Goal: Task Accomplishment & Management: Complete application form

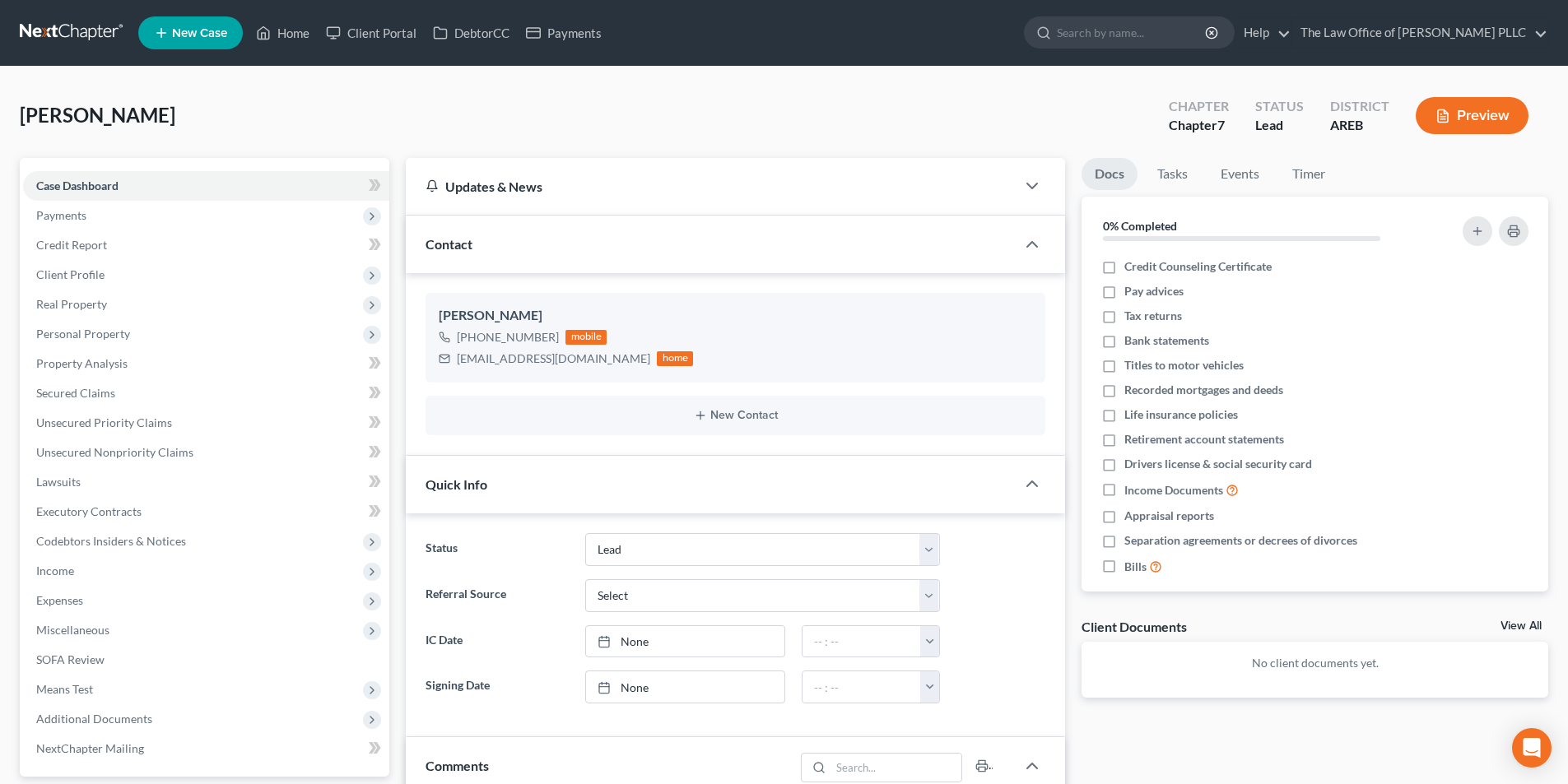
select select "10"
click at [1123, 36] on input "search" at bounding box center [1132, 32] width 150 height 30
type input "hall"
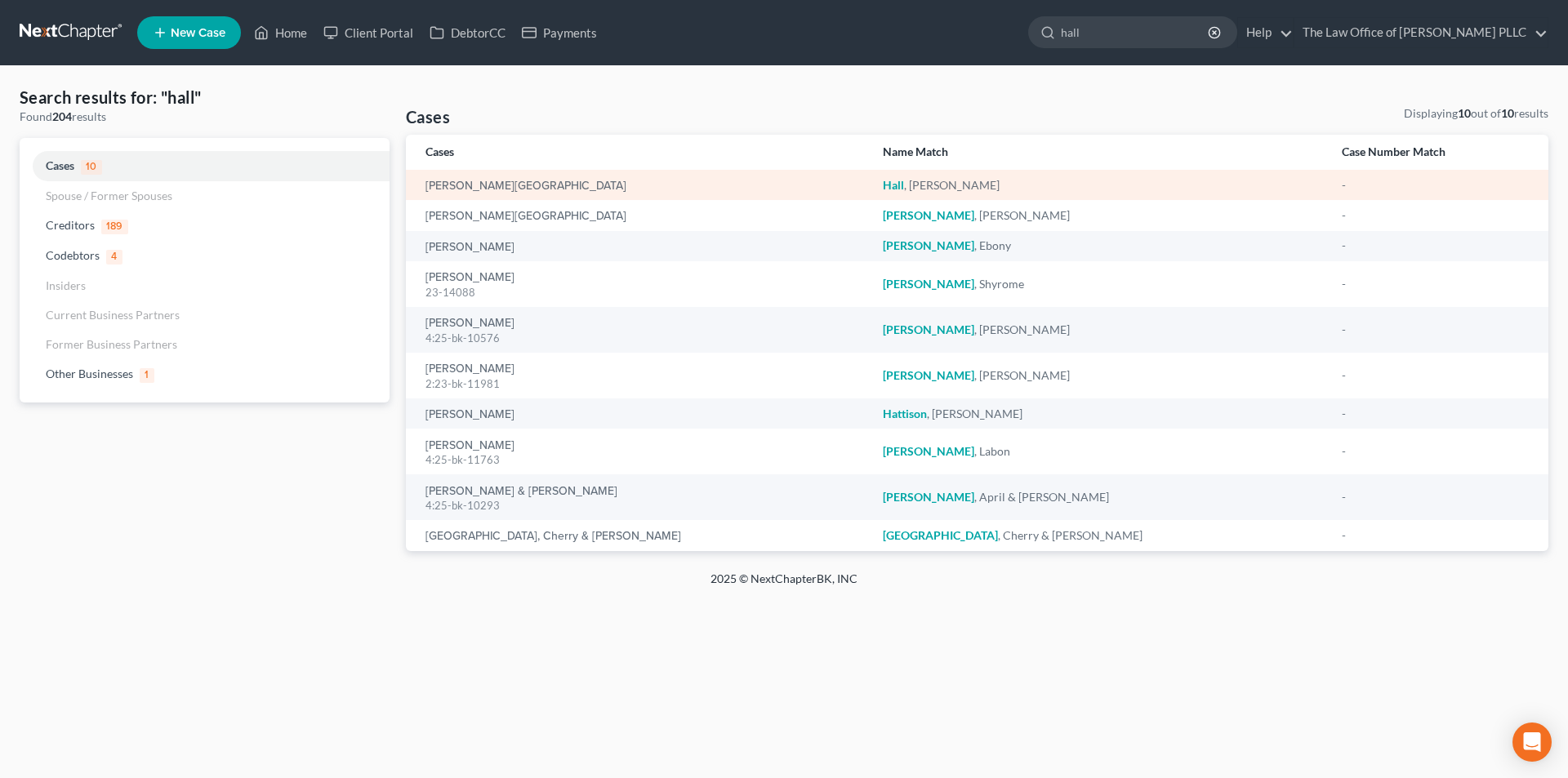
click at [450, 177] on div "[PERSON_NAME][GEOGRAPHIC_DATA]" at bounding box center [641, 185] width 431 height 16
click at [455, 185] on link "[PERSON_NAME][GEOGRAPHIC_DATA]" at bounding box center [525, 185] width 201 height 11
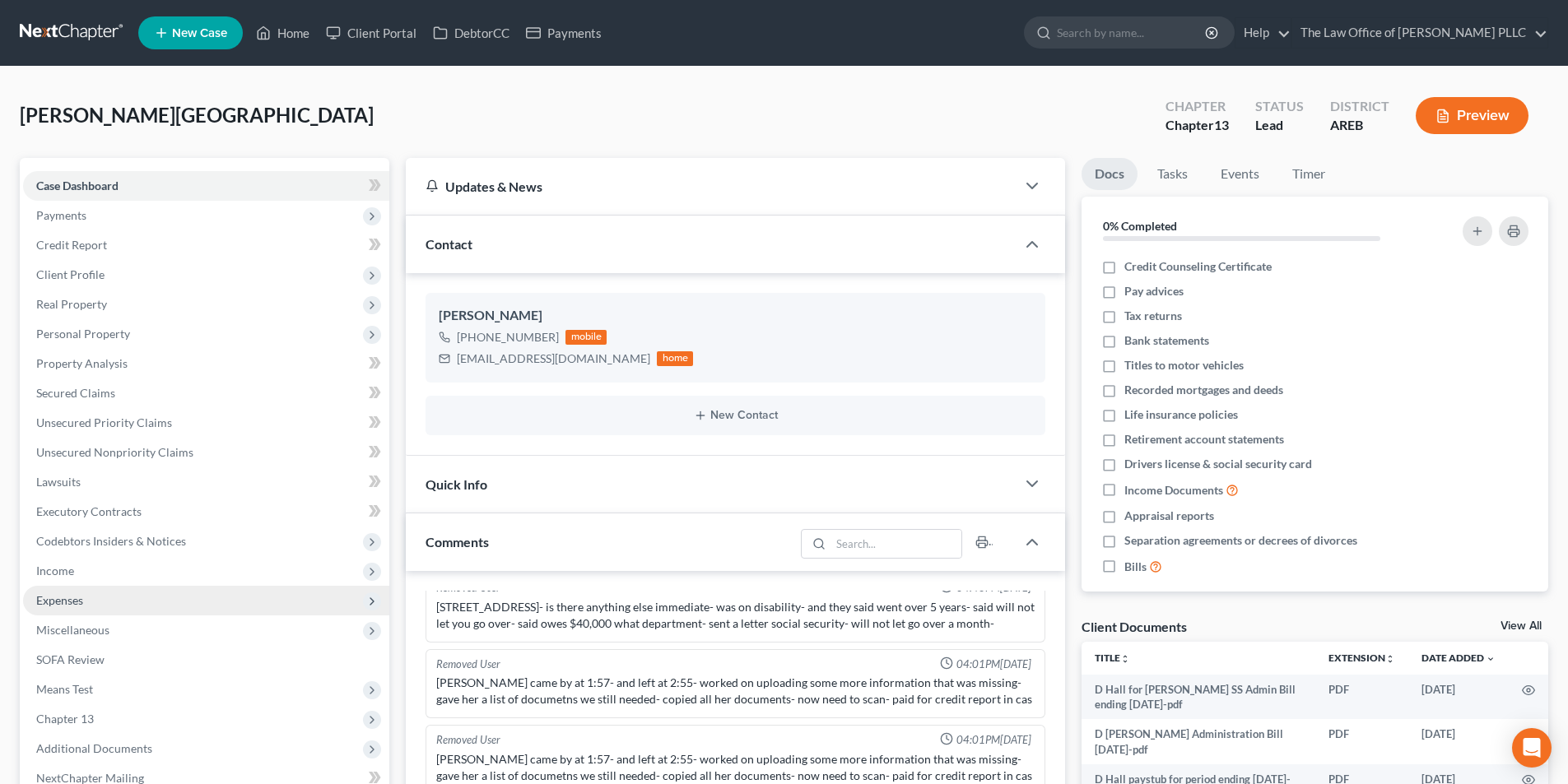
scroll to position [541, 0]
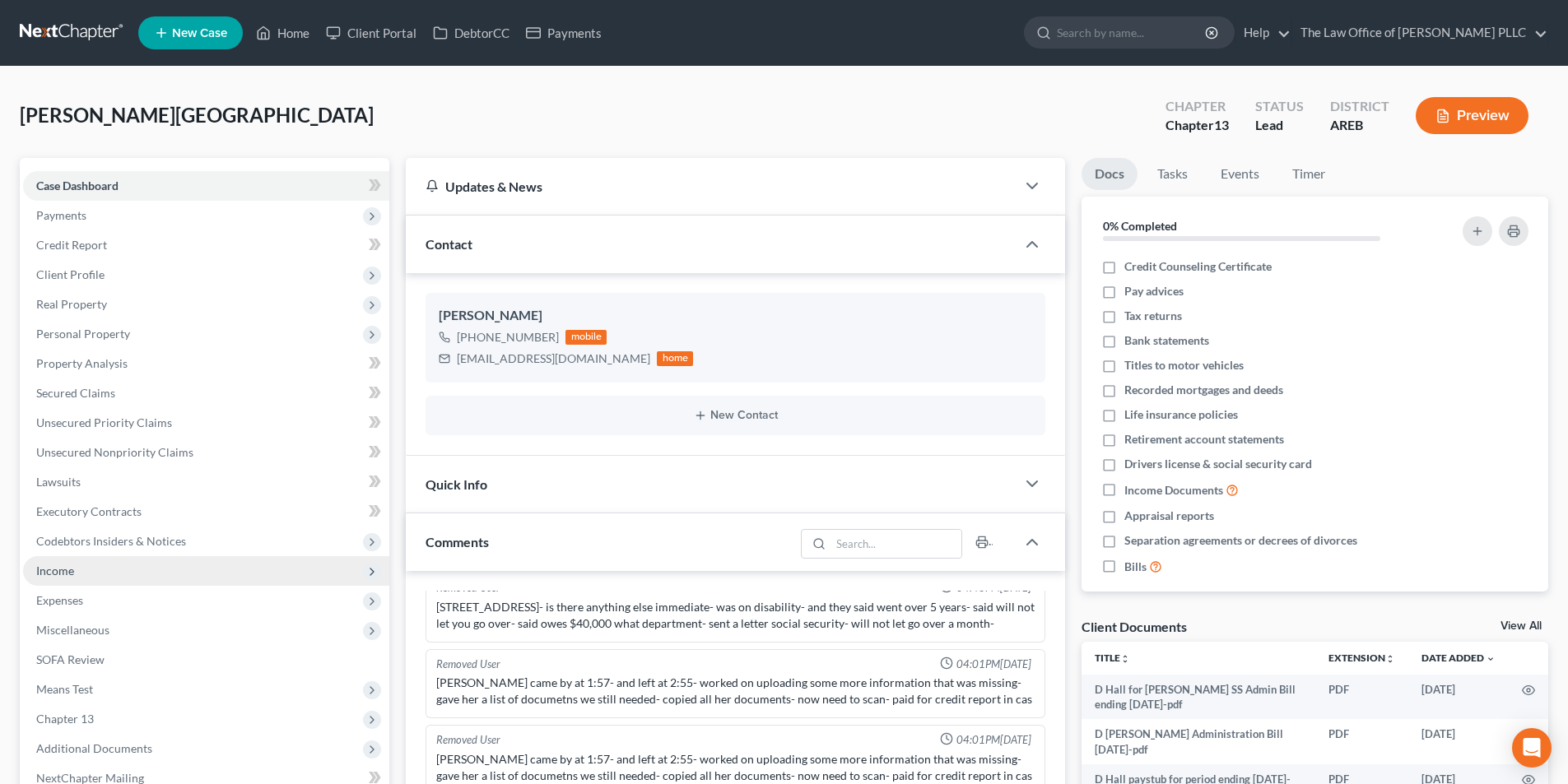
click at [70, 569] on span "Income" at bounding box center [56, 571] width 38 height 14
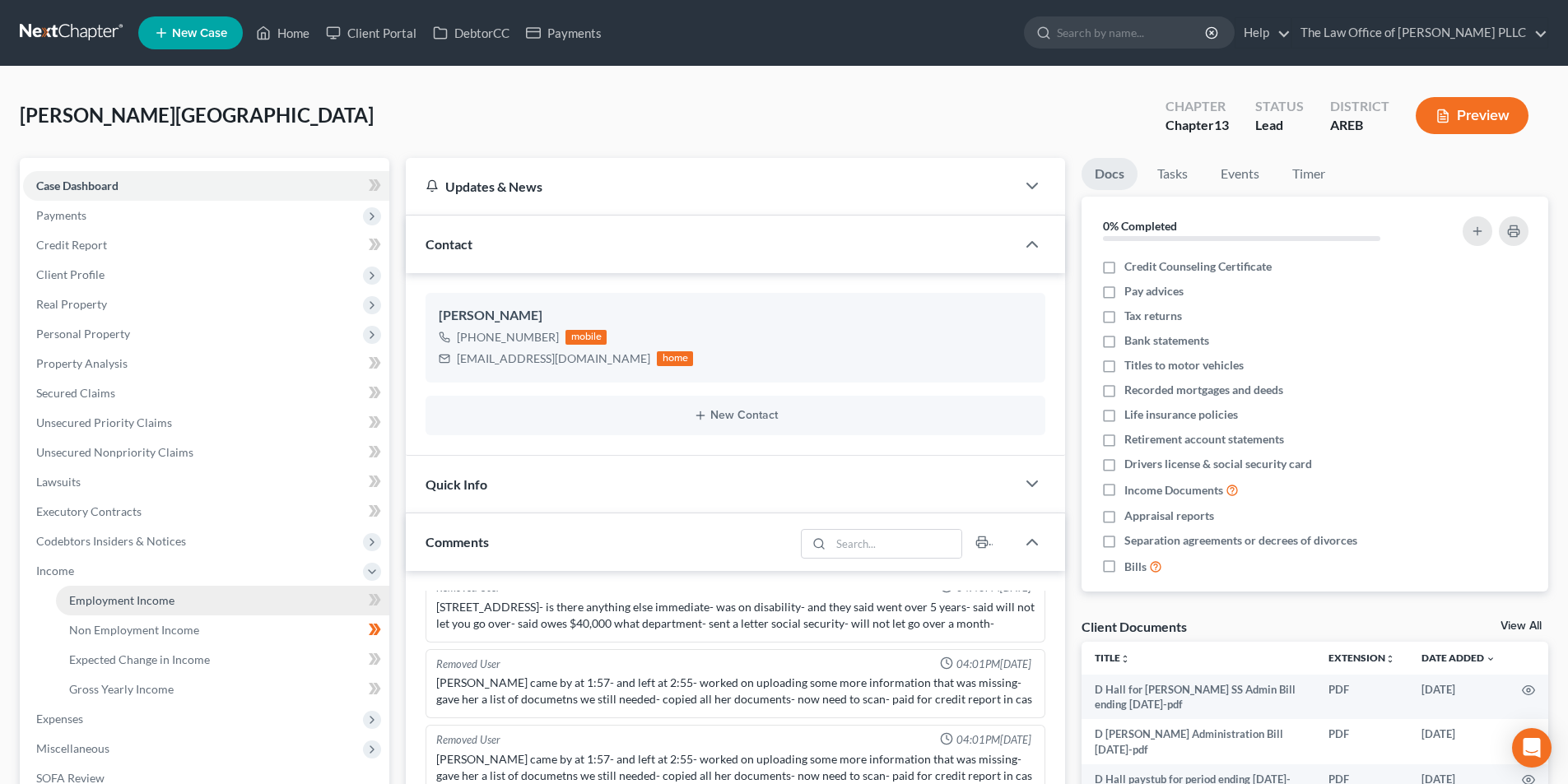
click at [111, 599] on span "Employment Income" at bounding box center [122, 601] width 105 height 14
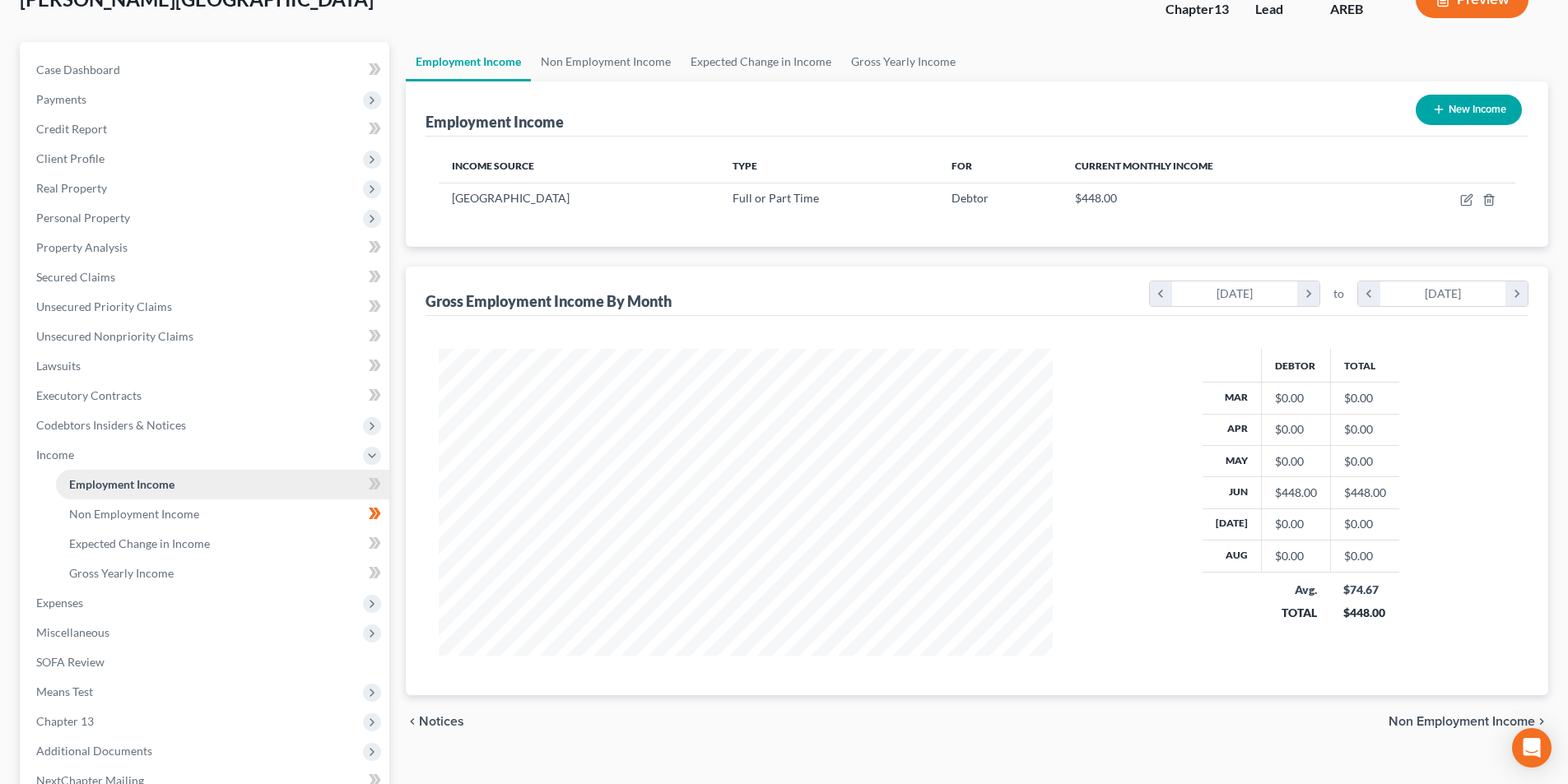
scroll to position [247, 0]
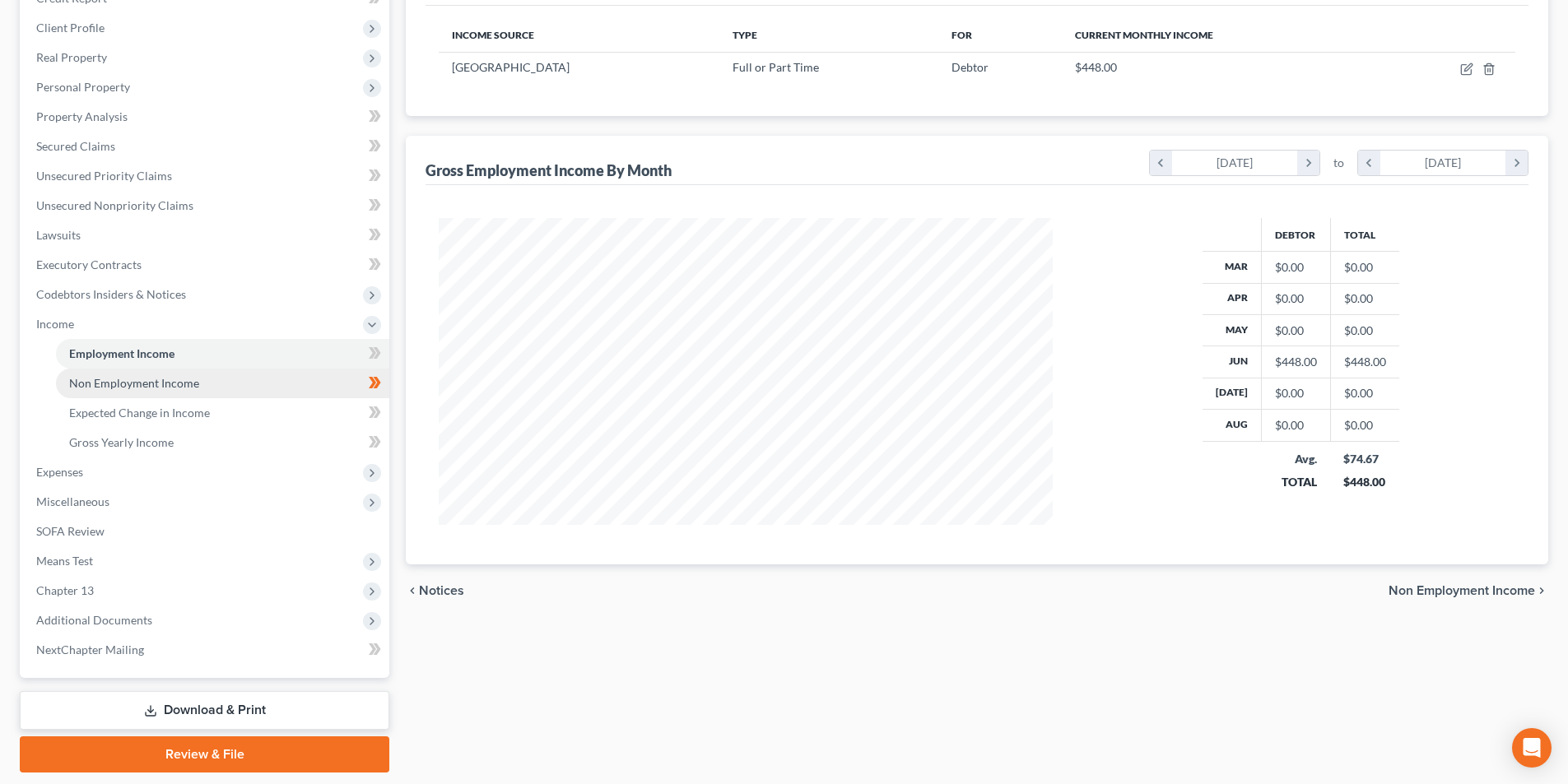
click at [155, 376] on span "Non Employment Income" at bounding box center [135, 383] width 130 height 14
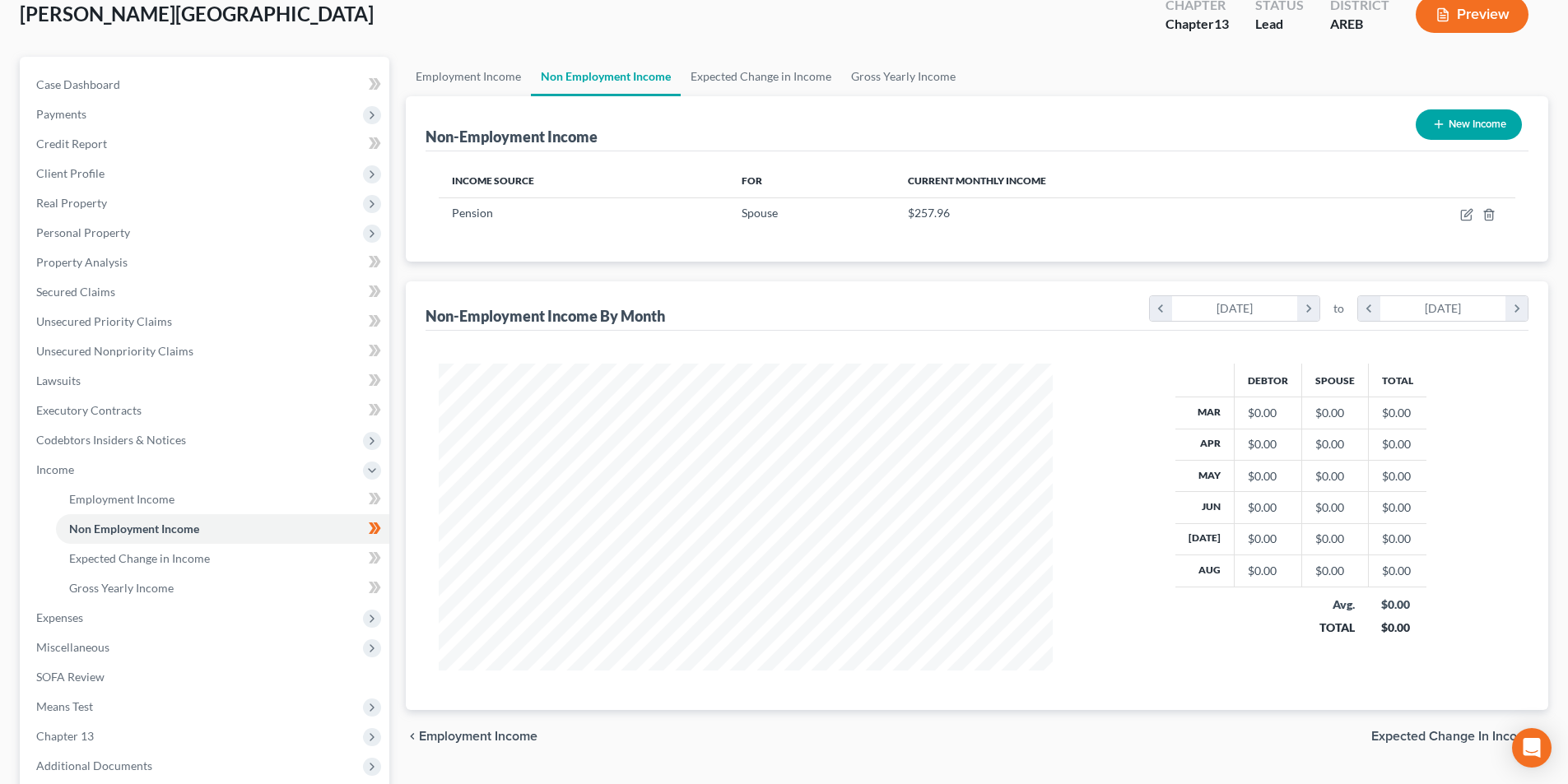
scroll to position [298, 0]
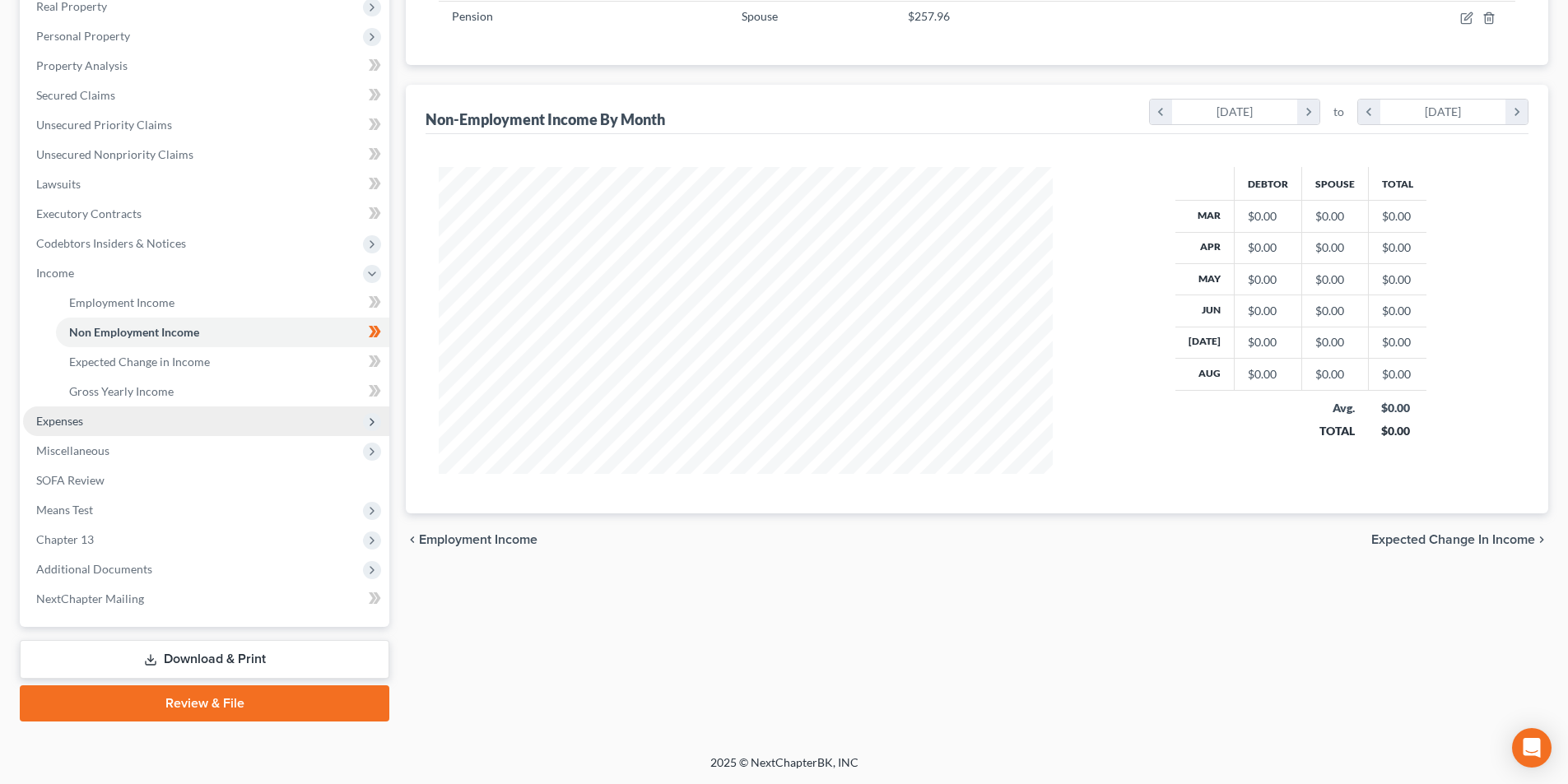
click at [71, 424] on span "Expenses" at bounding box center [60, 421] width 47 height 14
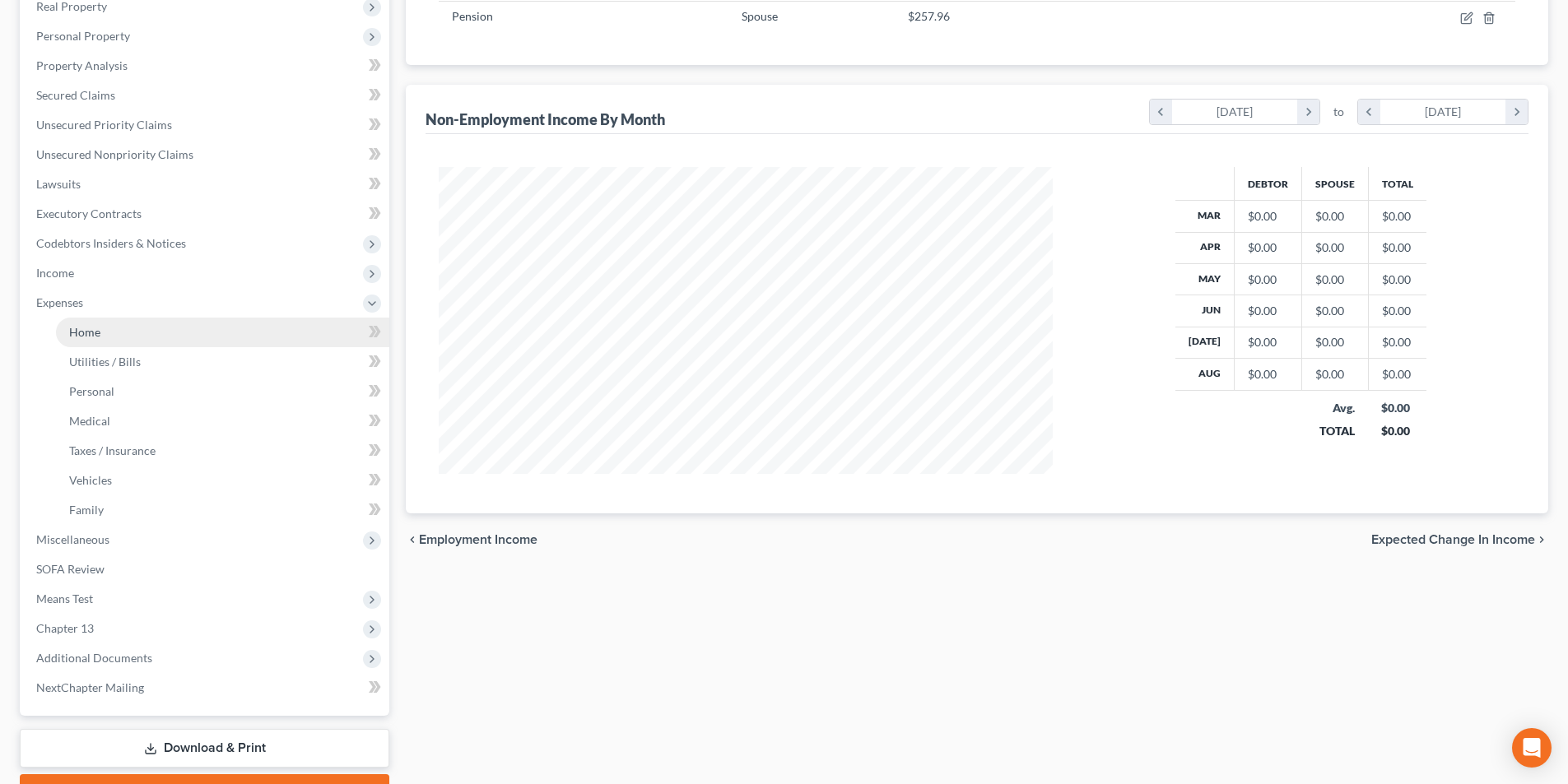
click at [90, 332] on span "Home" at bounding box center [85, 332] width 31 height 14
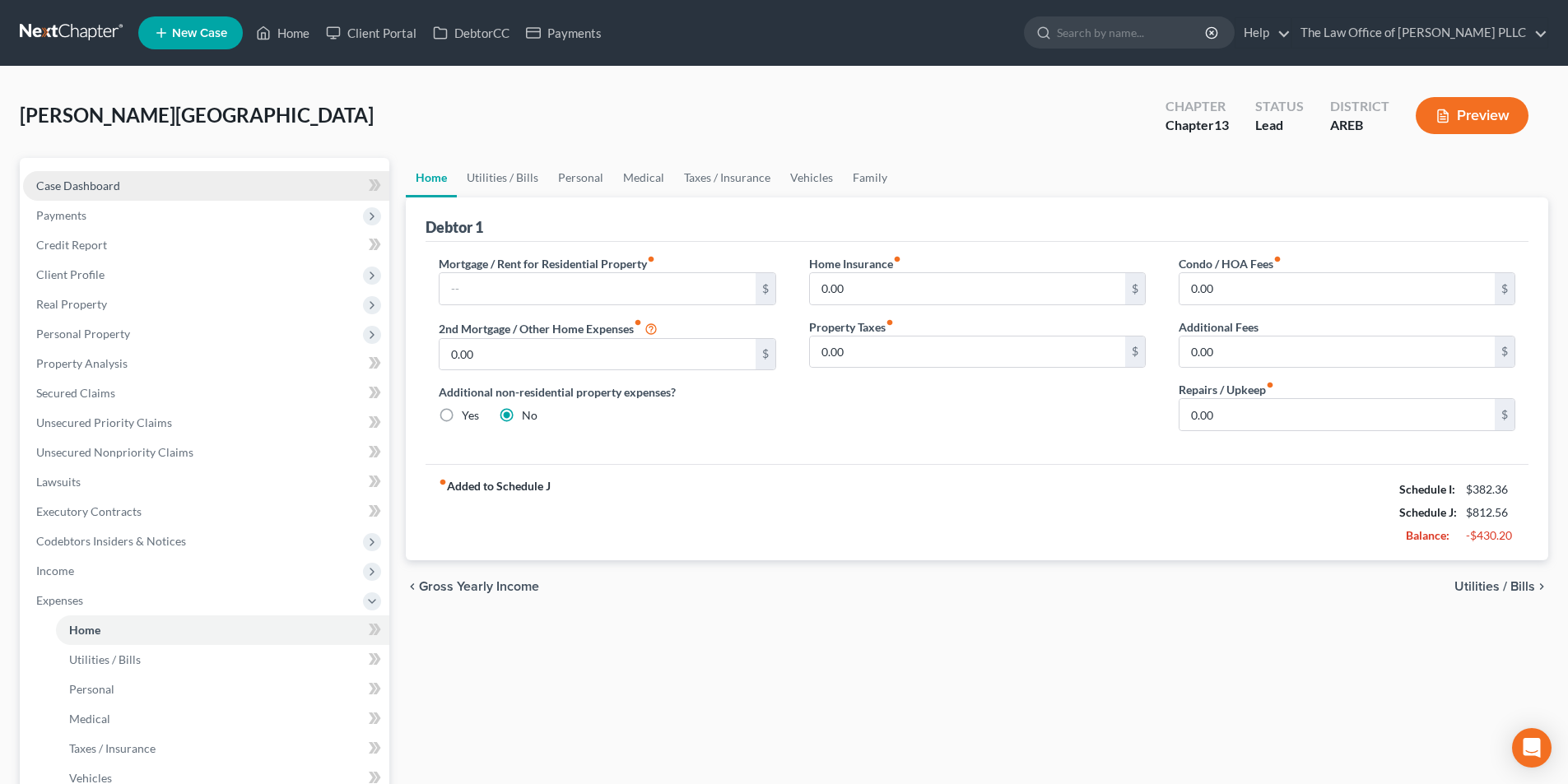
click at [110, 191] on span "Case Dashboard" at bounding box center [78, 185] width 84 height 14
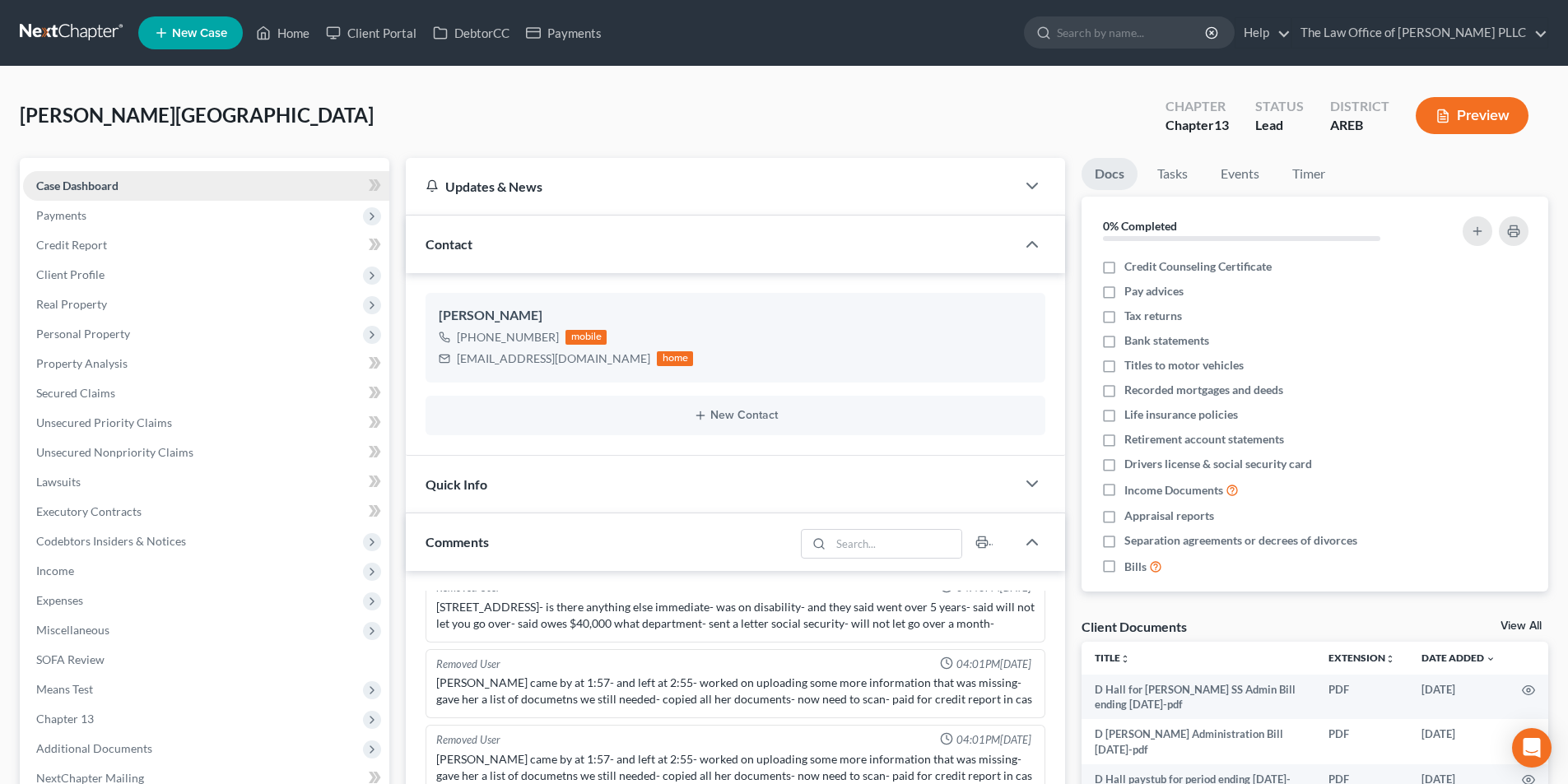
scroll to position [541, 0]
click at [85, 601] on span "Expenses" at bounding box center [206, 601] width 366 height 30
click at [102, 629] on link "Home" at bounding box center [222, 630] width 333 height 30
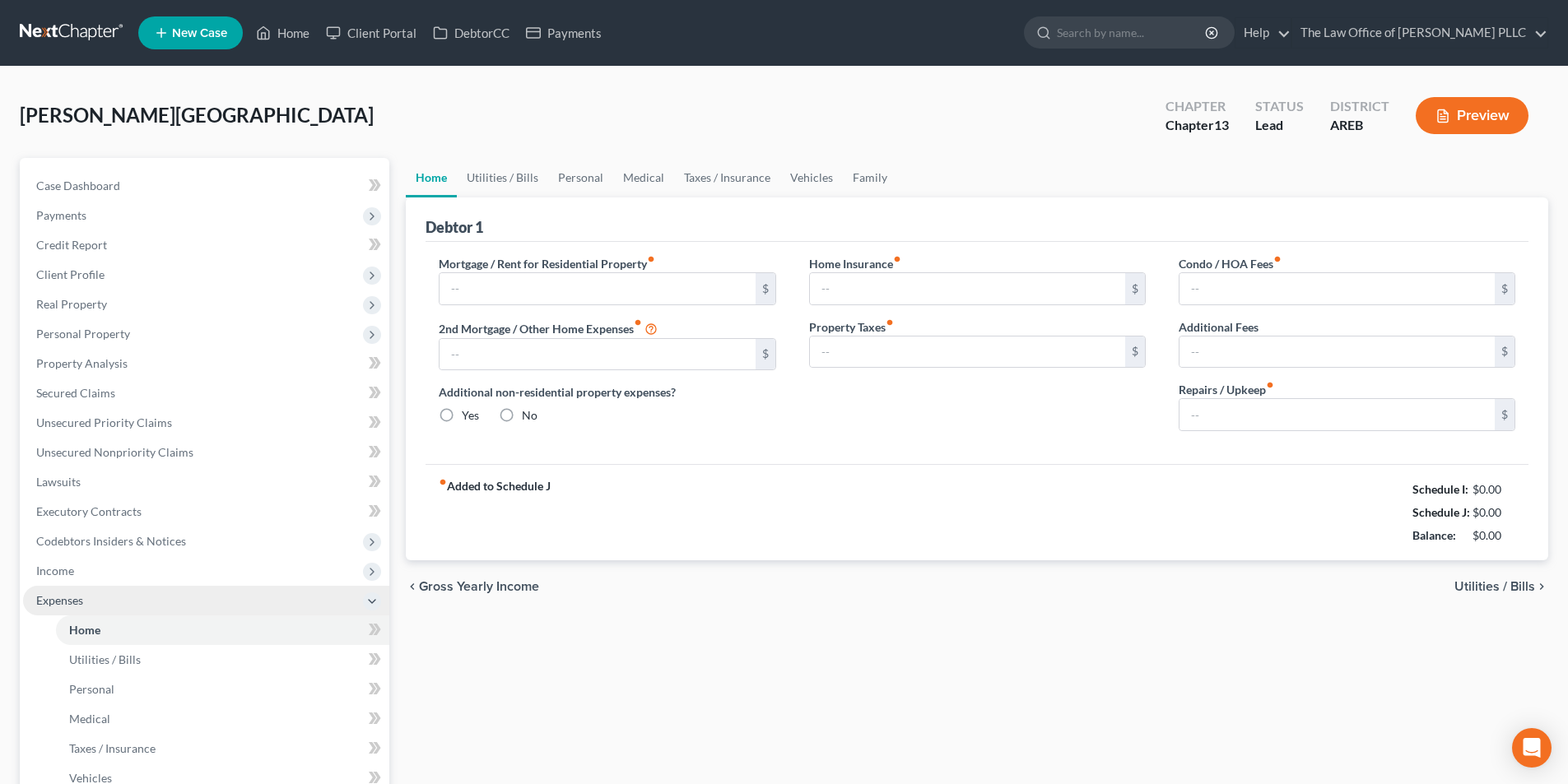
type input "0.00"
radio input "true"
type input "0.00"
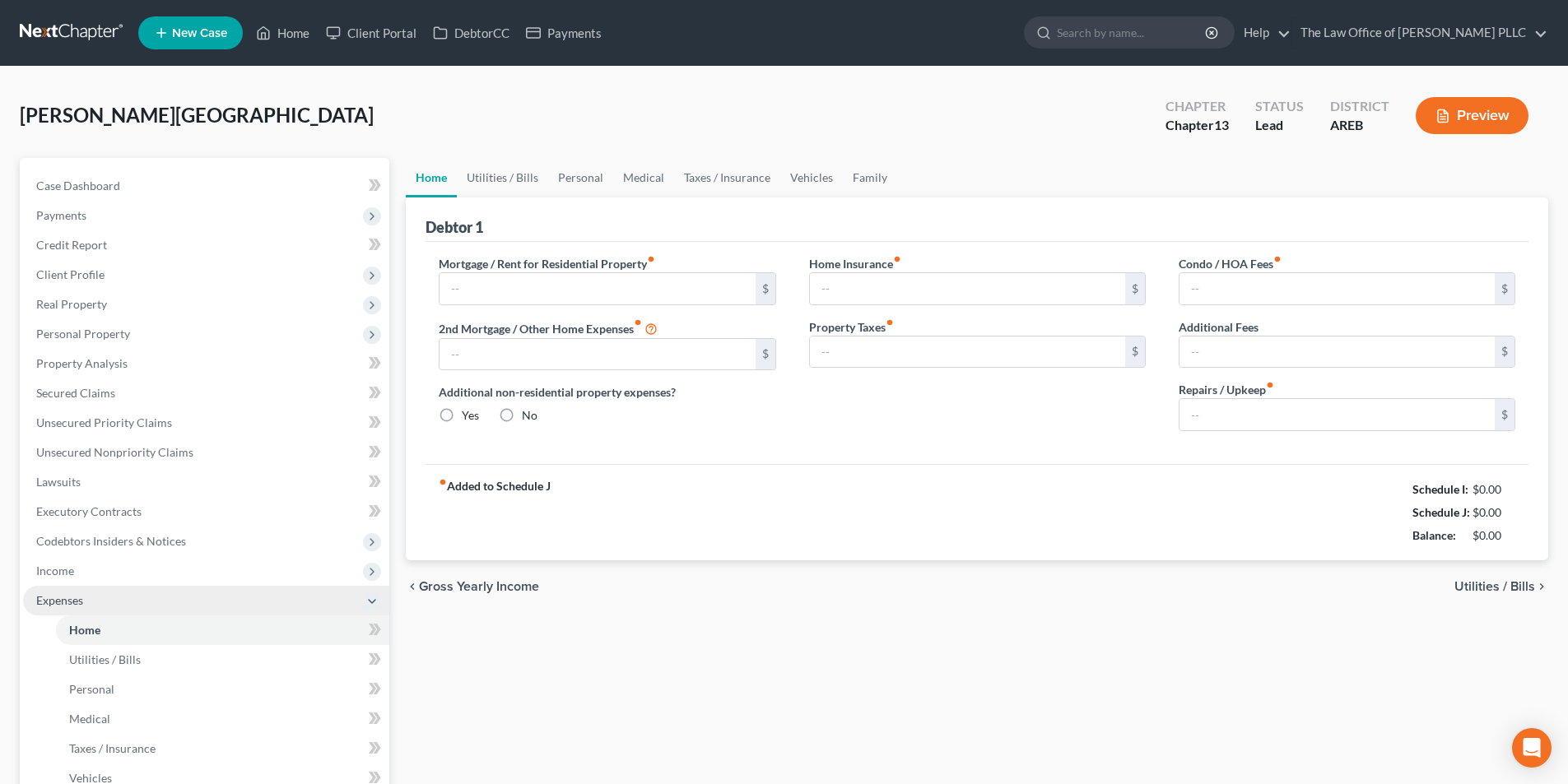
type input "0.00"
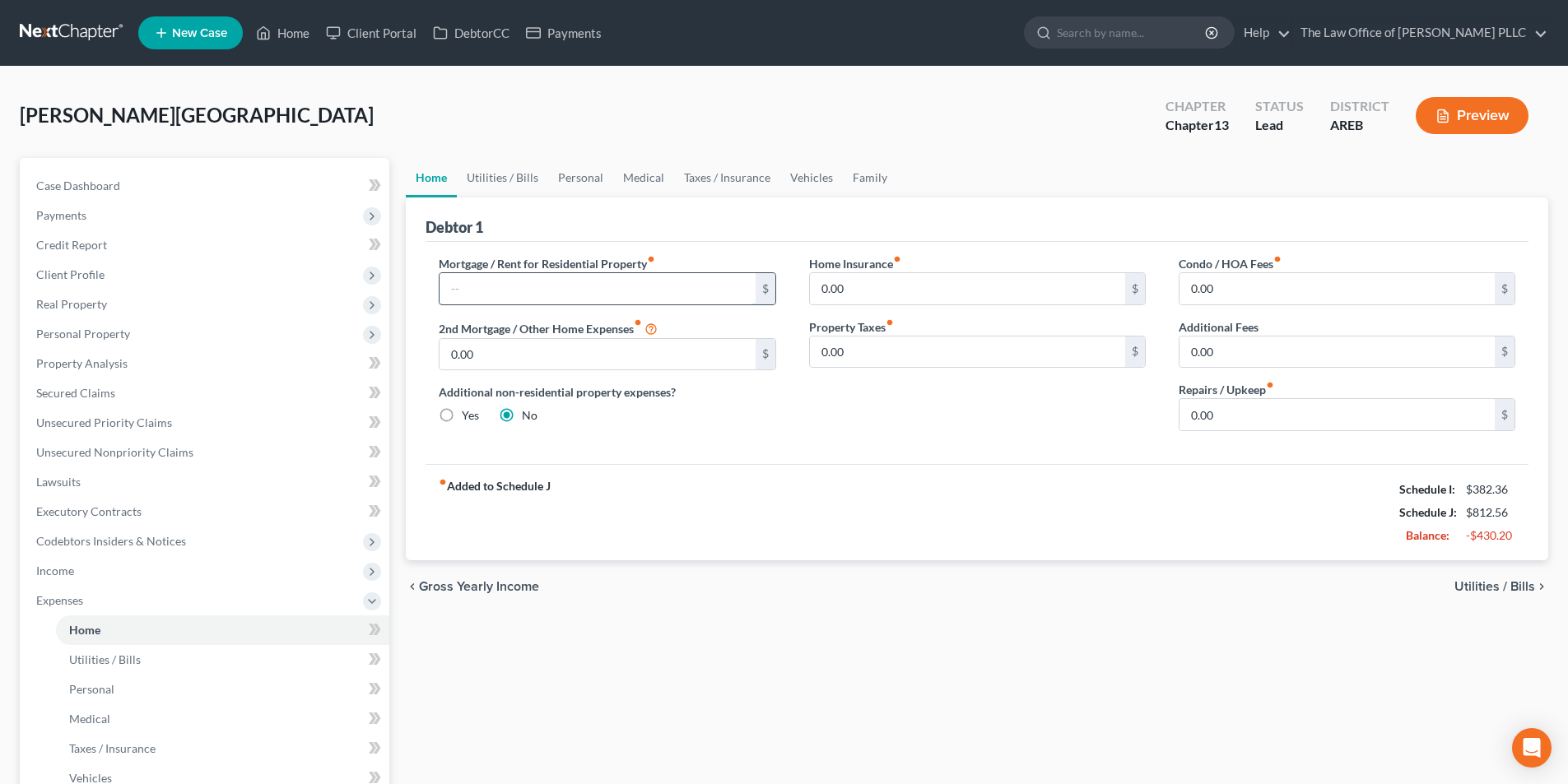
click at [535, 297] on input "text" at bounding box center [597, 289] width 316 height 31
click at [537, 297] on input "text" at bounding box center [597, 289] width 316 height 31
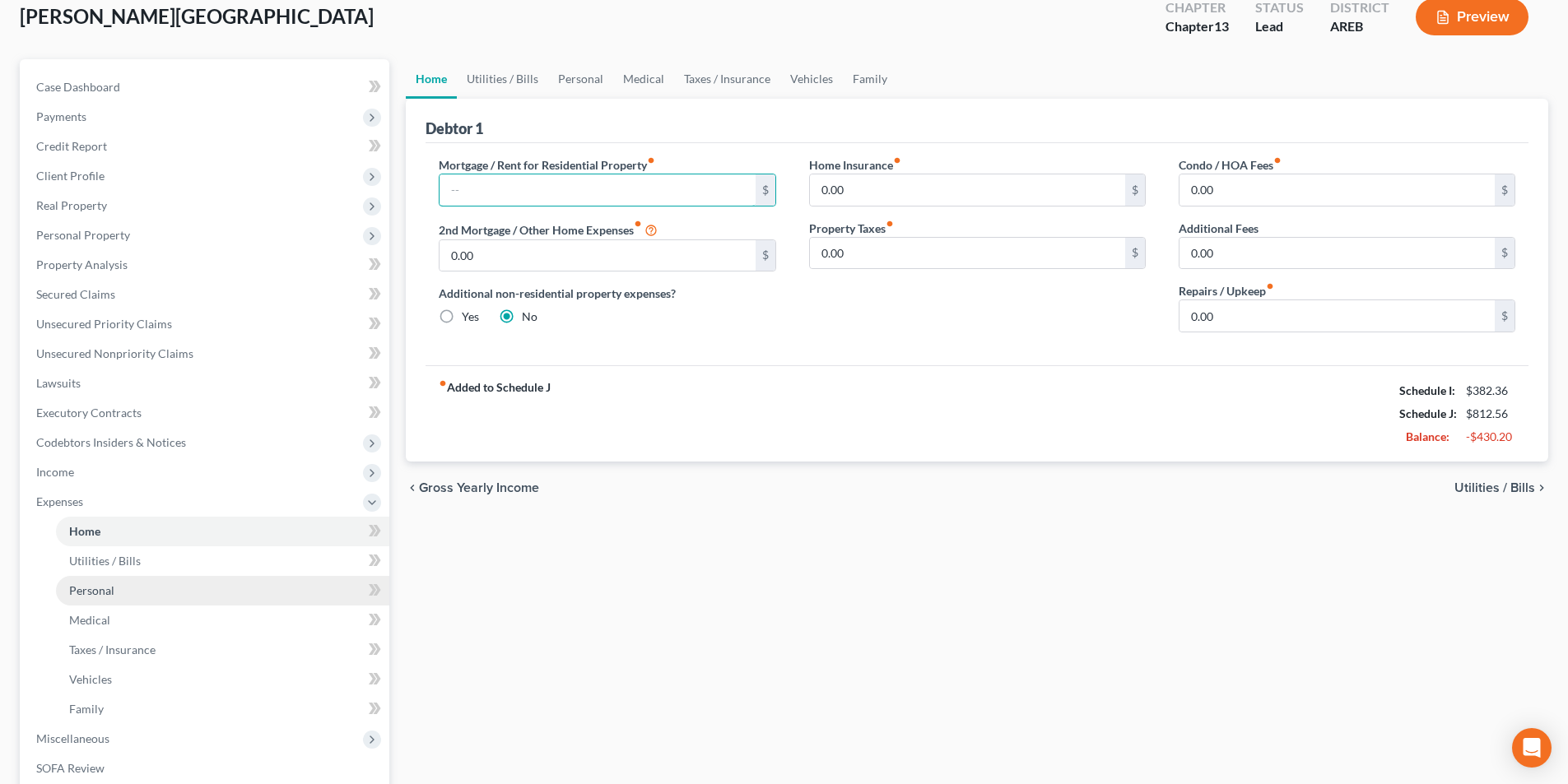
scroll to position [164, 0]
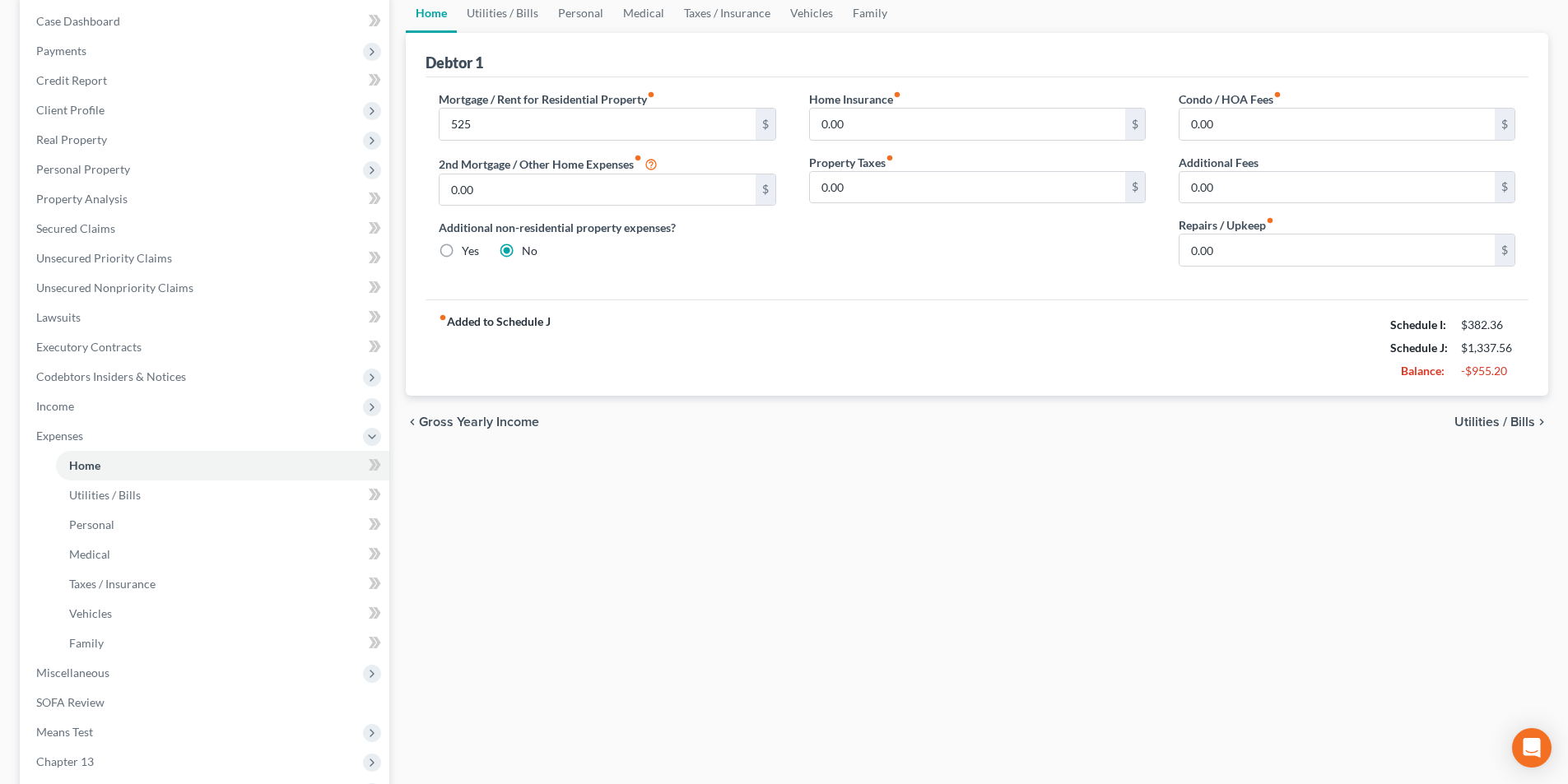
click at [609, 88] on div "Mortgage / Rent for Residential Property fiber_manual_record 525 $ 2nd Mortgage…" at bounding box center [977, 189] width 1103 height 223
click at [610, 99] on label "Mortgage / Rent for Residential Property fiber_manual_record" at bounding box center [547, 99] width 216 height 17
click at [702, 130] on input "525" at bounding box center [597, 124] width 316 height 31
type input "525.00"
click at [753, 292] on div "Mortgage / Rent for Residential Property fiber_manual_record 525.00 $ 2nd Mortg…" at bounding box center [977, 189] width 1103 height 223
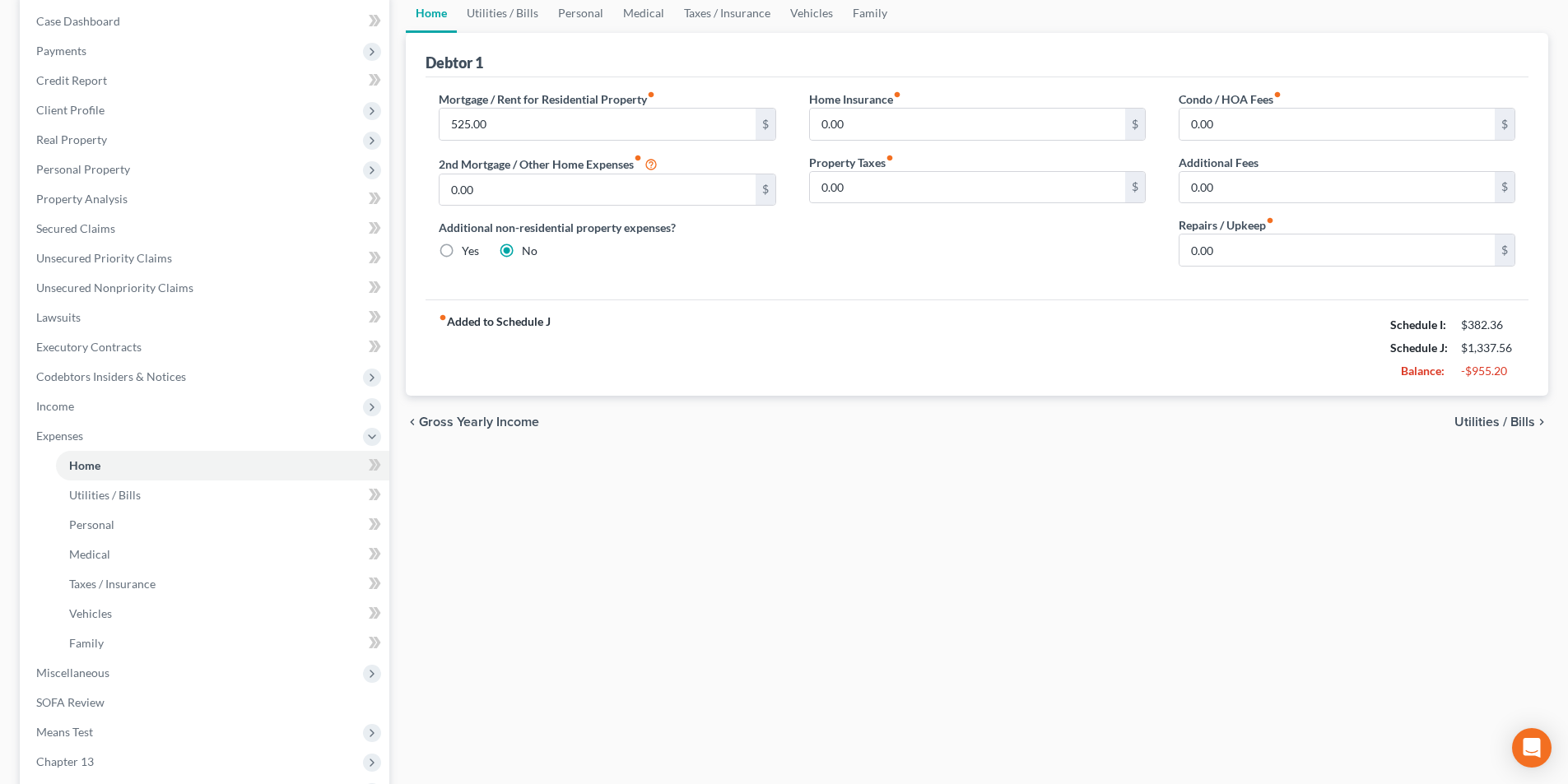
drag, startPoint x: 880, startPoint y: 262, endPoint x: 890, endPoint y: 262, distance: 10.0
click at [890, 262] on div "Home Insurance fiber_manual_record 0.00 $ Property Taxes fiber_manual_record 0.…" at bounding box center [977, 185] width 369 height 189
click at [1261, 124] on input "0.00" at bounding box center [1337, 124] width 316 height 31
click at [871, 188] on input "0.00" at bounding box center [967, 188] width 316 height 31
click at [103, 498] on span "Utilities / Bills" at bounding box center [105, 495] width 71 height 14
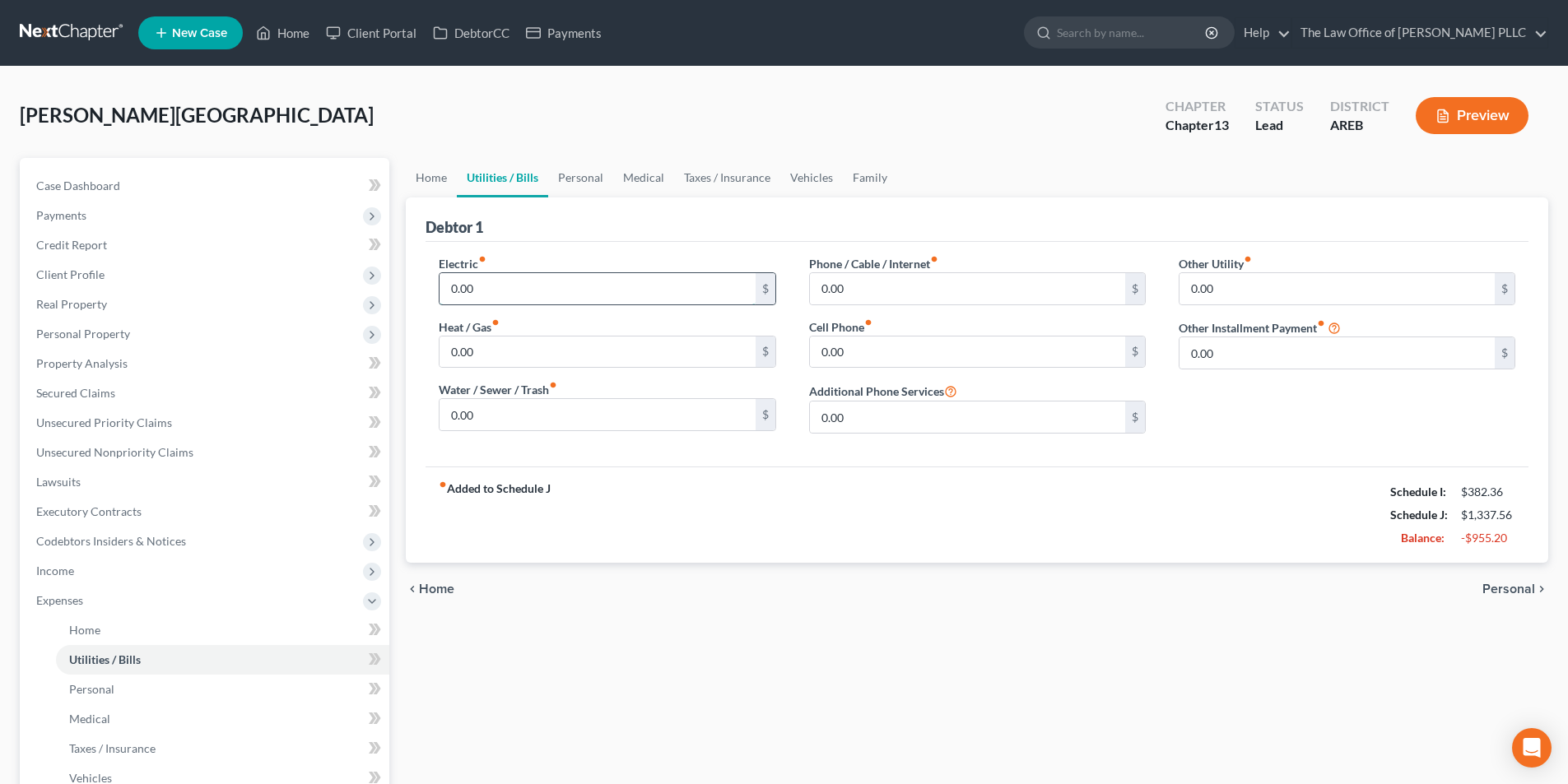
click at [531, 292] on input "0.00" at bounding box center [597, 289] width 316 height 31
type input "120.00"
click at [490, 420] on input "0.00" at bounding box center [597, 415] width 316 height 31
type input "75.00"
type input "40.00"
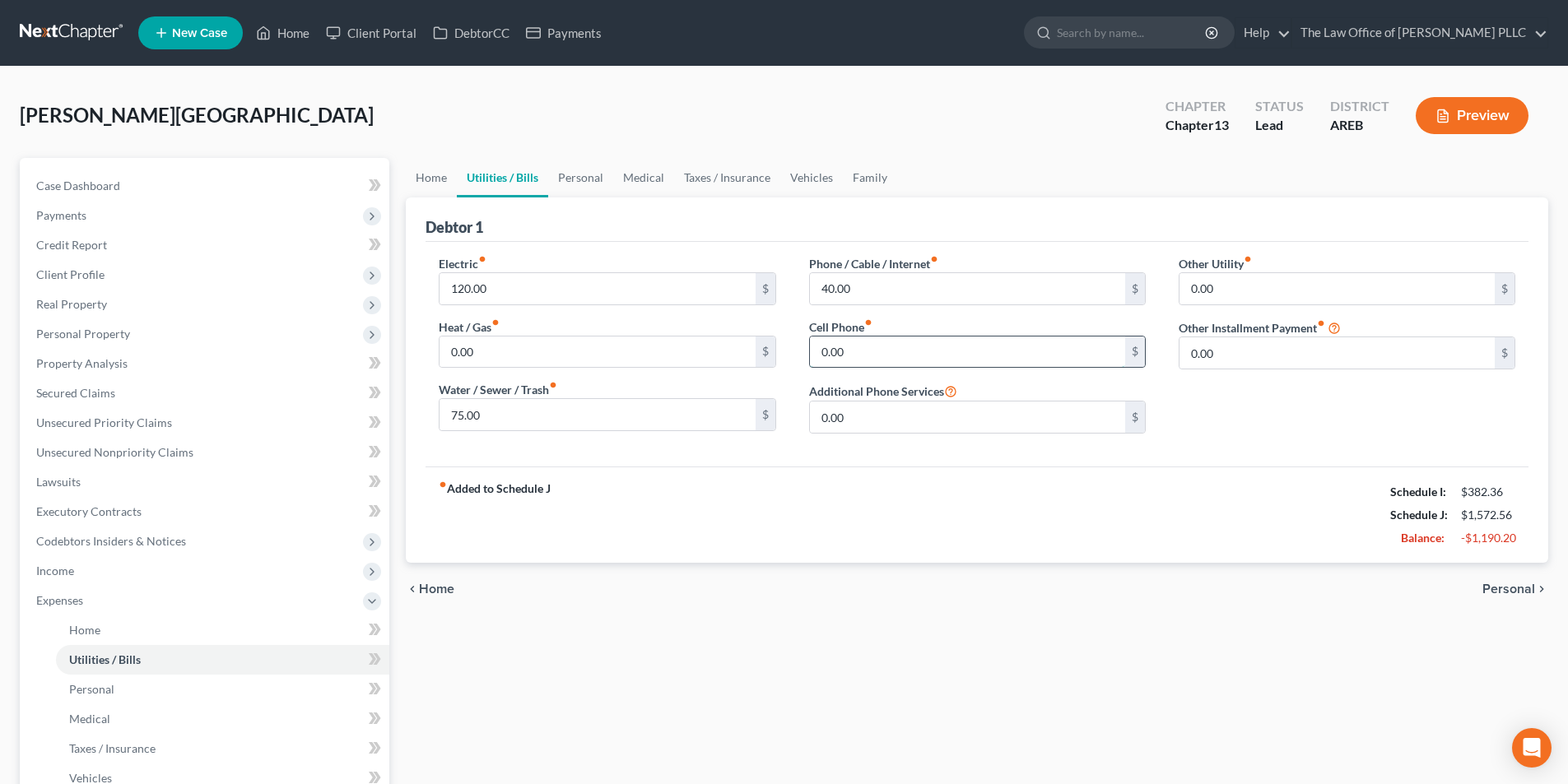
click at [863, 351] on input "0.00" at bounding box center [967, 352] width 316 height 31
type input "68.00"
click at [442, 363] on input "0.00" at bounding box center [597, 352] width 316 height 31
click at [104, 694] on span "Personal" at bounding box center [92, 689] width 45 height 14
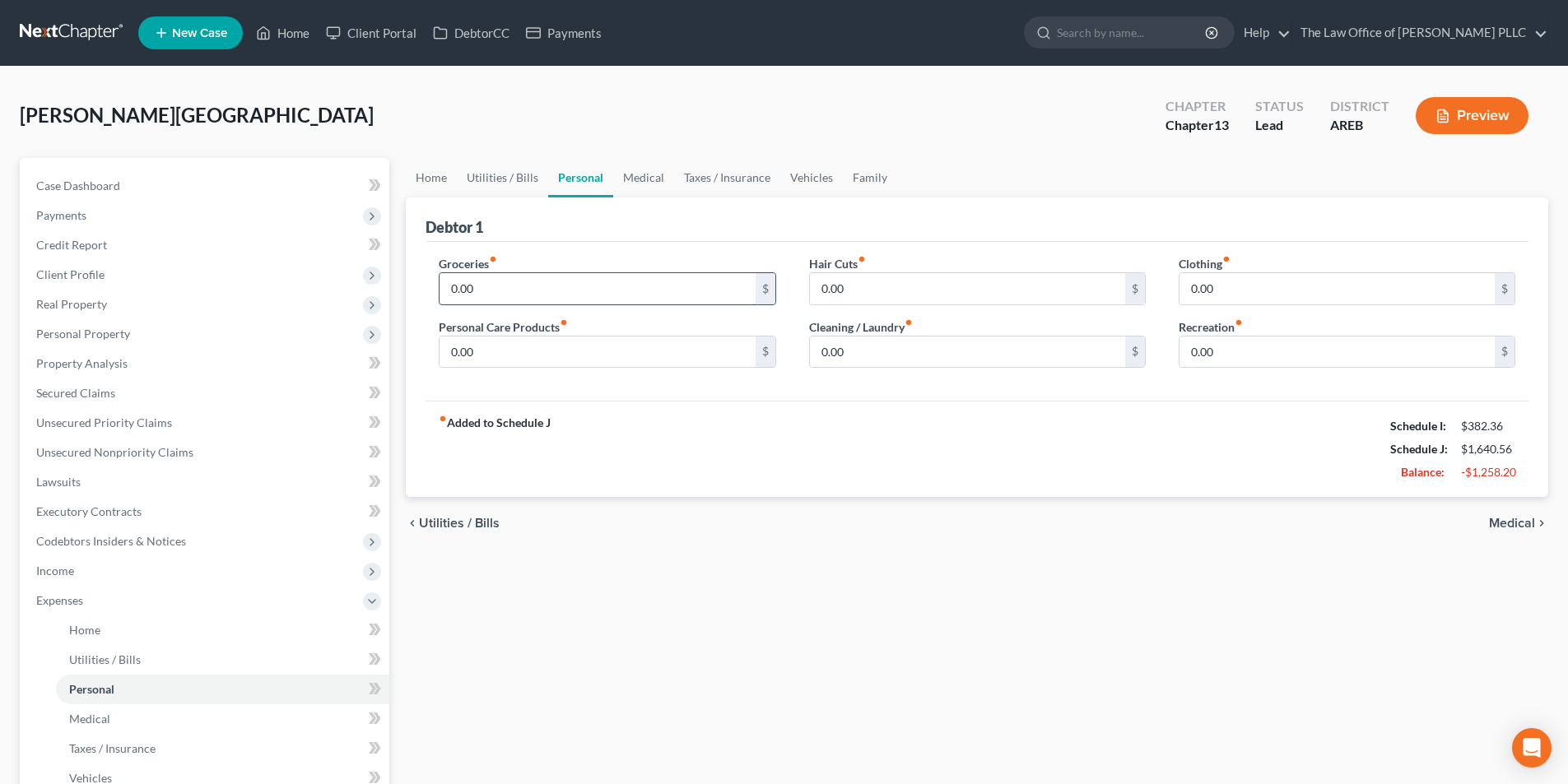
click at [506, 301] on input "0.00" at bounding box center [597, 289] width 316 height 31
type input "200.00"
click at [567, 355] on input "0.00" at bounding box center [597, 352] width 316 height 31
type input "40.00"
click at [1220, 289] on input "0.00" at bounding box center [1337, 289] width 316 height 31
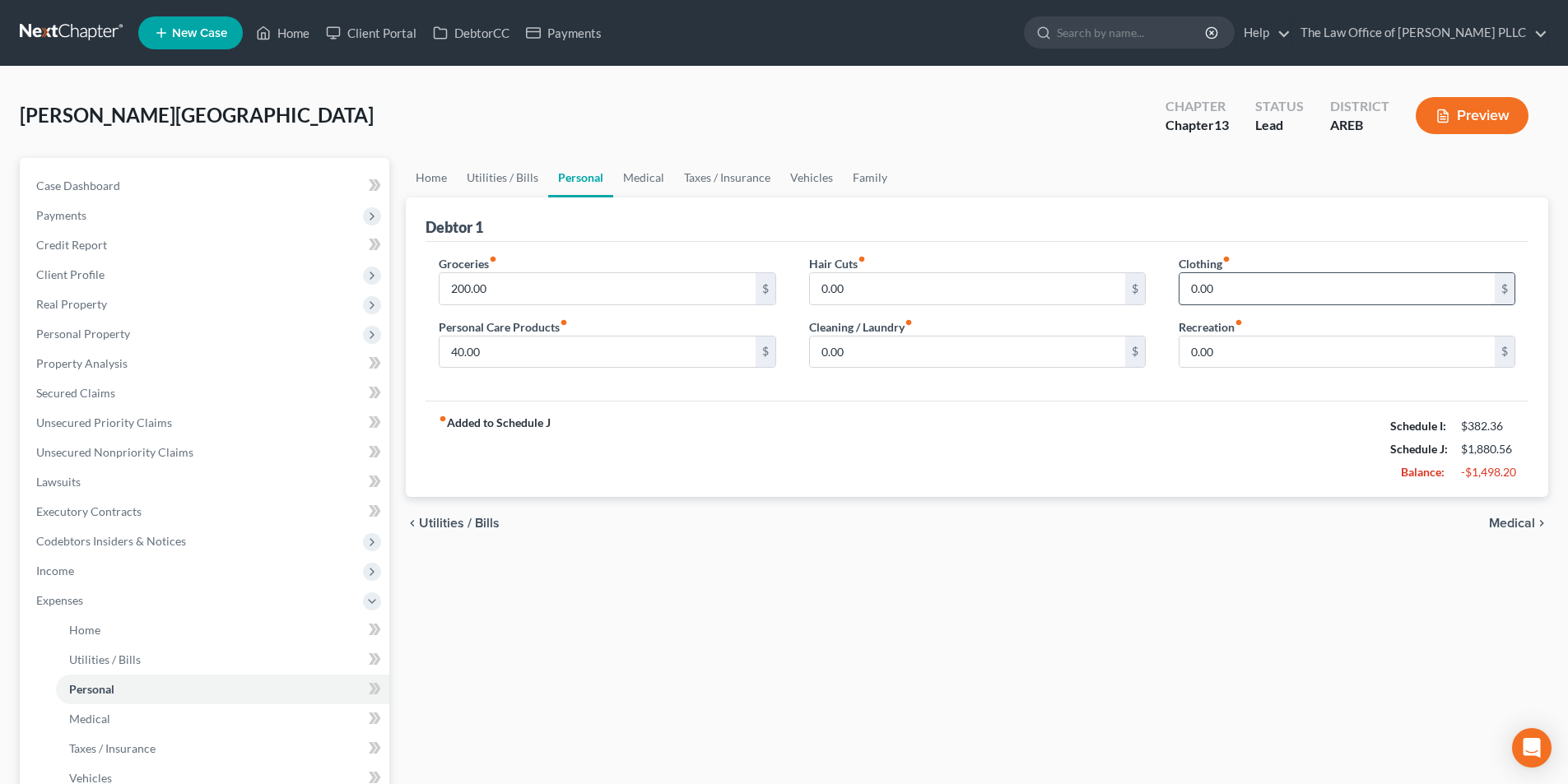
click at [1220, 288] on input "0.00" at bounding box center [1337, 289] width 316 height 31
drag, startPoint x: 1220, startPoint y: 288, endPoint x: 1173, endPoint y: 282, distance: 47.4
click at [1173, 282] on div "Clothing fiber_manual_record 0.00 $ Recreation fiber_manual_record 0.00 $" at bounding box center [1346, 319] width 369 height 127
type input "50.00"
click at [869, 349] on input "0.00" at bounding box center [967, 352] width 316 height 31
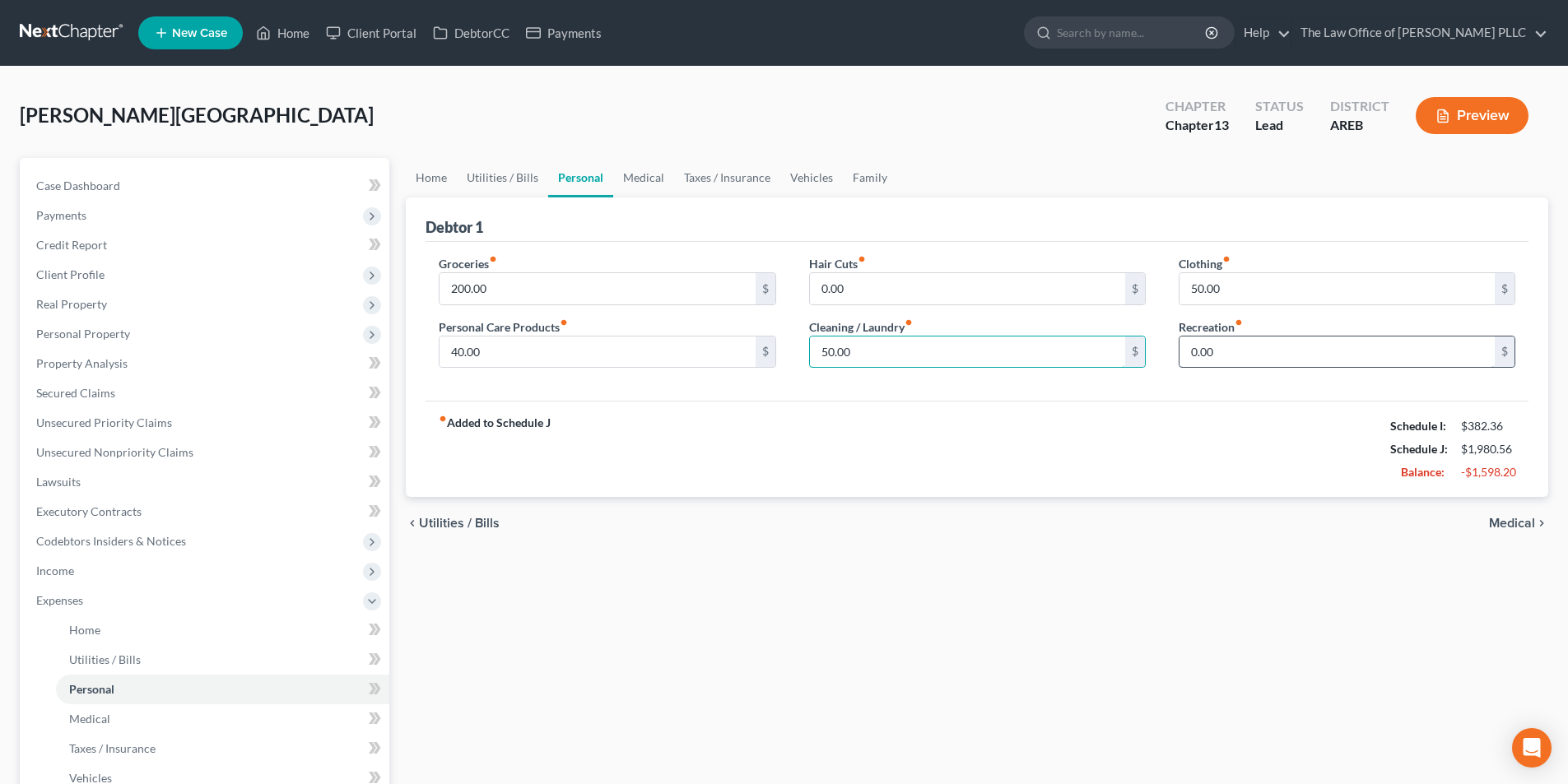
type input "50.00"
click at [1241, 356] on input "0.00" at bounding box center [1337, 352] width 316 height 31
type input "30.00"
click at [663, 477] on div "fiber_manual_record Added to Schedule J Schedule I: $382.36 Schedule J: $2,010.…" at bounding box center [977, 448] width 1103 height 96
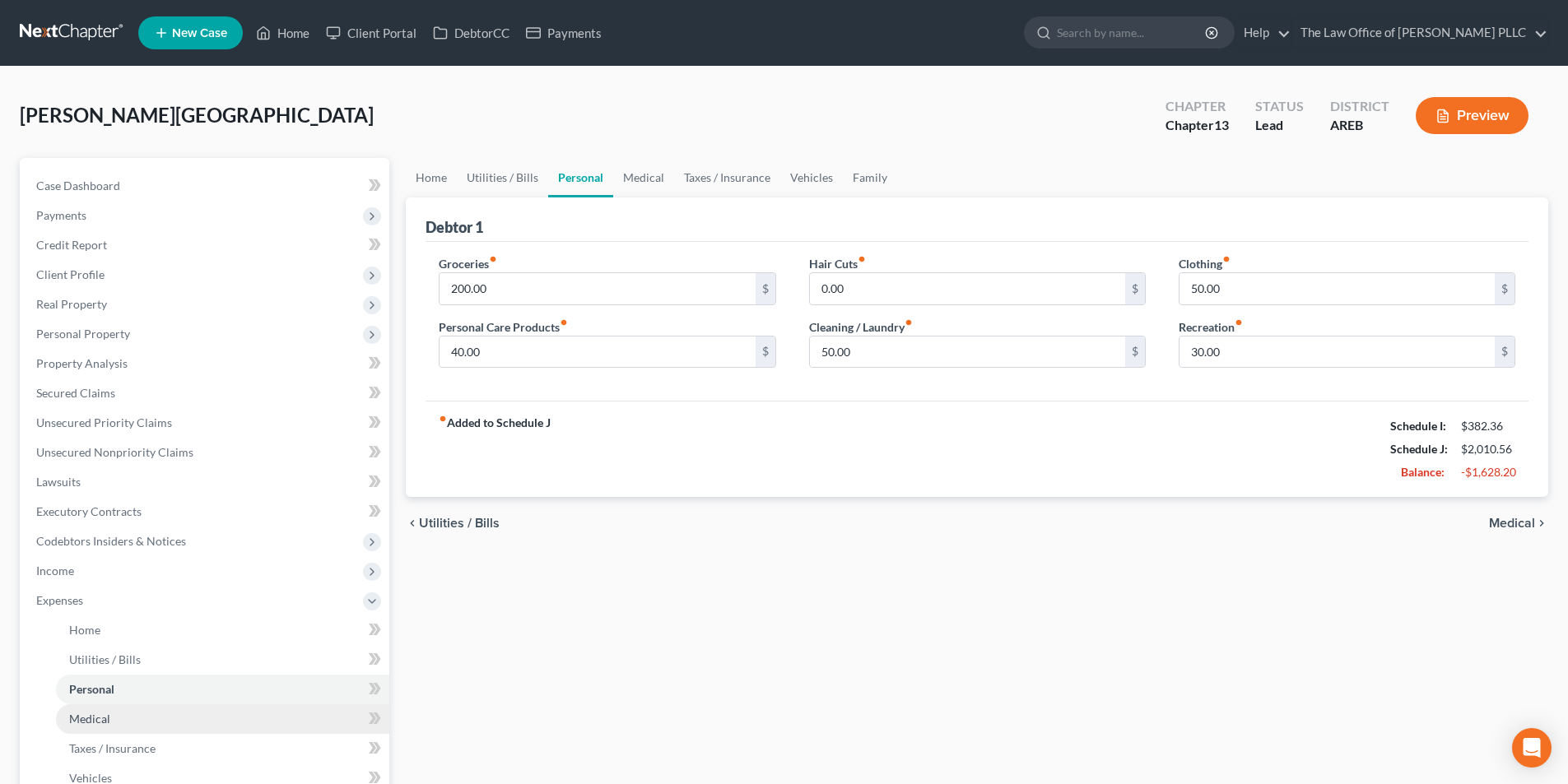
click at [105, 724] on span "Medical" at bounding box center [90, 719] width 41 height 14
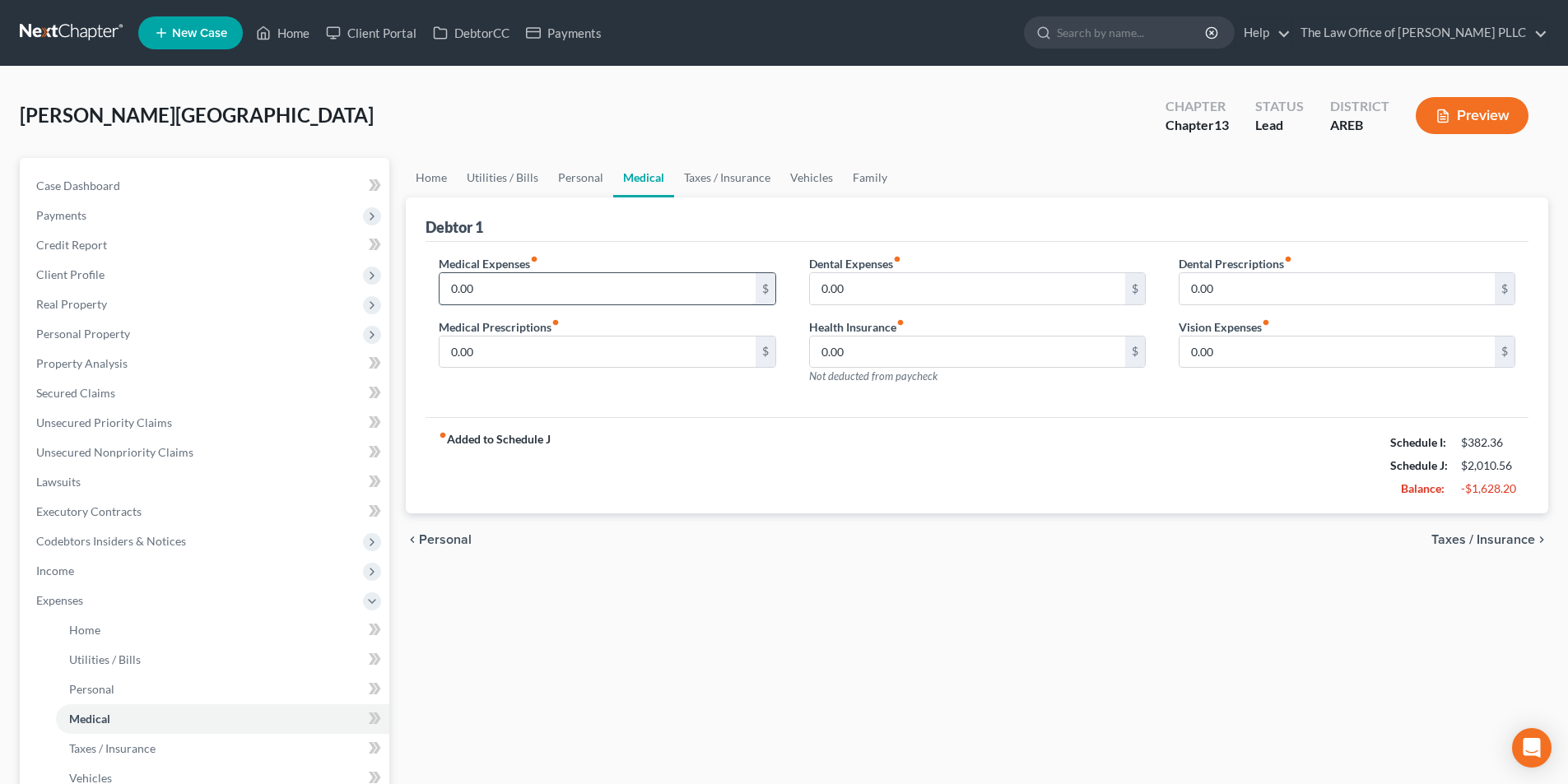
click at [548, 278] on input "0.00" at bounding box center [597, 289] width 316 height 31
type input "50.00"
click at [489, 355] on input "0.00" at bounding box center [597, 352] width 316 height 31
type input "50.00"
click at [1218, 350] on input "0.00" at bounding box center [1337, 352] width 316 height 31
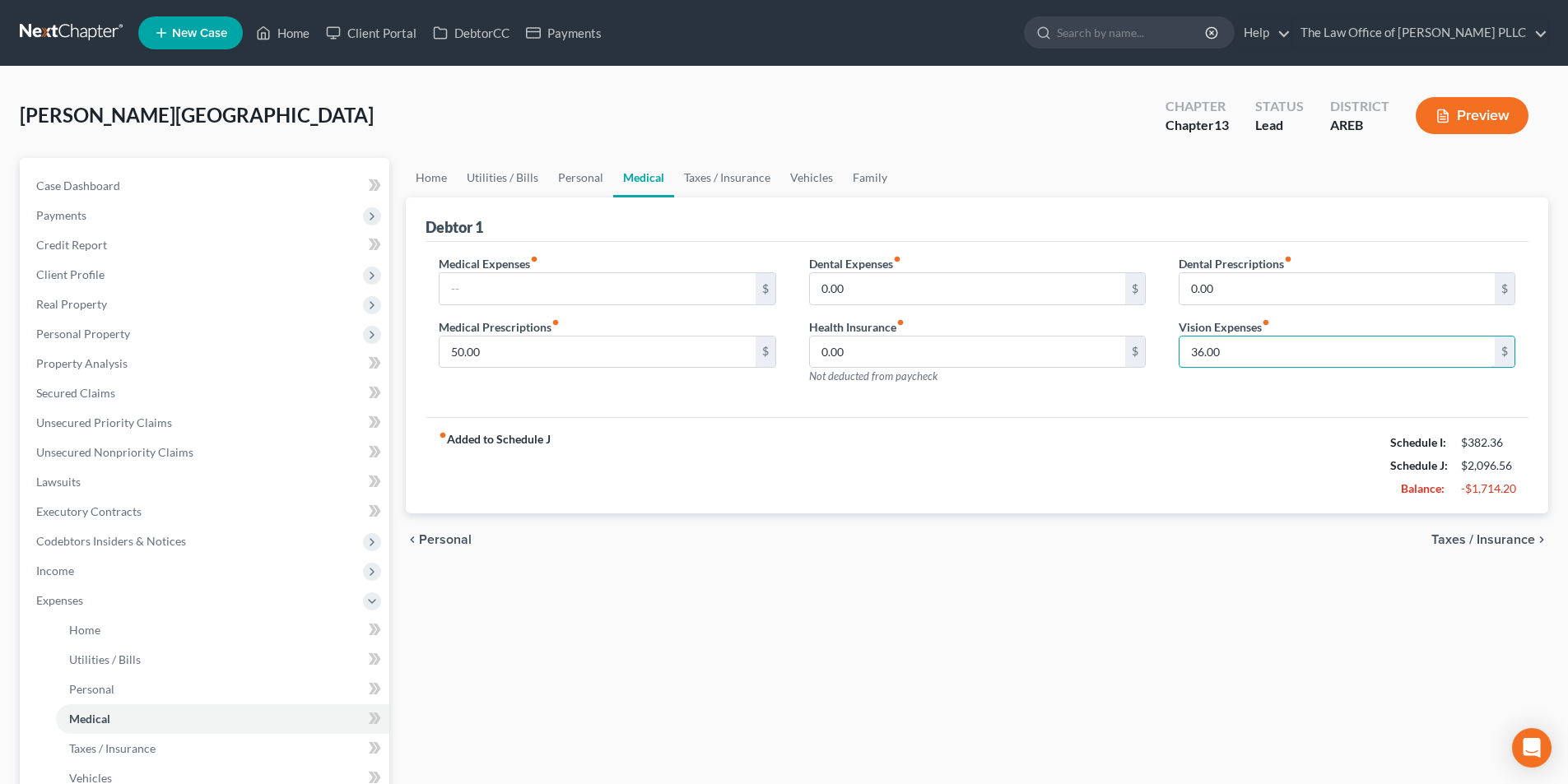
type input "36.00"
click at [581, 523] on div "chevron_left Personal Taxes / Insurance chevron_right" at bounding box center [977, 540] width 1142 height 53
click at [894, 340] on input "0.00" at bounding box center [967, 352] width 316 height 31
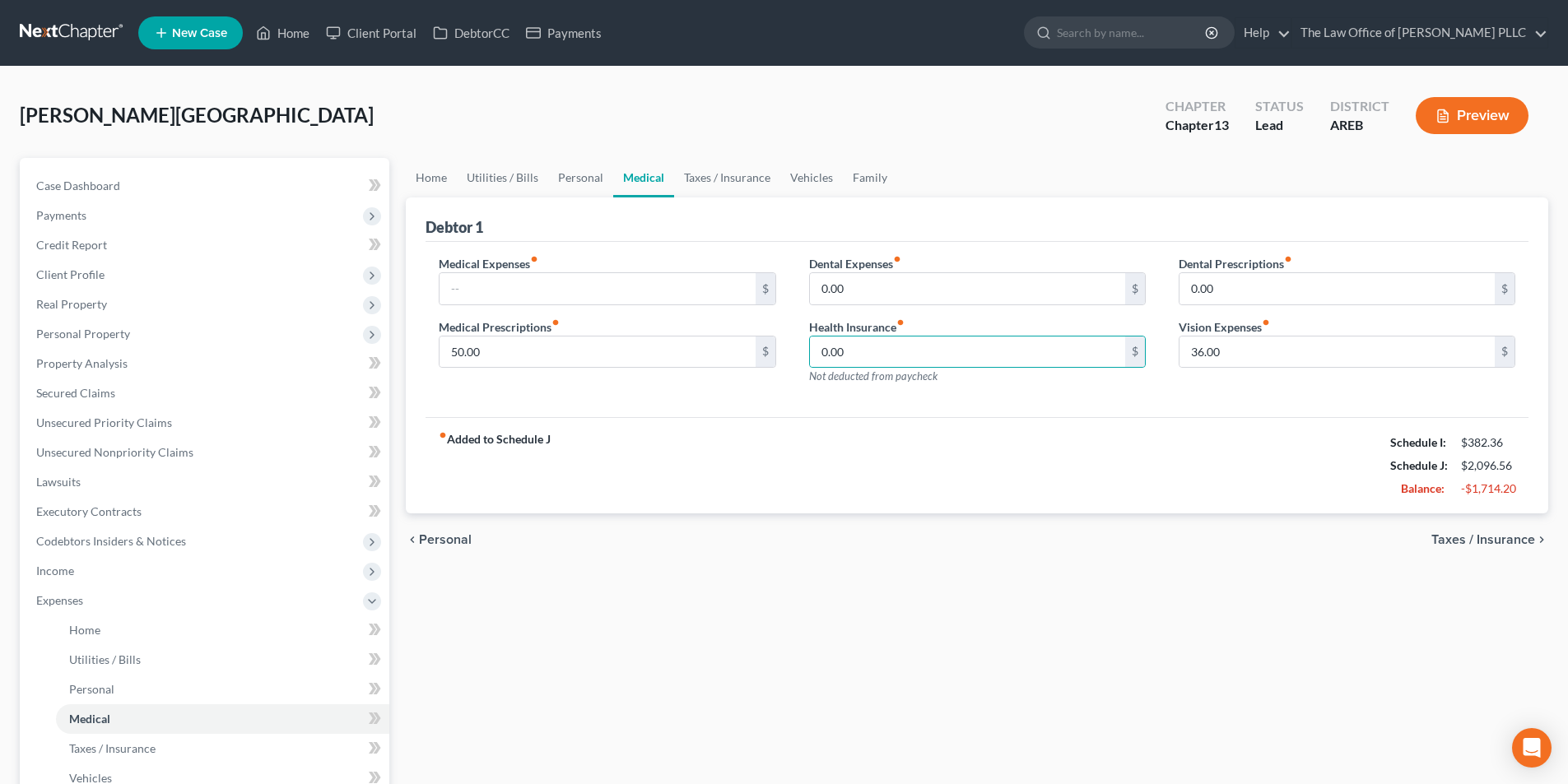
click at [717, 512] on div "fiber_manual_record Added to Schedule J Schedule I: $382.36 Schedule J: $2,096.…" at bounding box center [977, 465] width 1103 height 96
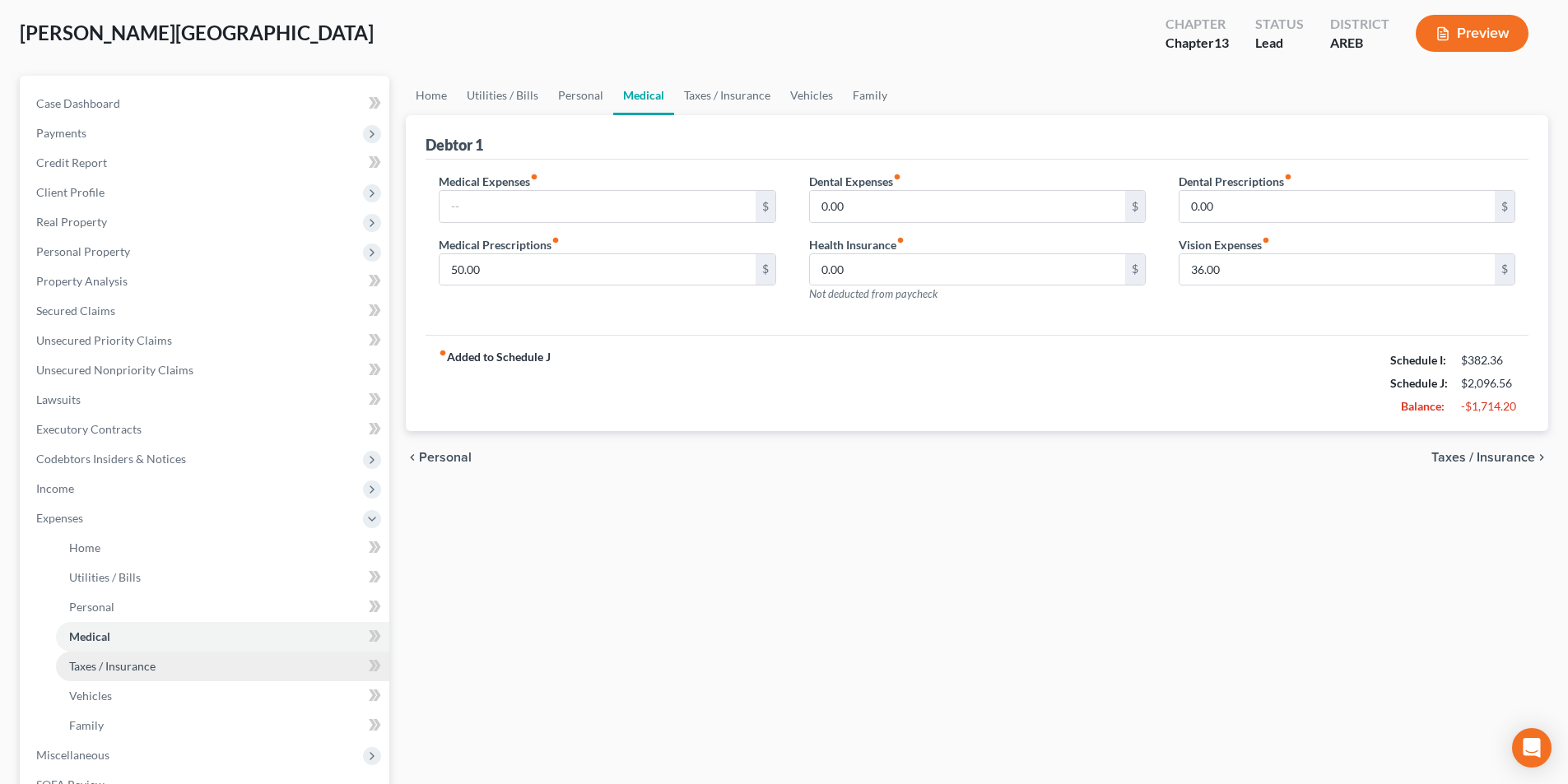
click at [107, 670] on span "Taxes / Insurance" at bounding box center [112, 666] width 86 height 14
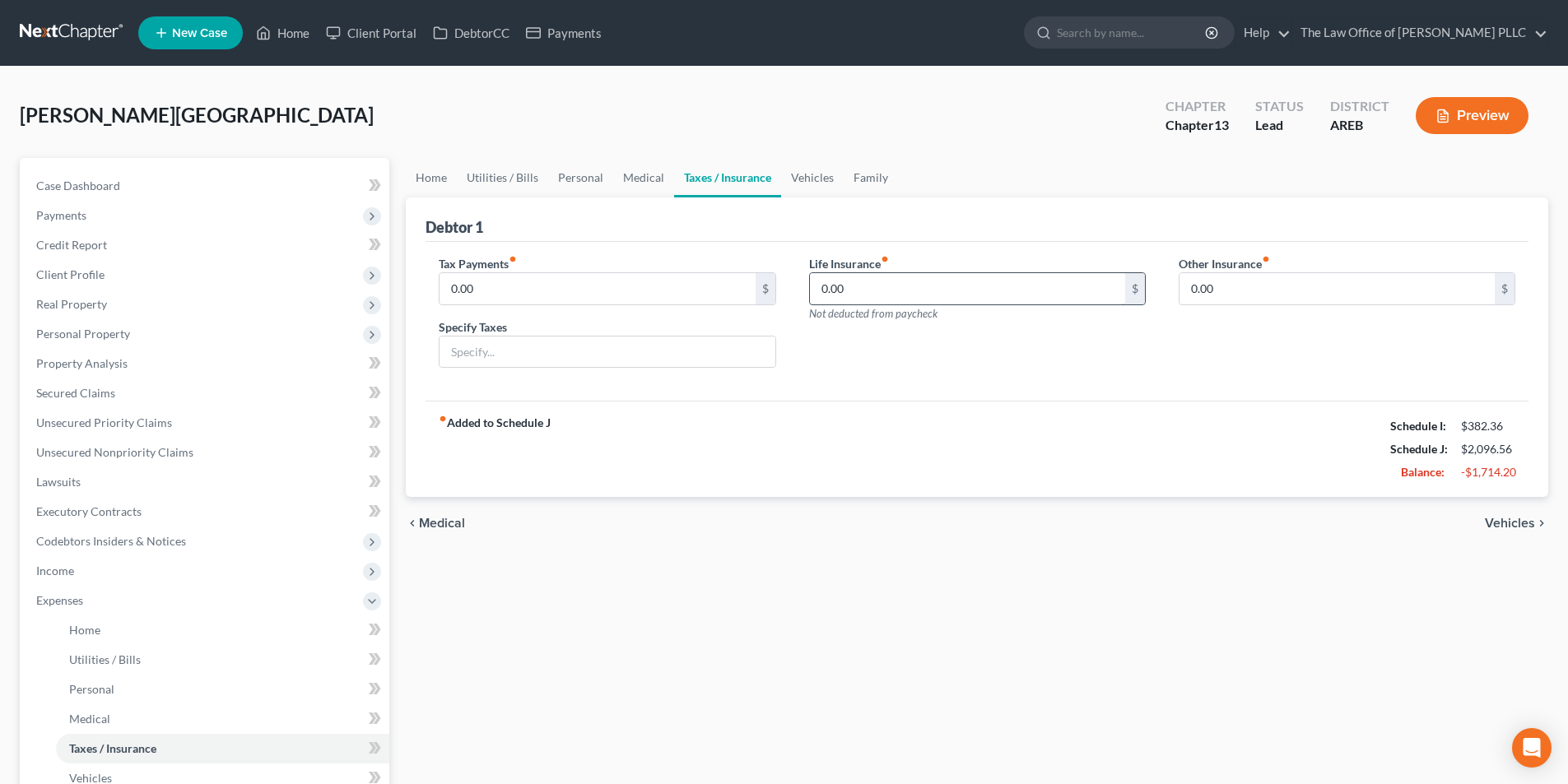
click at [875, 286] on input "0.00" at bounding box center [967, 289] width 316 height 31
type input "65.00"
click at [493, 296] on input "0.00" at bounding box center [597, 289] width 316 height 31
click at [1233, 299] on input "0.00" at bounding box center [1337, 289] width 316 height 31
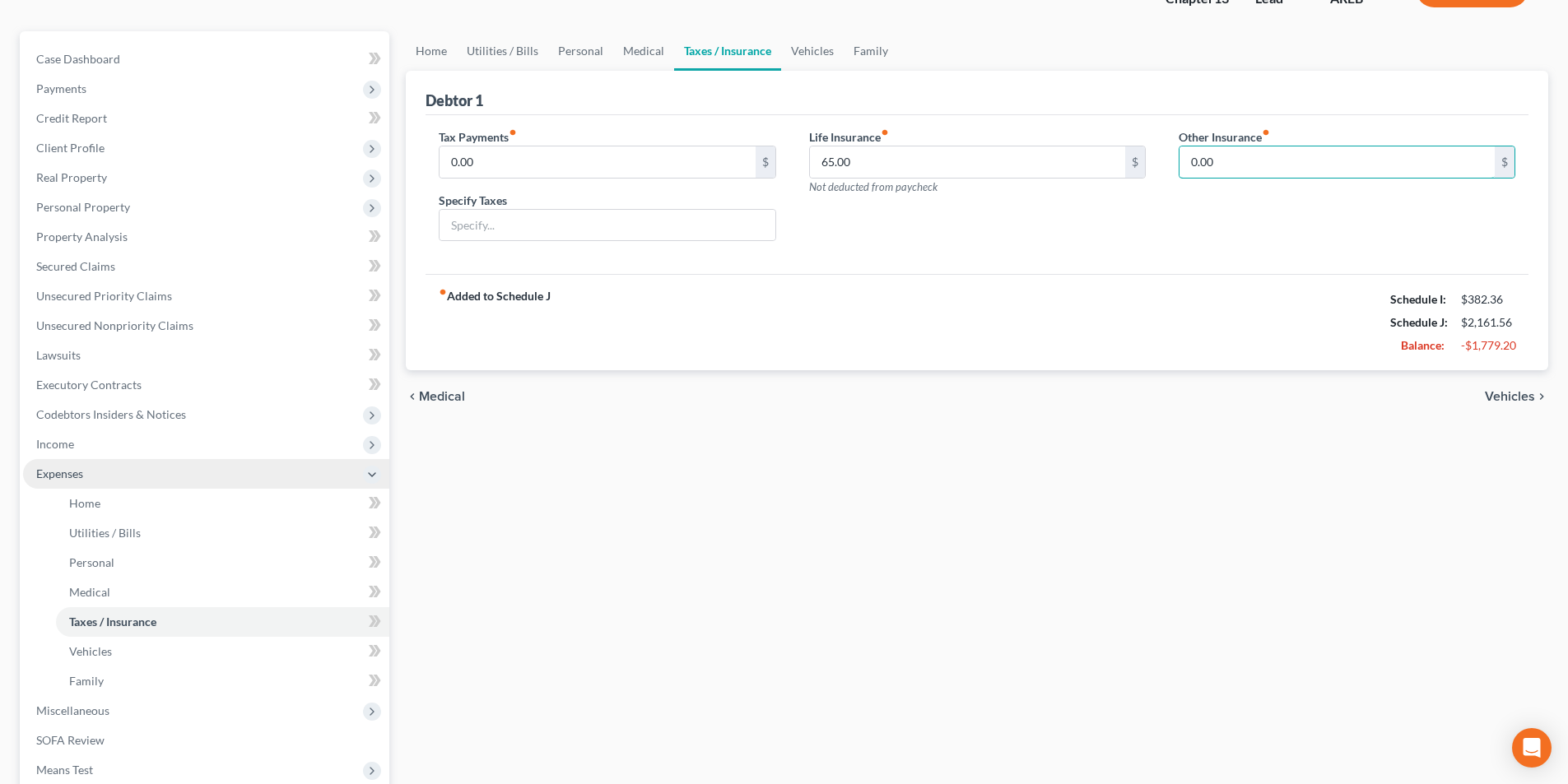
scroll to position [164, 0]
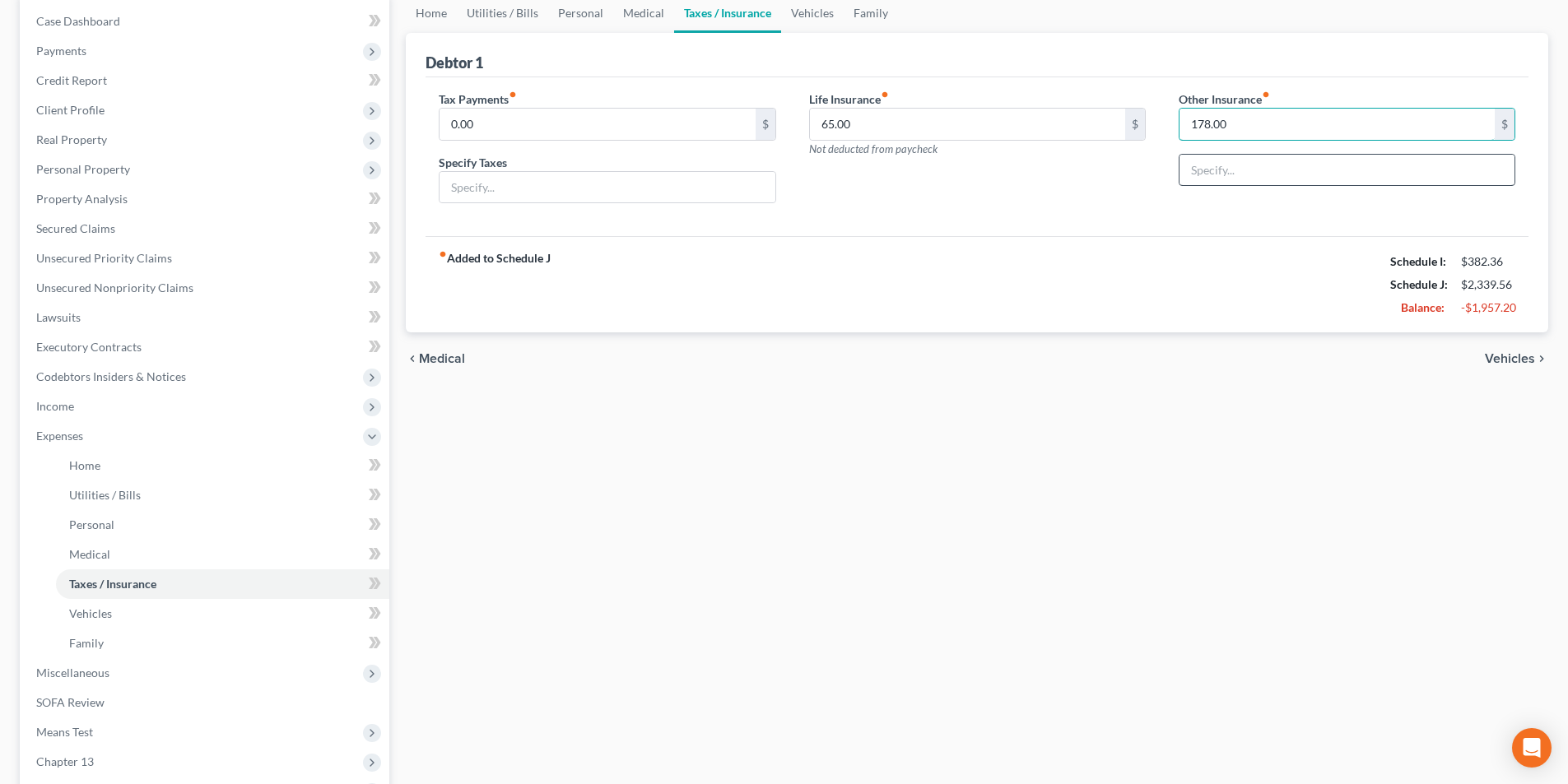
type input "178.00"
click at [1232, 163] on input "text" at bounding box center [1346, 170] width 335 height 31
type input "R"
drag, startPoint x: 1259, startPoint y: 172, endPoint x: 1240, endPoint y: 176, distance: 19.4
click at [1240, 176] on input "Social Seucity Card" at bounding box center [1346, 170] width 335 height 31
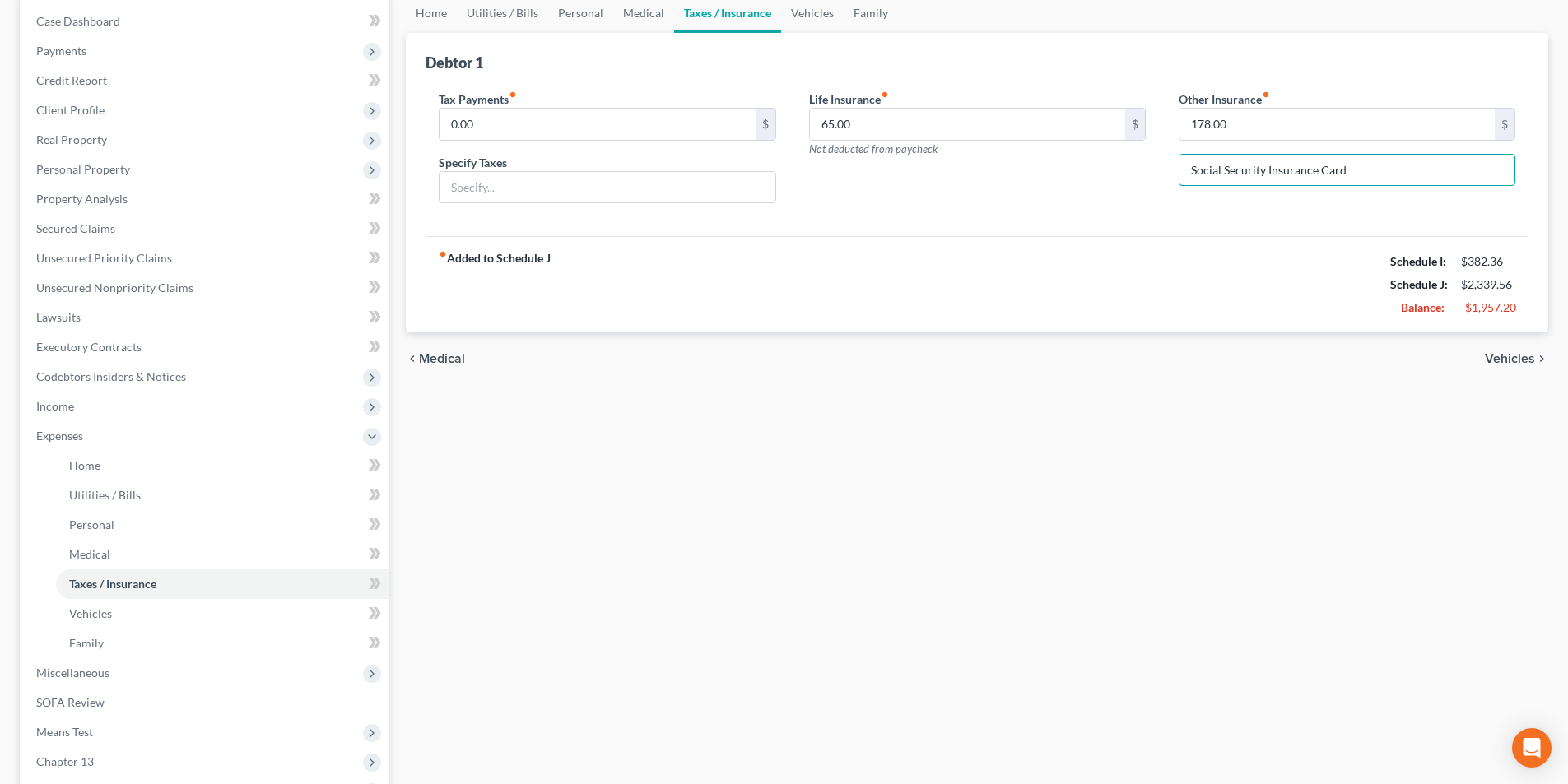
type input "Social Security Insurance Card"
click at [611, 508] on div "Home Utilities / Bills Personal Medical Taxes / Insurance Vehicles Family Debto…" at bounding box center [976, 468] width 1159 height 951
click at [116, 615] on link "Vehicles" at bounding box center [222, 614] width 333 height 30
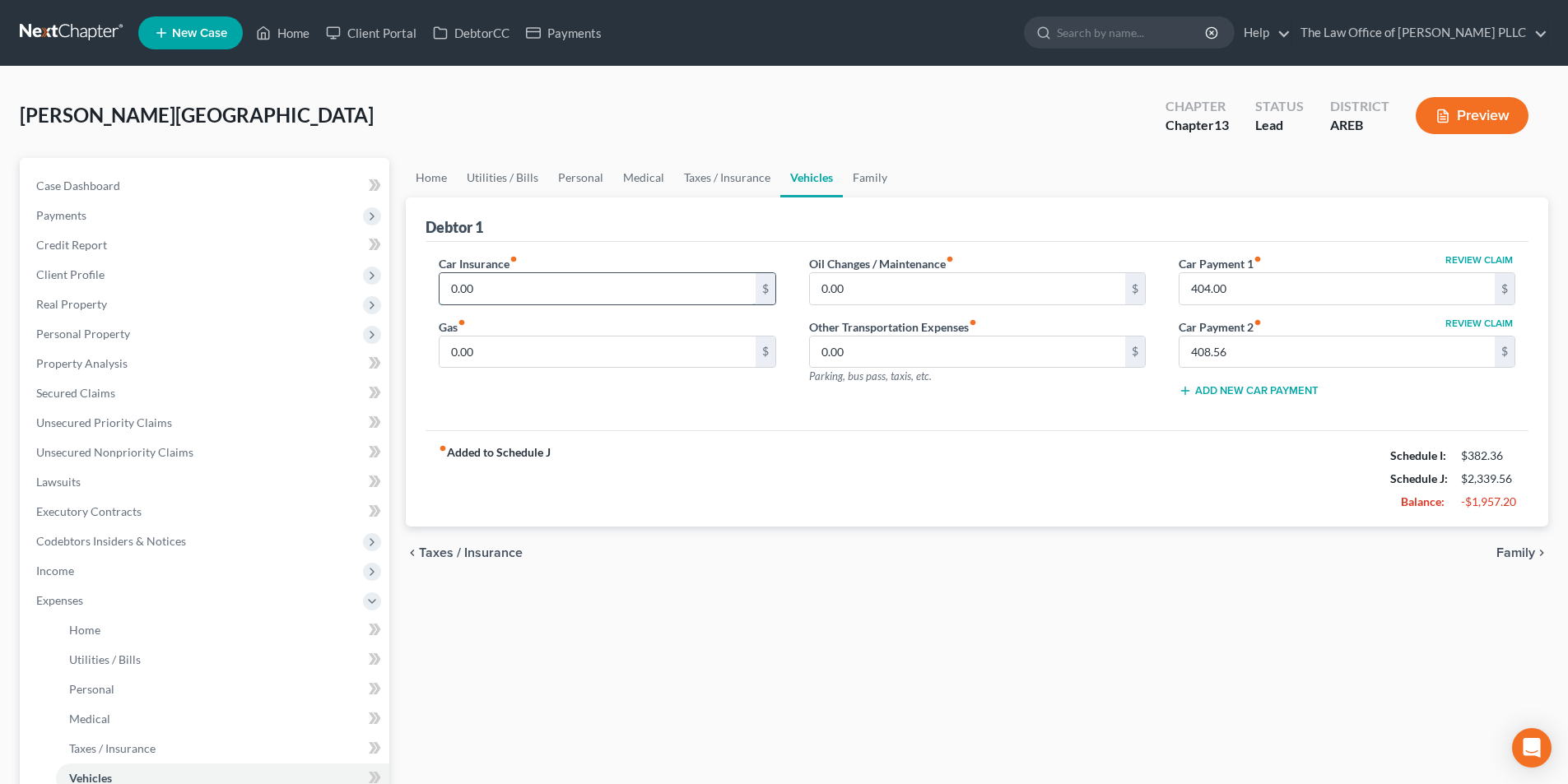
click at [486, 287] on input "0.00" at bounding box center [597, 289] width 316 height 31
type input "220.00"
click at [896, 287] on input "0.00" at bounding box center [967, 289] width 316 height 31
type input "22"
click at [1176, 262] on div "Review Claim Car Payment 1 fiber_manual_record 404.00 $ Review Claim Car Paymen…" at bounding box center [1346, 334] width 369 height 156
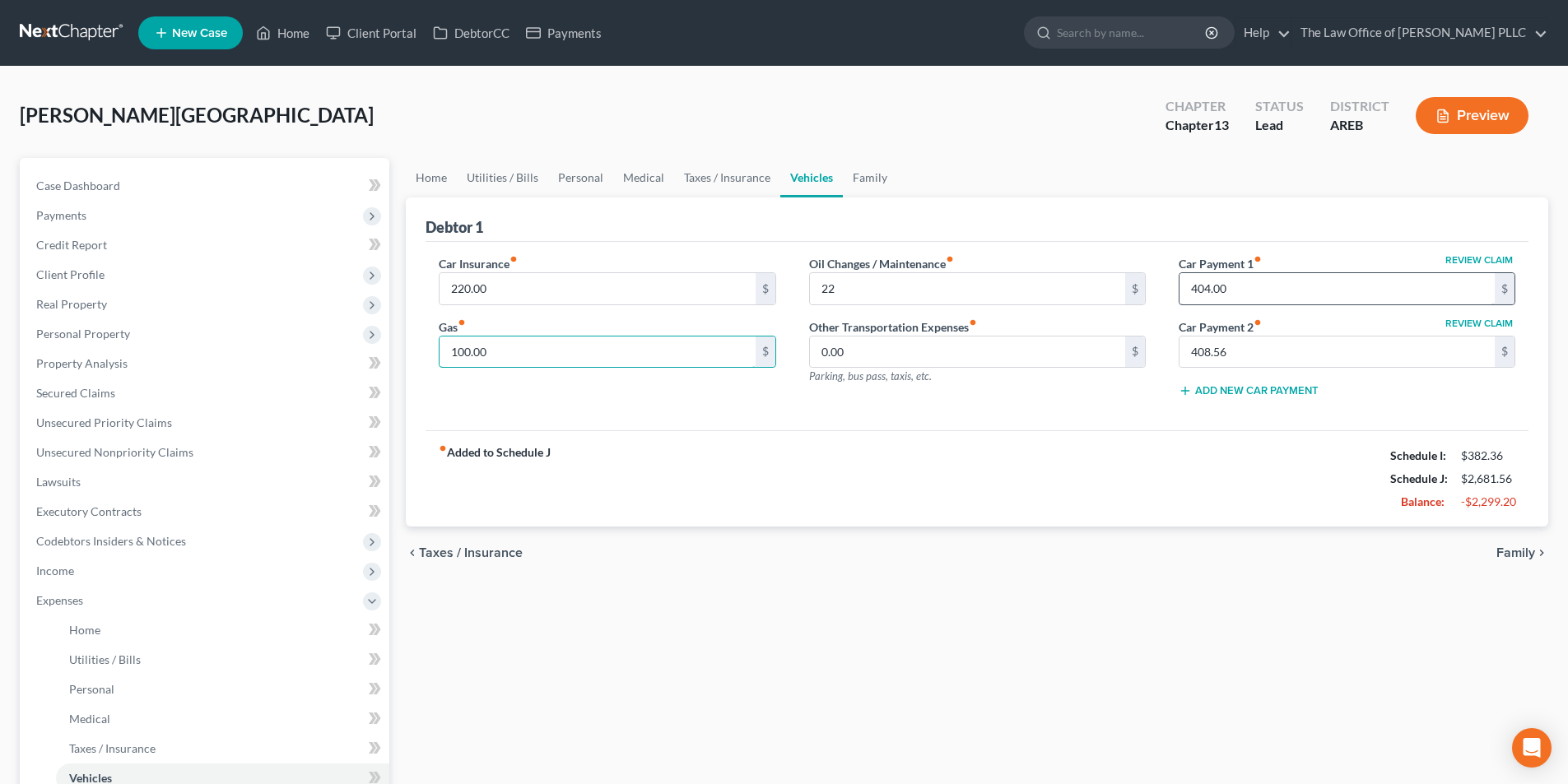
type input "100.00"
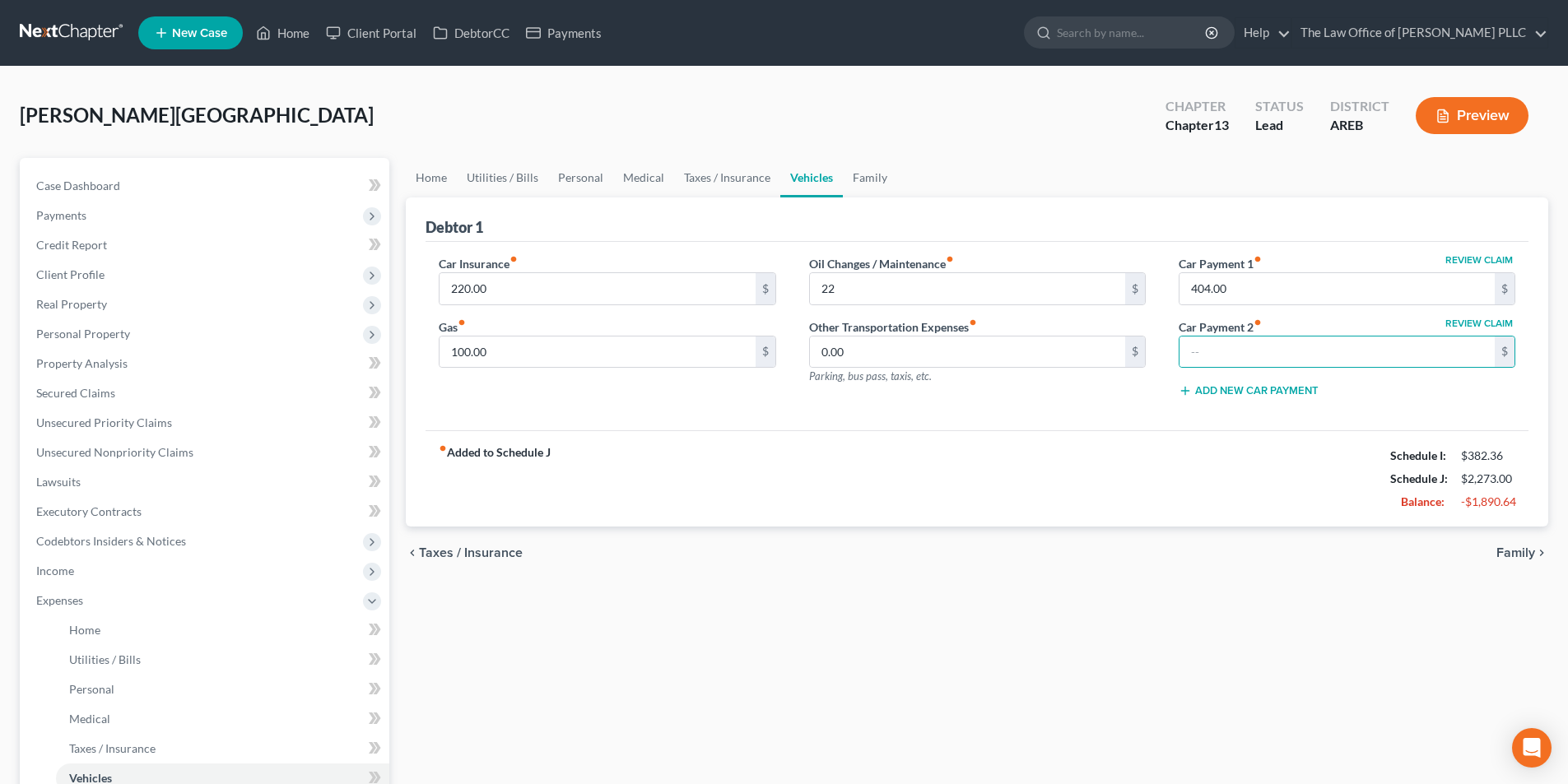
click at [1000, 398] on div "Oil Changes / Maintenance fiber_manual_record 22 $ Other Transportation Expense…" at bounding box center [977, 334] width 369 height 156
click at [827, 419] on div "Car Insurance fiber_manual_record 220.00 $ Gas fiber_manual_record 100.00 $ Oil…" at bounding box center [977, 336] width 1103 height 189
click at [1338, 291] on input "404.00" at bounding box center [1337, 289] width 316 height 31
click at [1062, 432] on div "fiber_manual_record Added to Schedule J Schedule I: $382.36 Schedule J: $2,273.…" at bounding box center [977, 478] width 1103 height 96
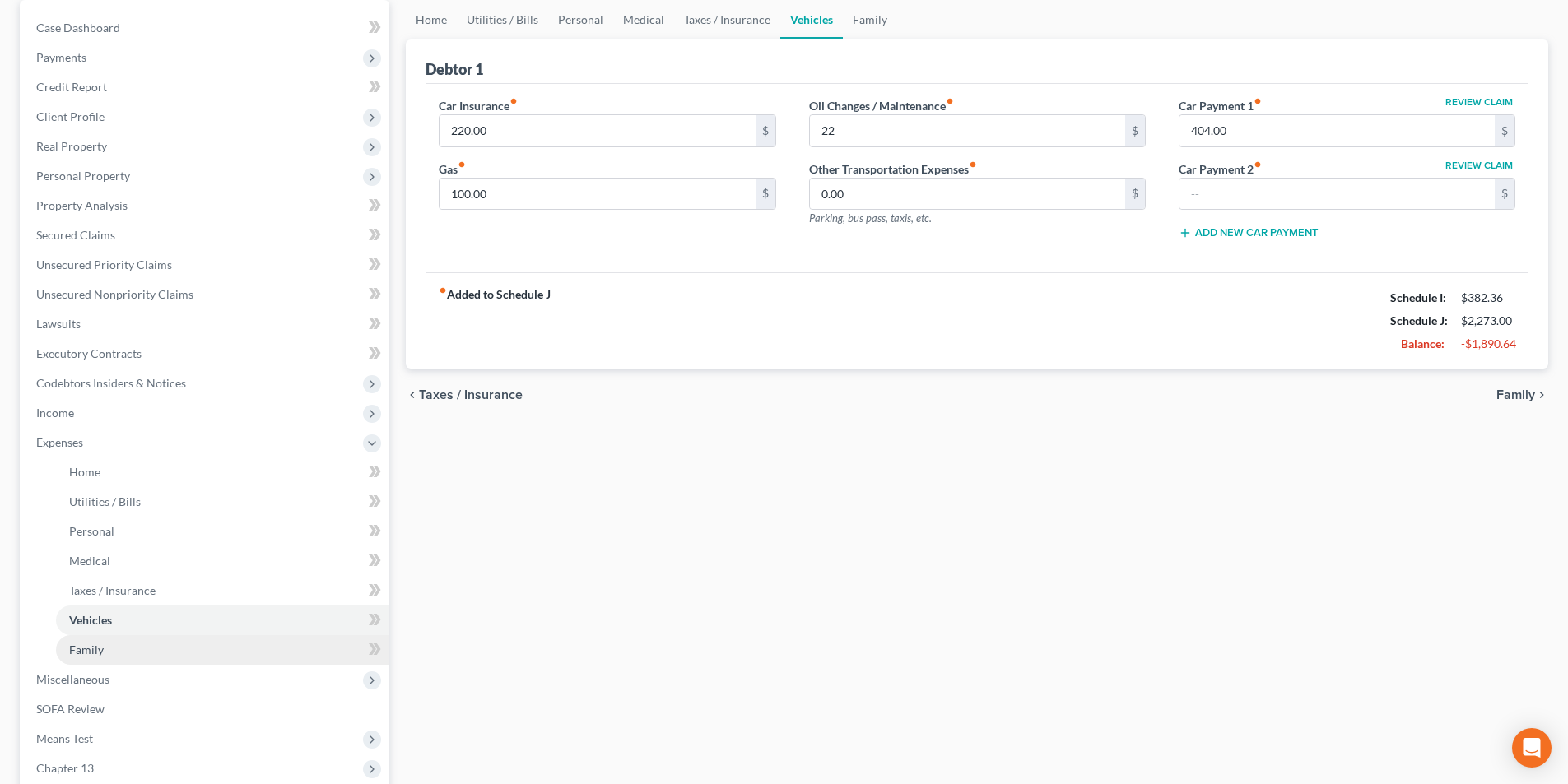
scroll to position [164, 0]
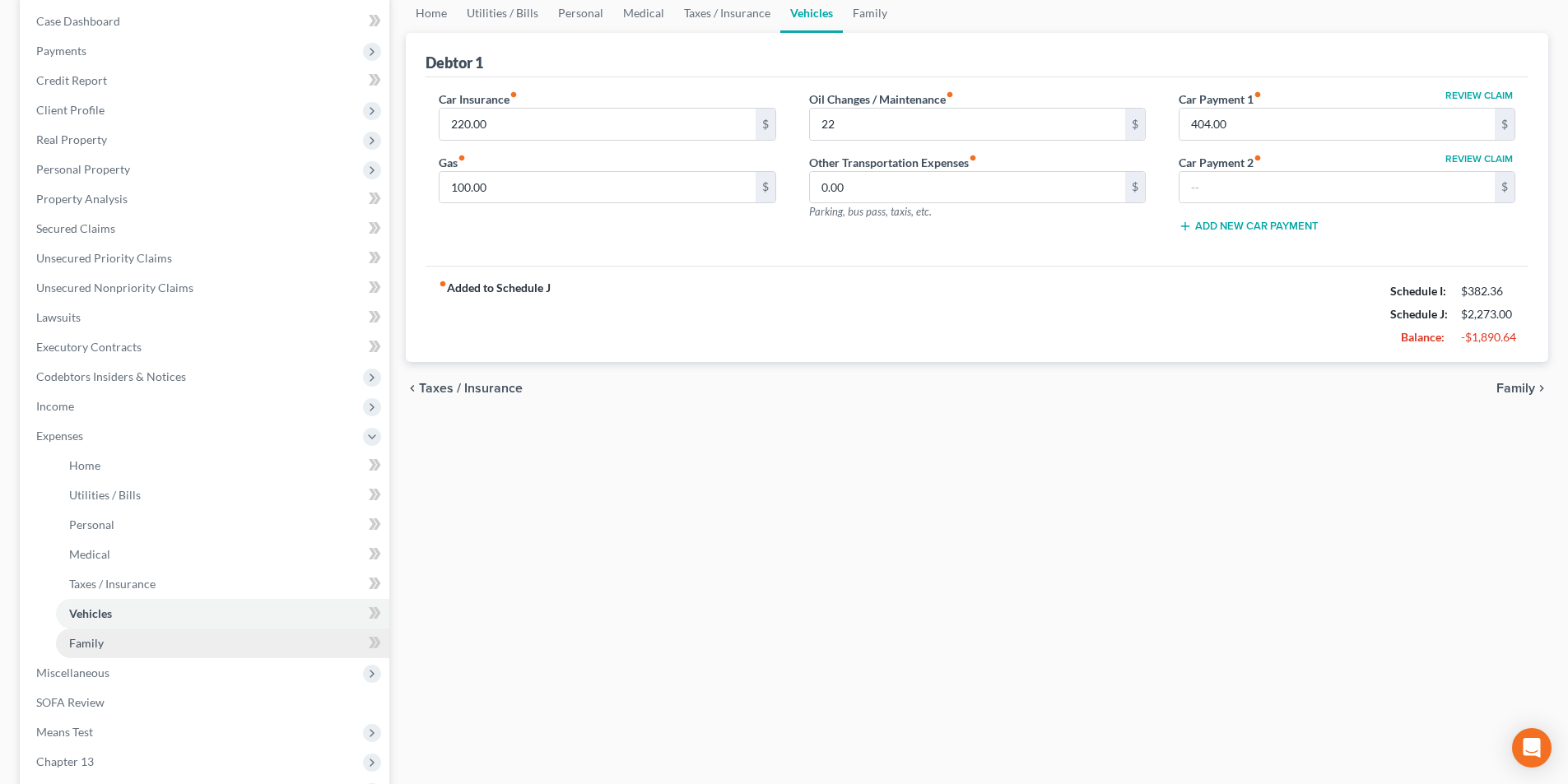
click at [103, 642] on link "Family" at bounding box center [222, 643] width 333 height 30
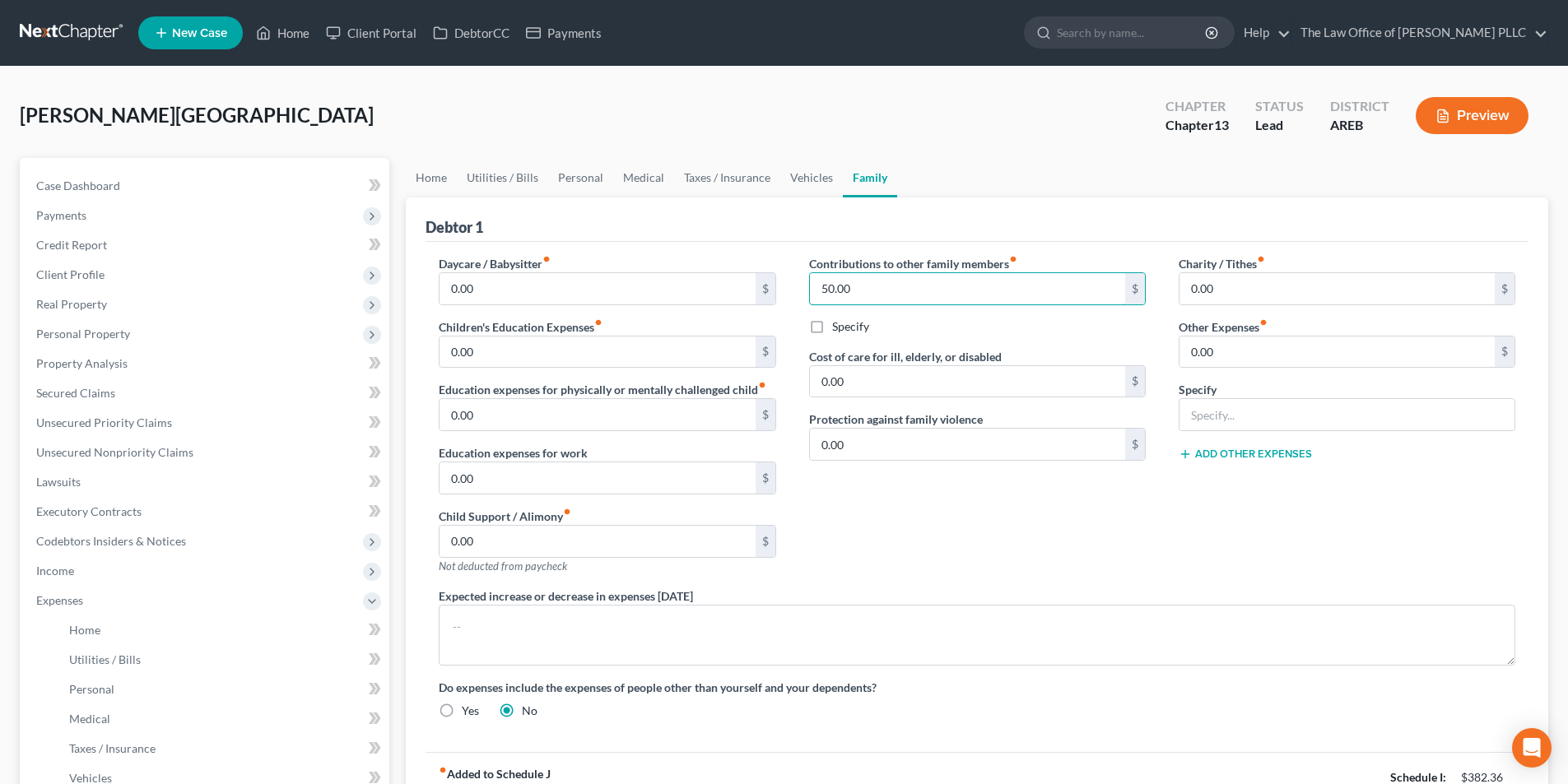
type input "50.00"
click at [832, 321] on label "Specify" at bounding box center [850, 326] width 37 height 17
click at [839, 321] on input "Specify" at bounding box center [844, 323] width 10 height 10
checkbox input "true"
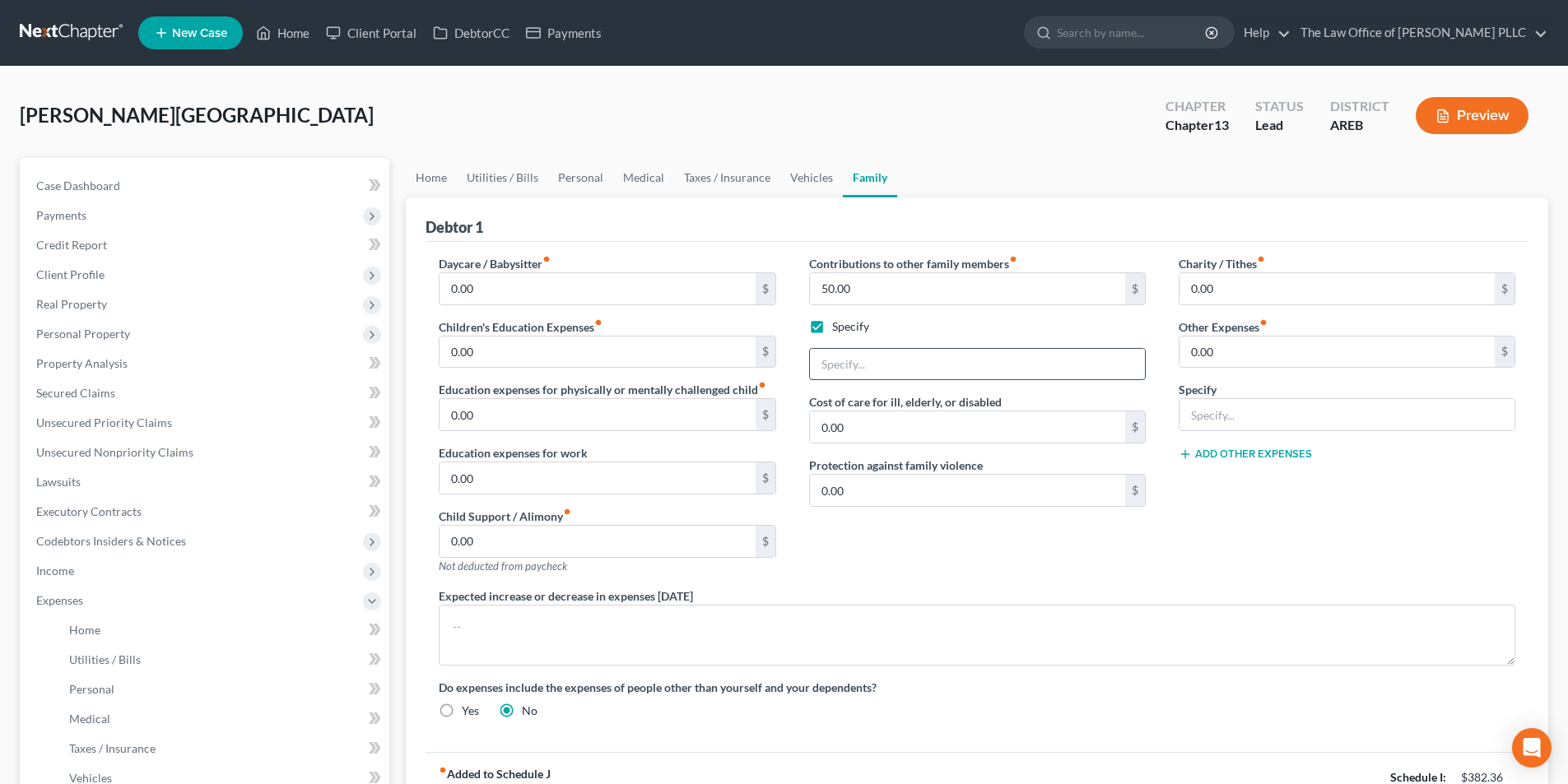
click at [856, 366] on input "text" at bounding box center [977, 364] width 335 height 31
type input "Money to granddaughter"
click at [1266, 281] on input "0.00" at bounding box center [1337, 289] width 316 height 31
type input "6"
type input "100.00"
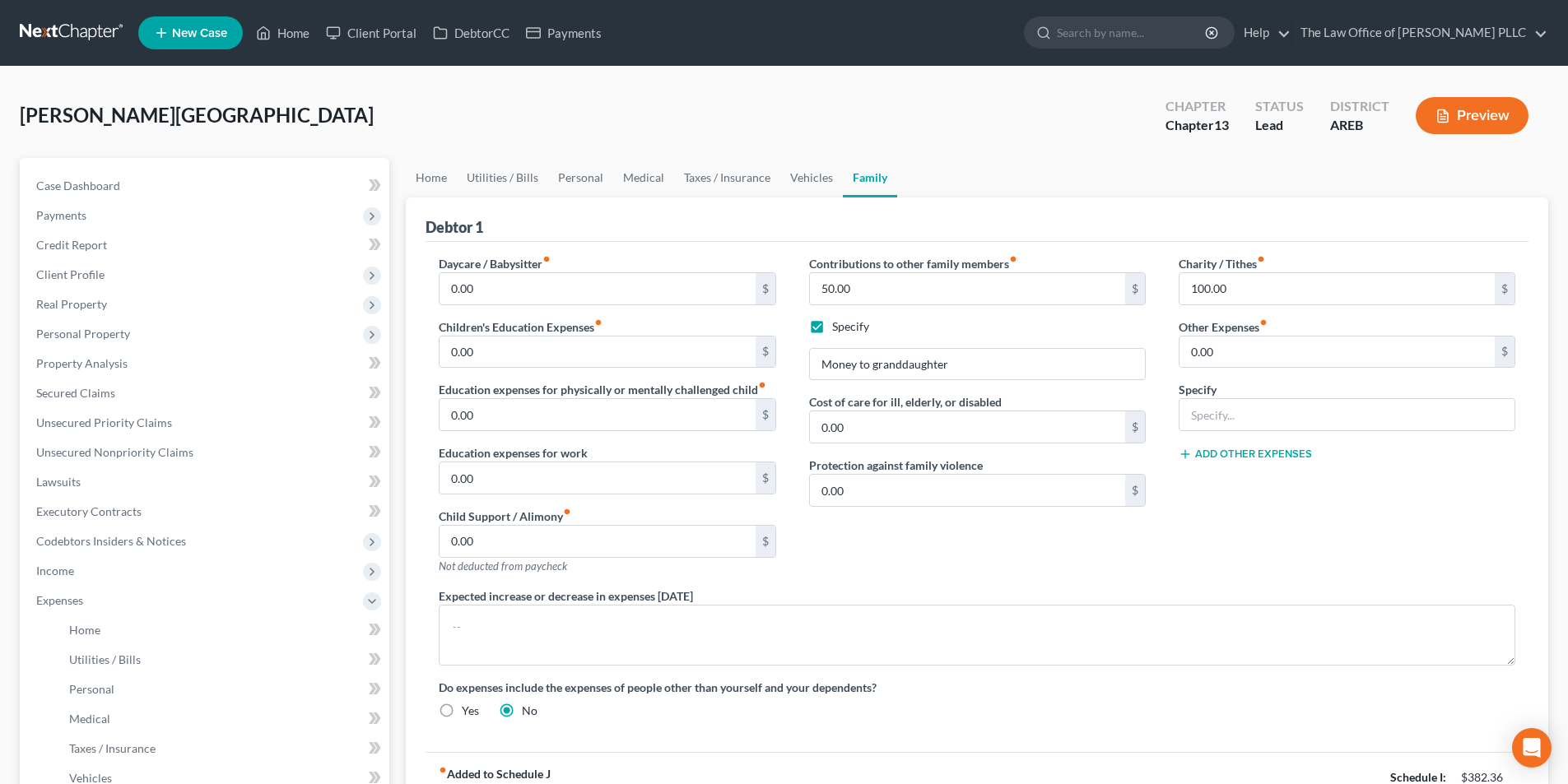
click at [1080, 210] on div "Debtor 1" at bounding box center [977, 219] width 1103 height 44
click at [822, 538] on div "Contributions to other family members fiber_manual_record 50.00 $ Specify Money…" at bounding box center [977, 422] width 369 height 333
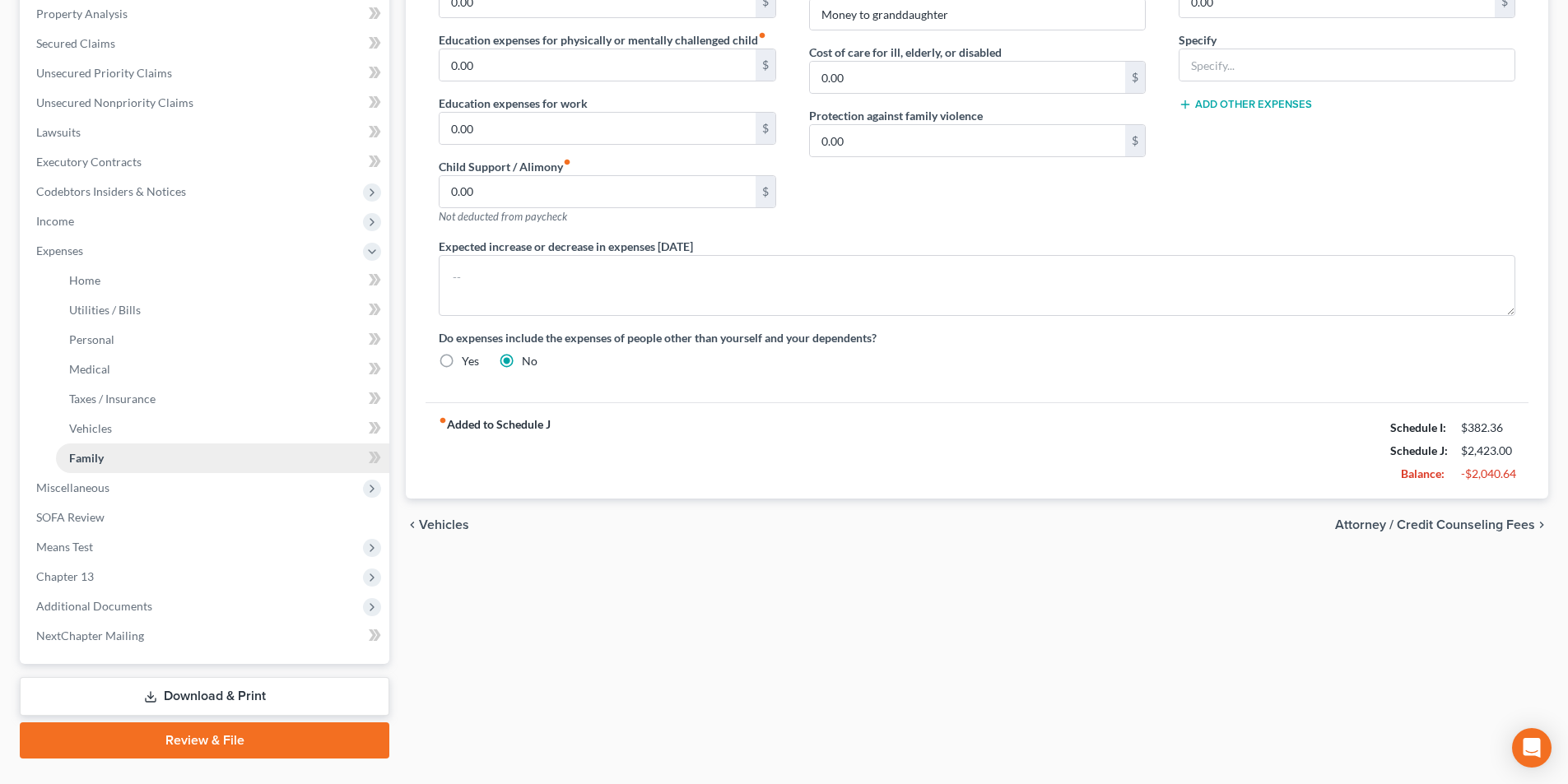
scroll to position [387, 0]
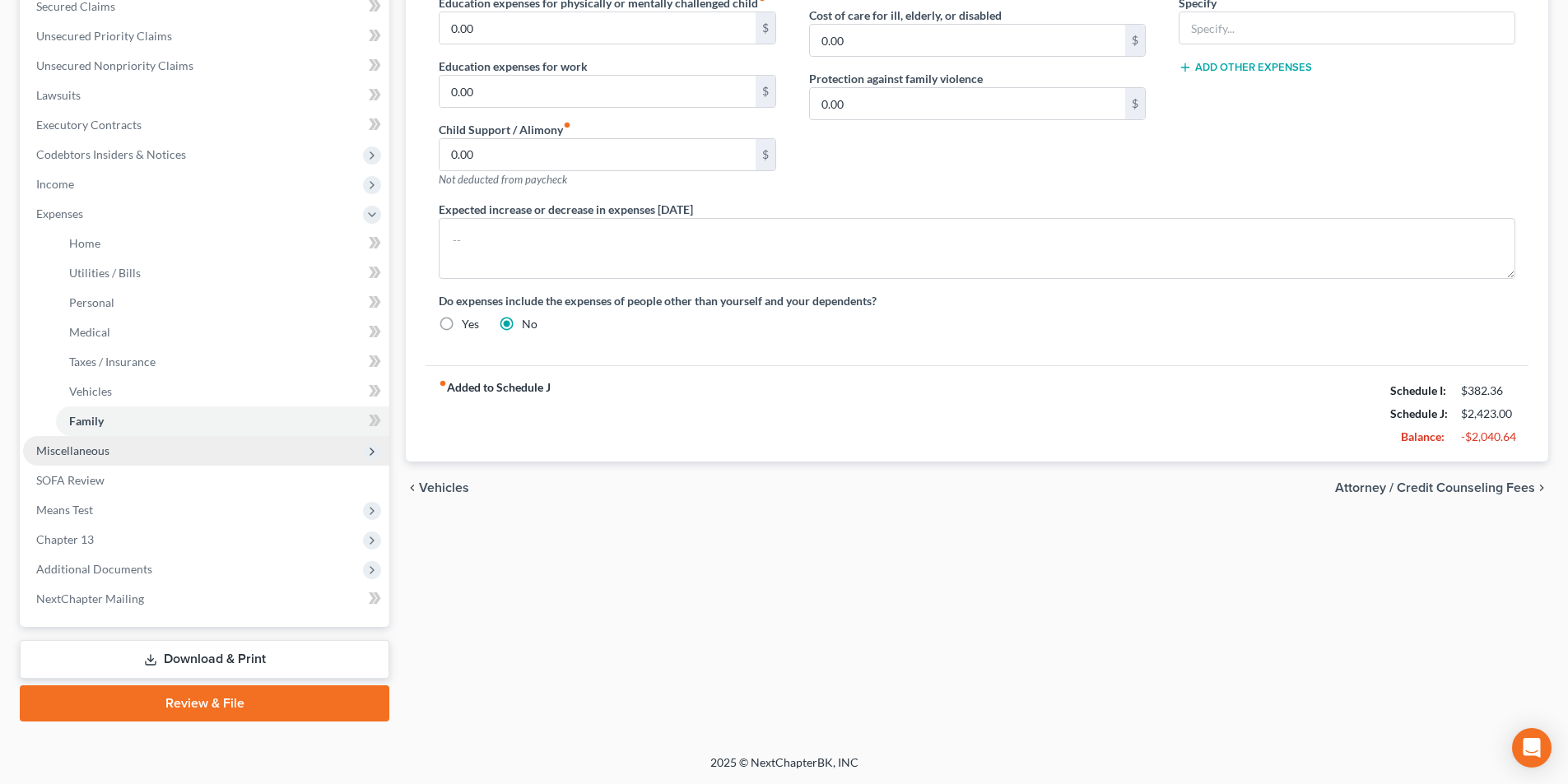
click at [67, 457] on span "Miscellaneous" at bounding box center [206, 451] width 366 height 30
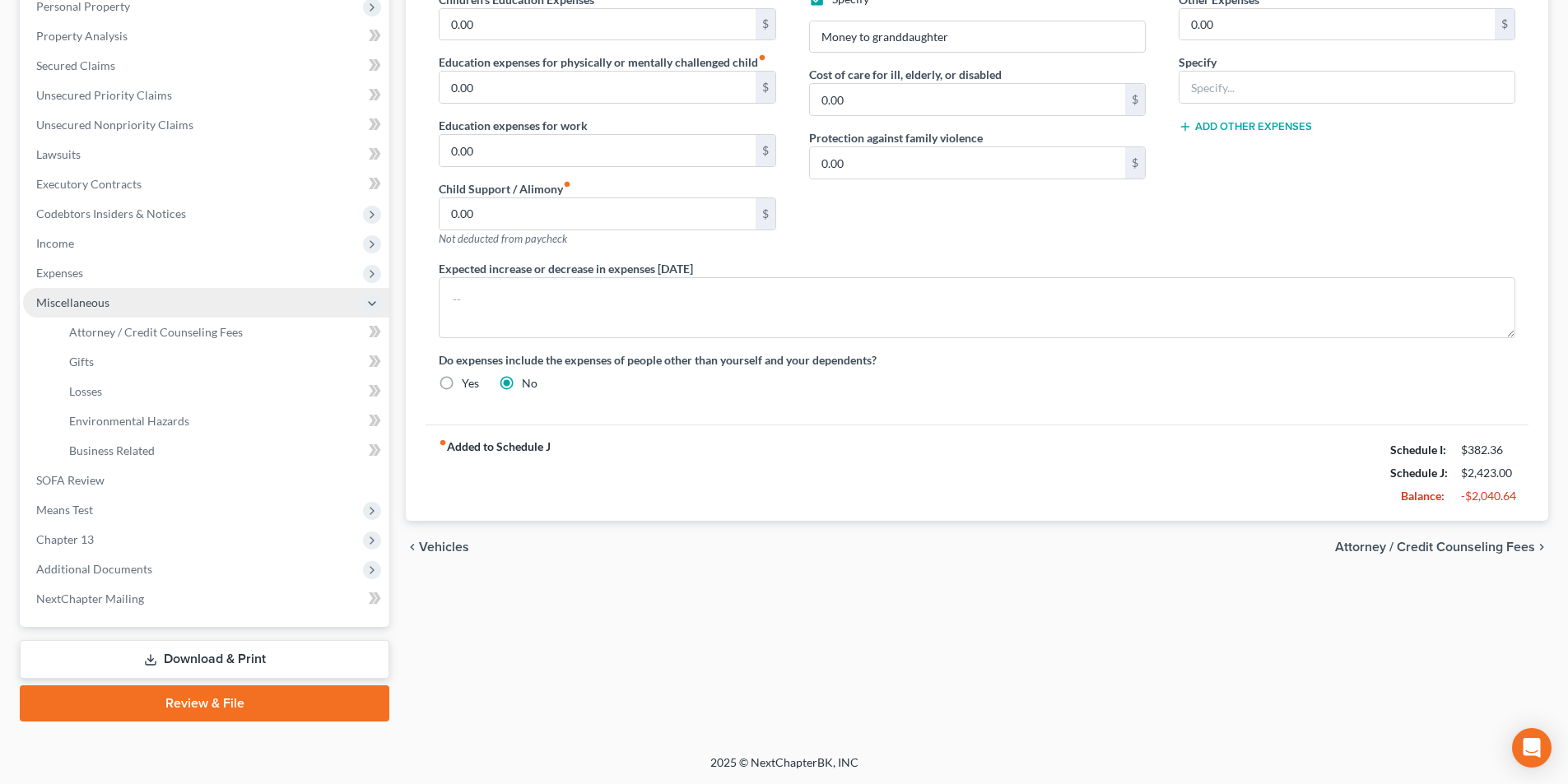
scroll to position [328, 0]
click at [1054, 681] on div "Home Utilities / Bills Personal Medical Taxes / Insurance Vehicles Family Debto…" at bounding box center [976, 276] width 1159 height 891
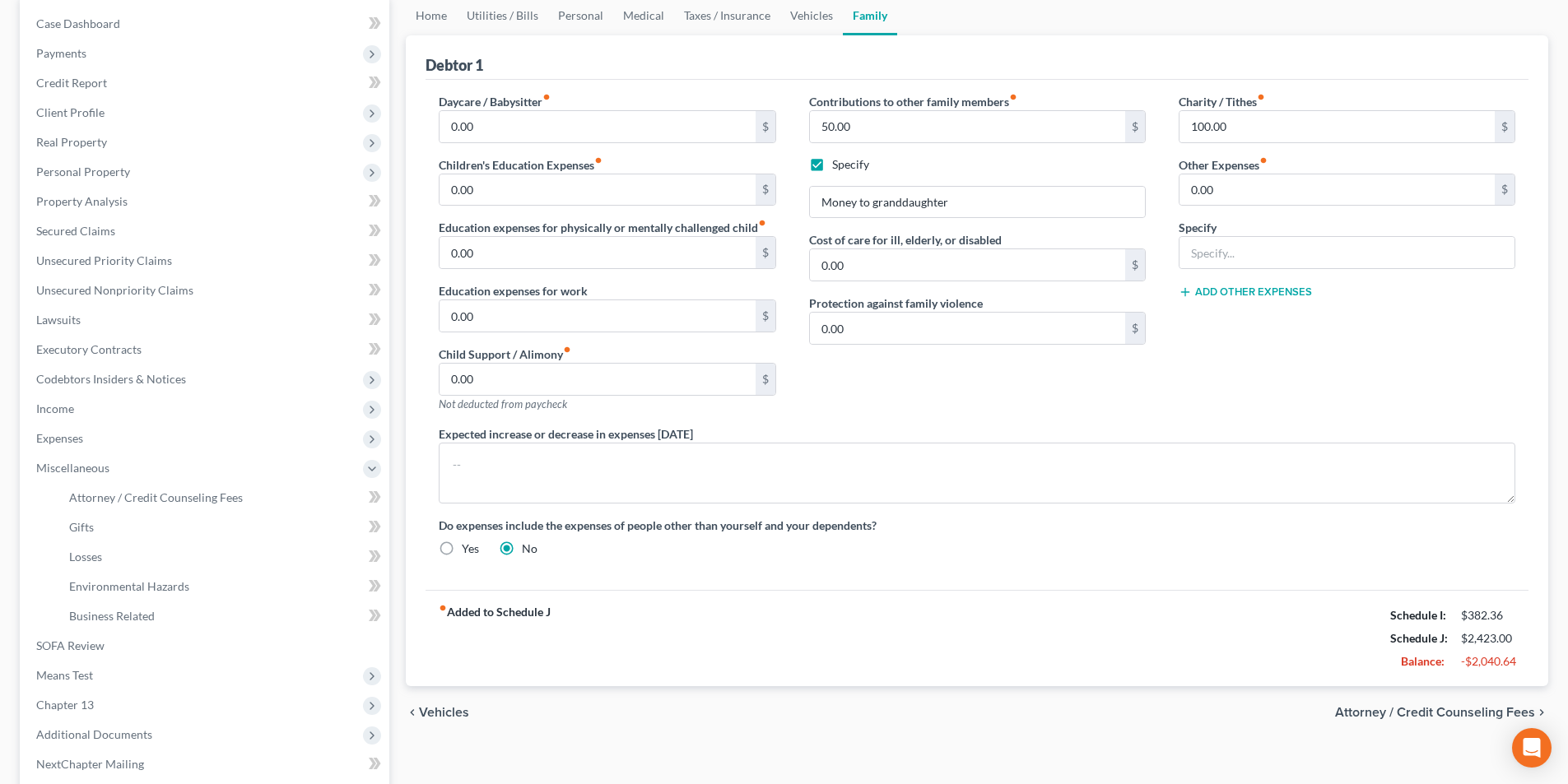
scroll to position [0, 0]
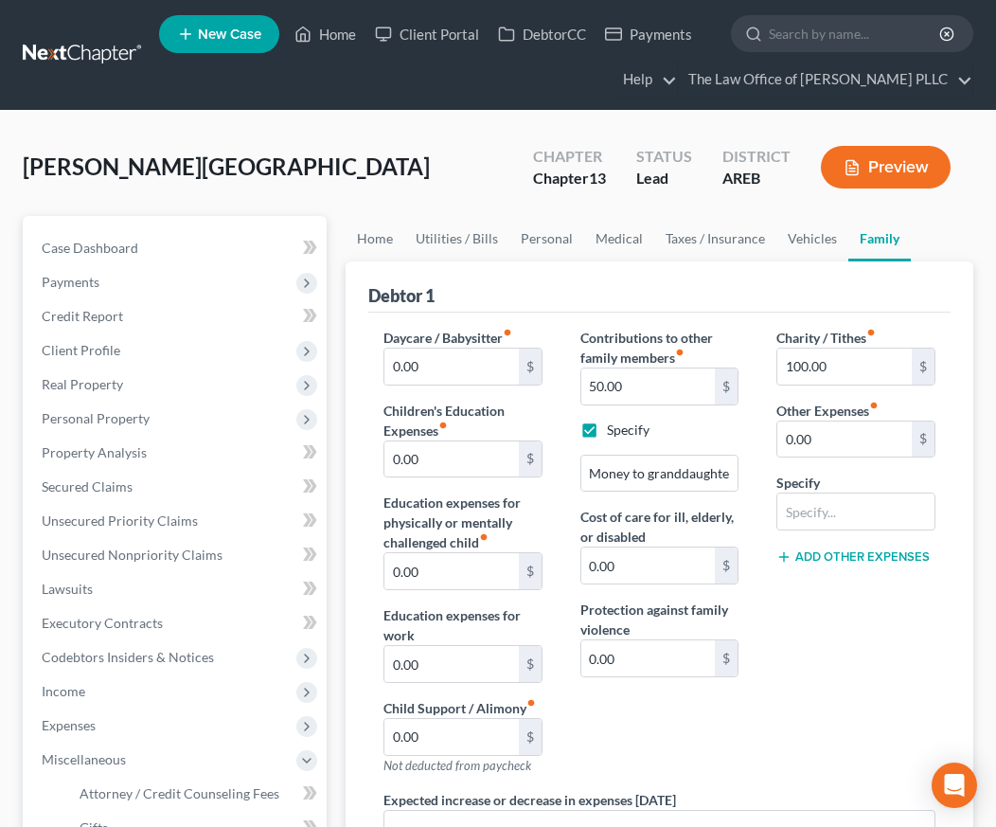
click at [294, 145] on div "[PERSON_NAME] Upgraded Chapter Chapter 13 Status Lead District AREB Preview" at bounding box center [498, 175] width 951 height 82
click at [332, 169] on div "[PERSON_NAME] Upgraded Chapter Chapter 13 Status Lead District AREB Preview" at bounding box center [498, 175] width 951 height 82
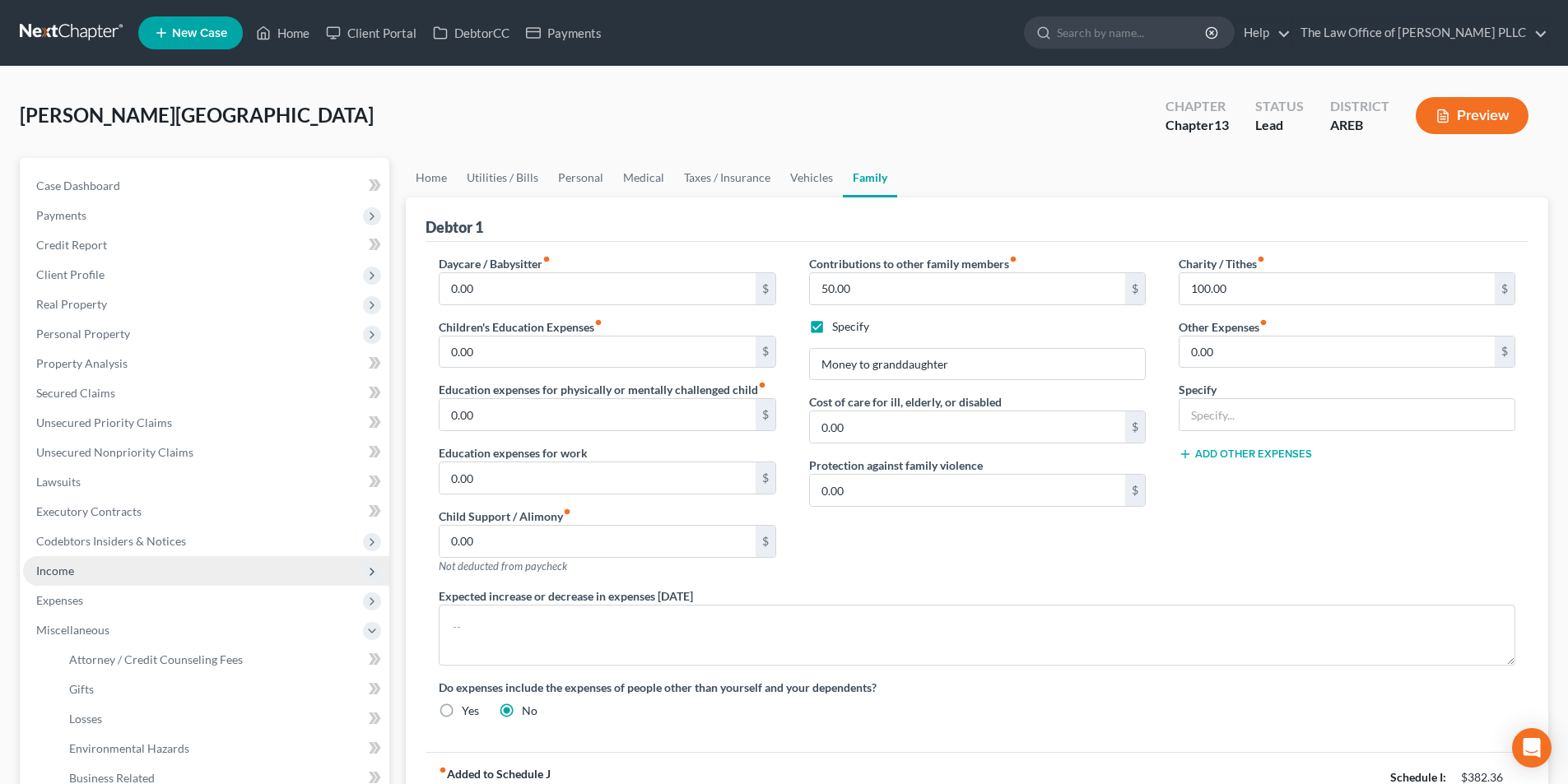
click at [59, 571] on span "Income" at bounding box center [56, 571] width 38 height 14
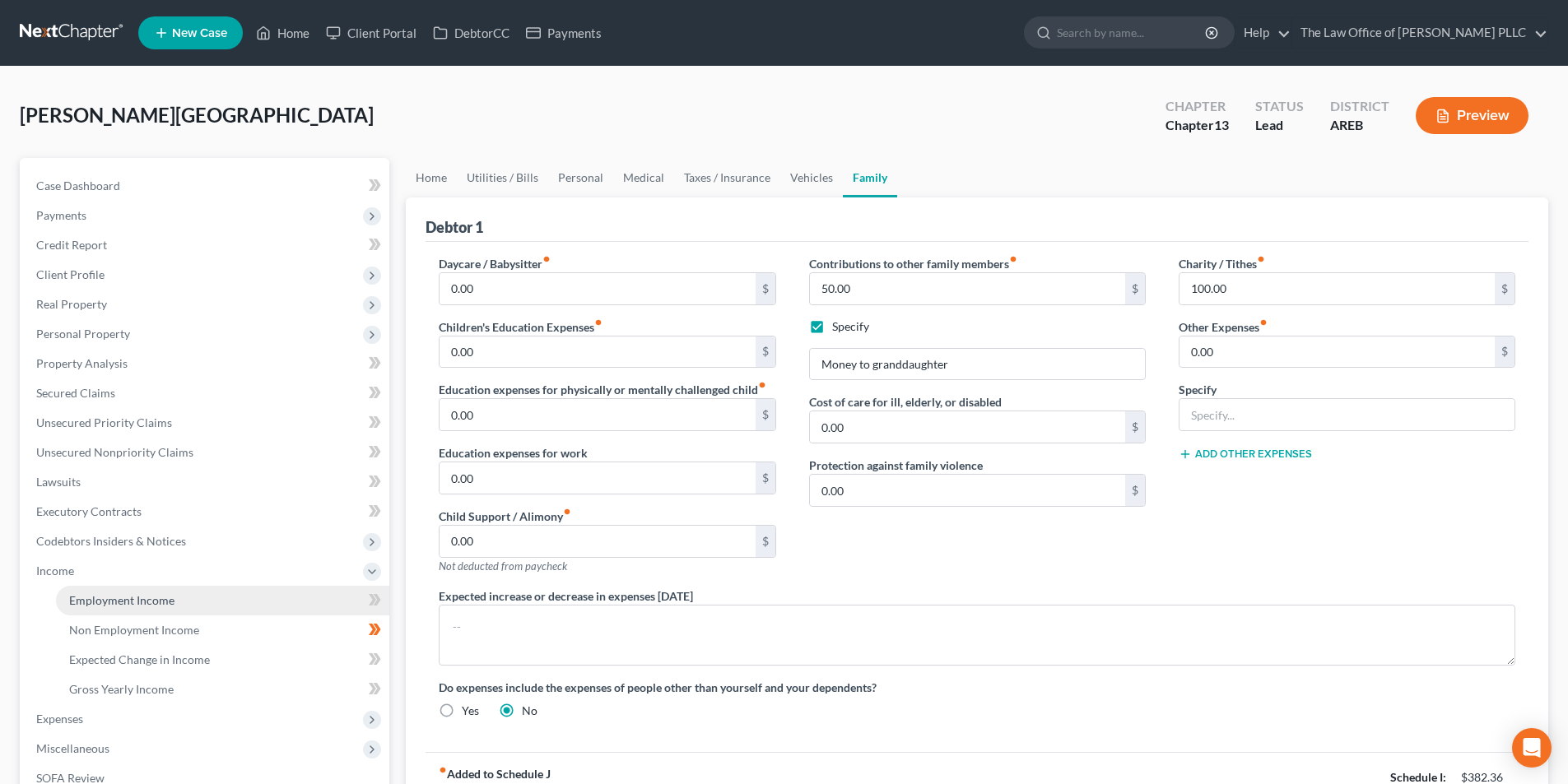
click at [146, 601] on span "Employment Income" at bounding box center [122, 601] width 105 height 14
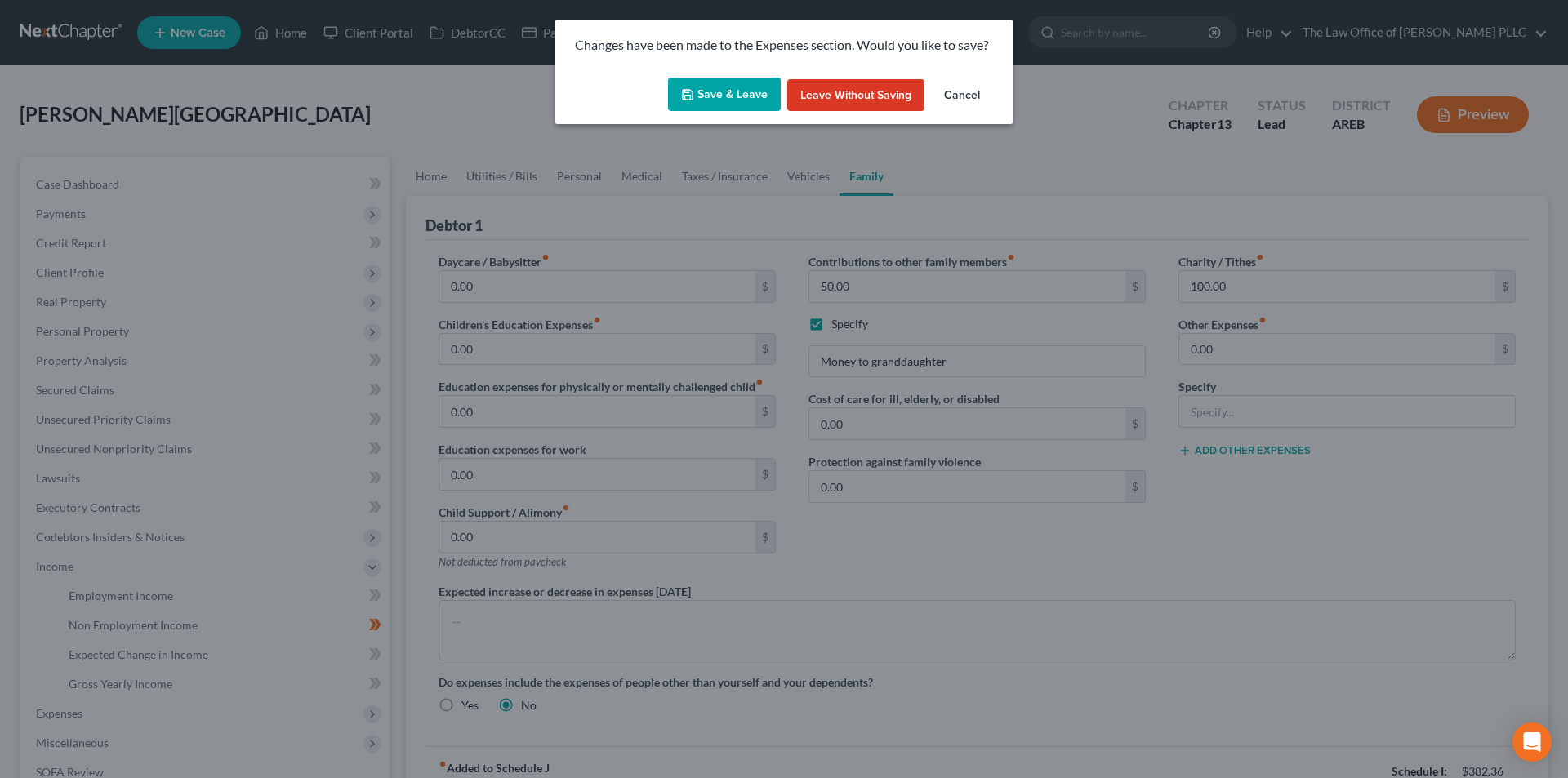
click at [977, 85] on button "Cancel" at bounding box center [962, 96] width 62 height 33
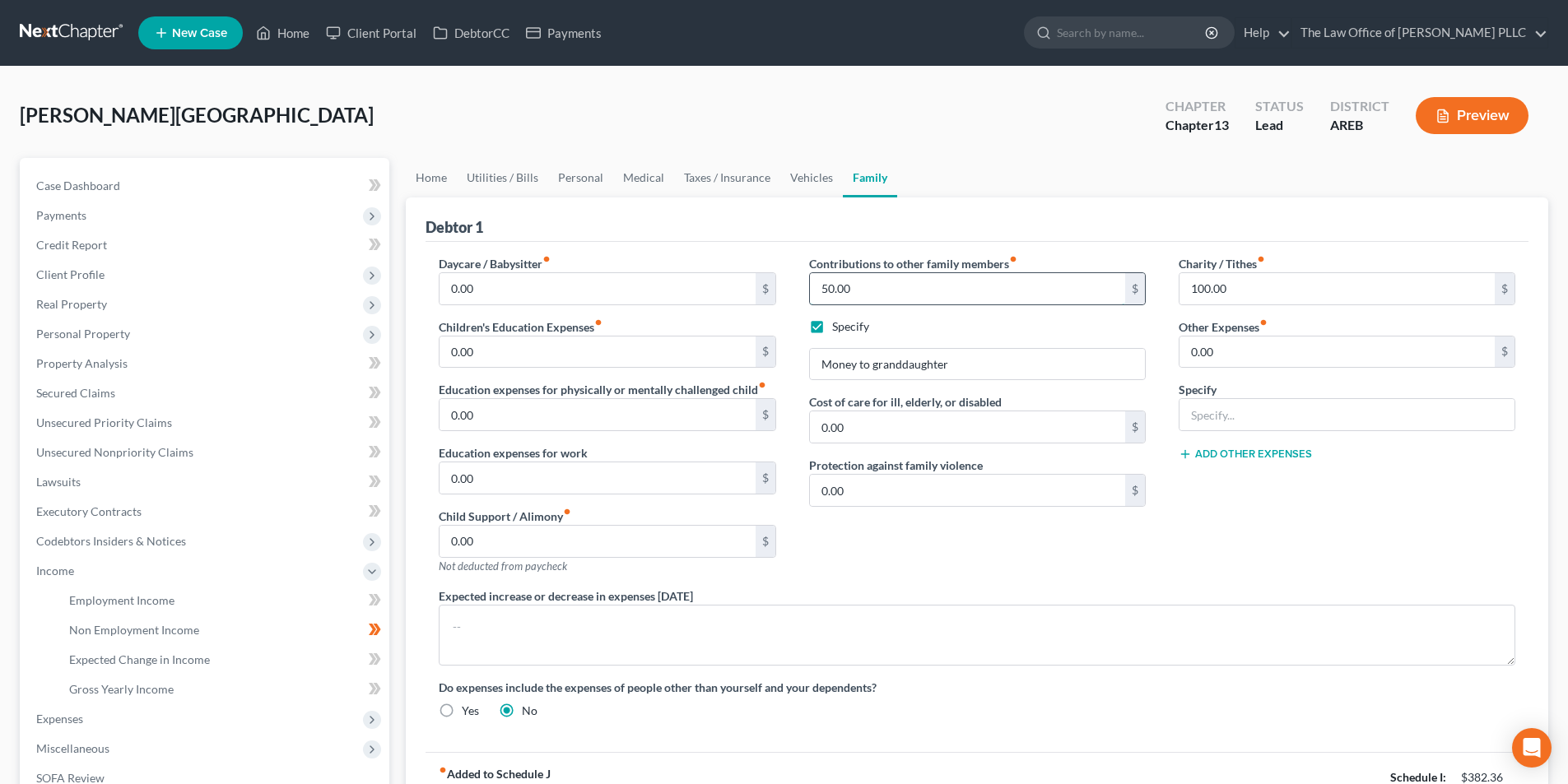
click at [880, 295] on input "50.00" at bounding box center [967, 289] width 316 height 31
click at [987, 362] on input "Money to granddaughter" at bounding box center [977, 364] width 335 height 31
click at [1284, 391] on div "Specify" at bounding box center [1346, 406] width 336 height 50
click at [817, 554] on div "Contributions to other family members fiber_manual_record 50.00 $ Specify Money…" at bounding box center [977, 422] width 369 height 333
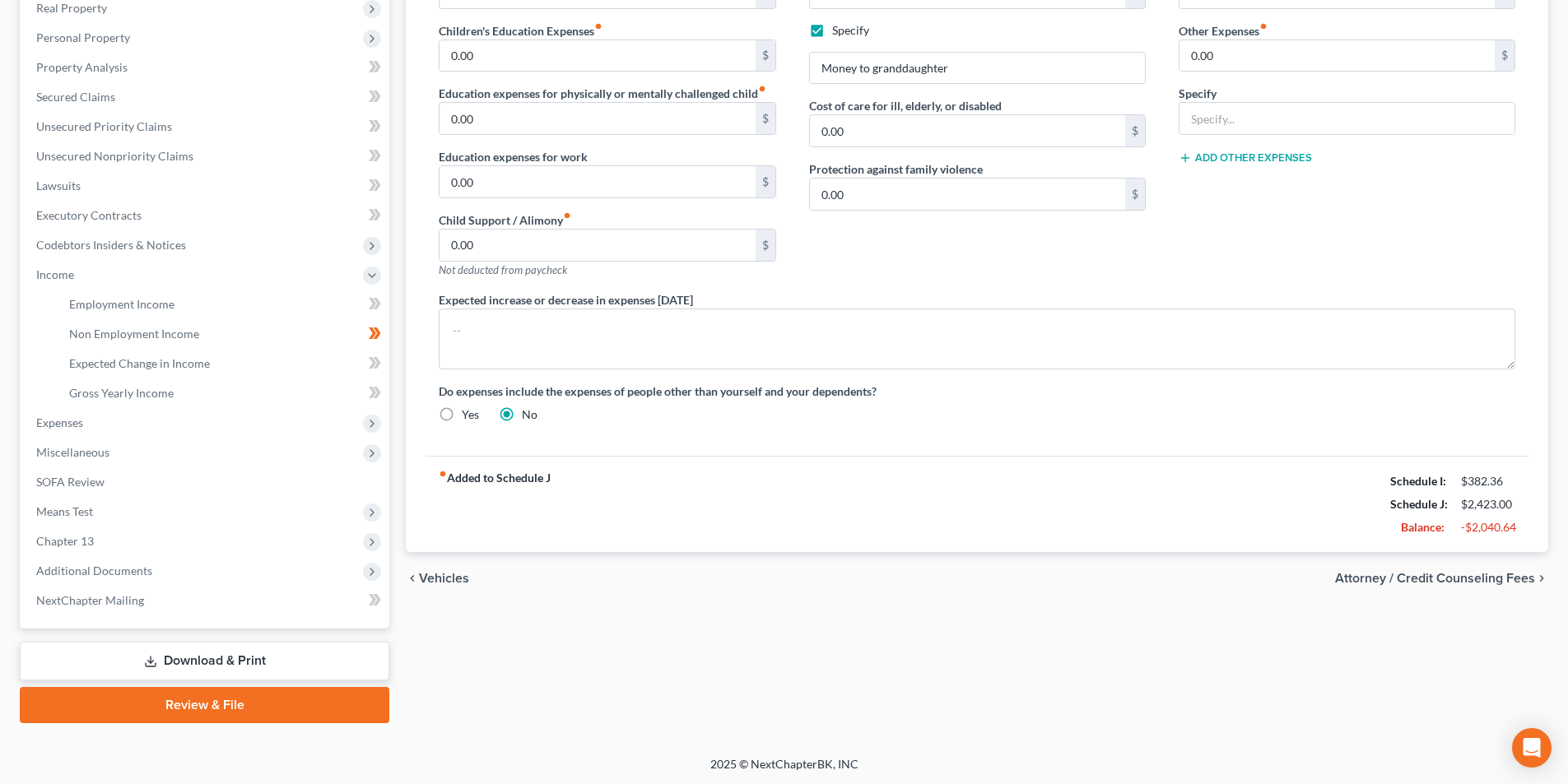
scroll to position [298, 0]
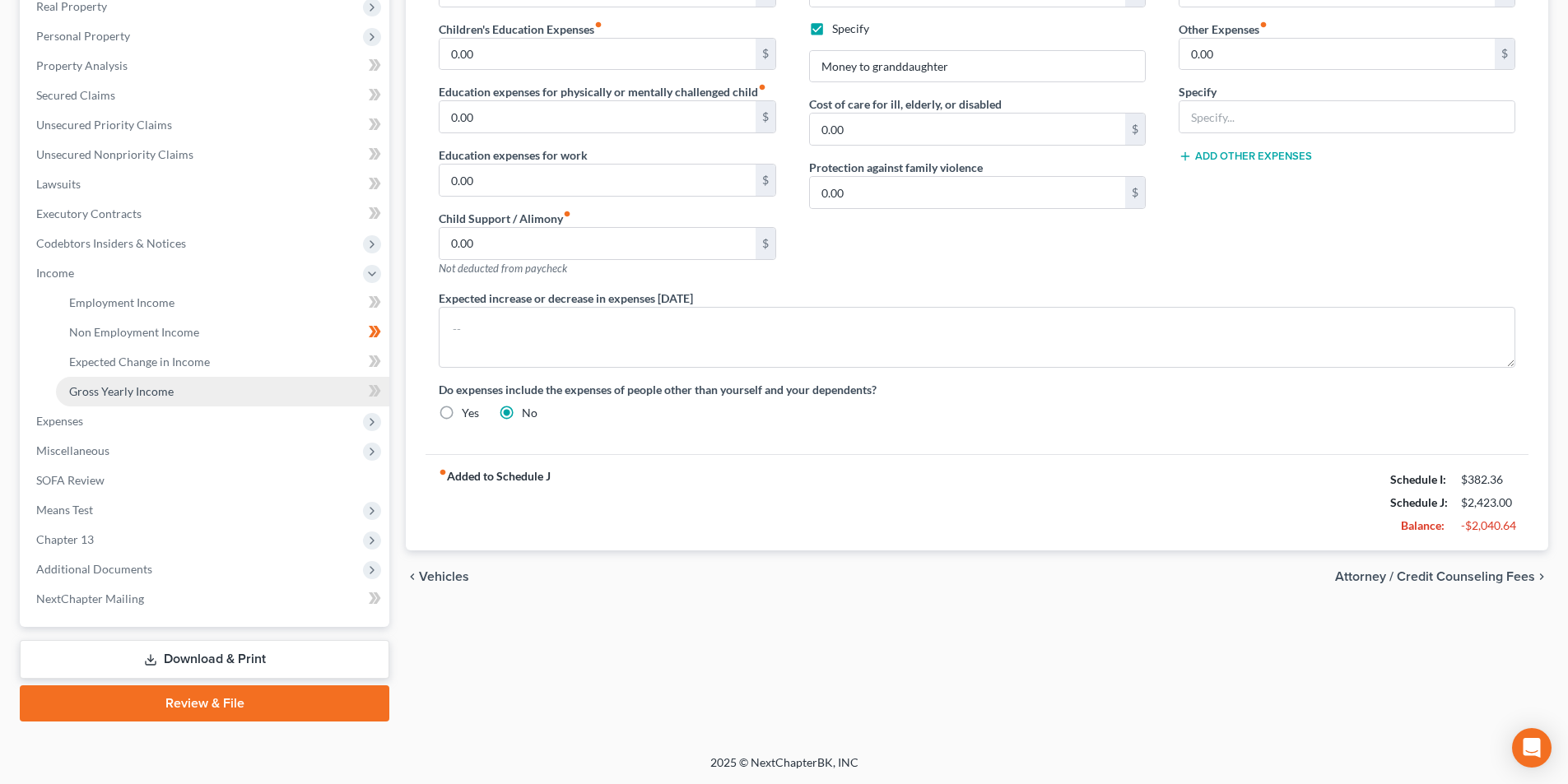
click at [98, 393] on span "Gross Yearly Income" at bounding box center [122, 391] width 104 height 14
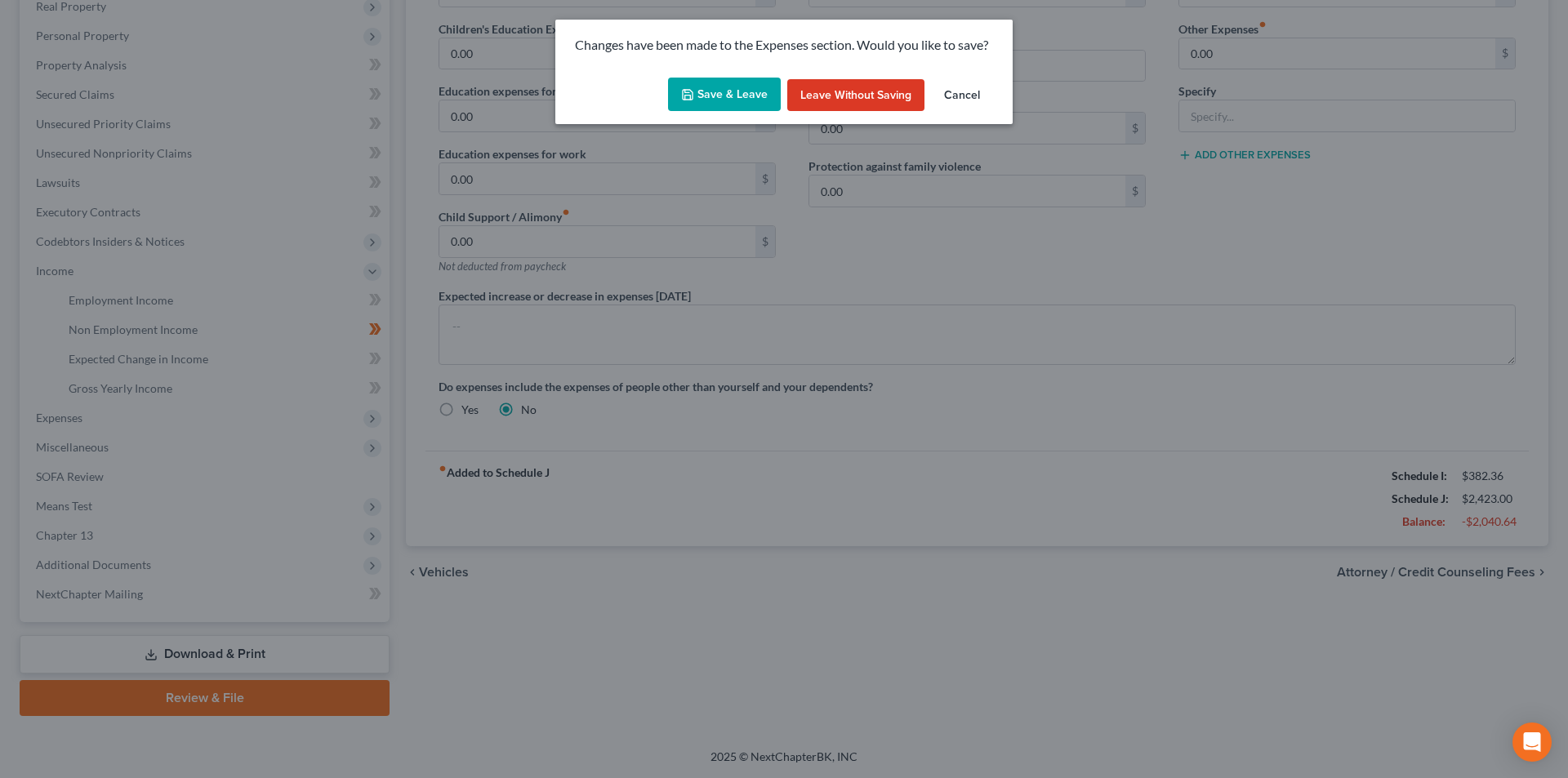
click at [748, 89] on button "Save & Leave" at bounding box center [724, 95] width 113 height 35
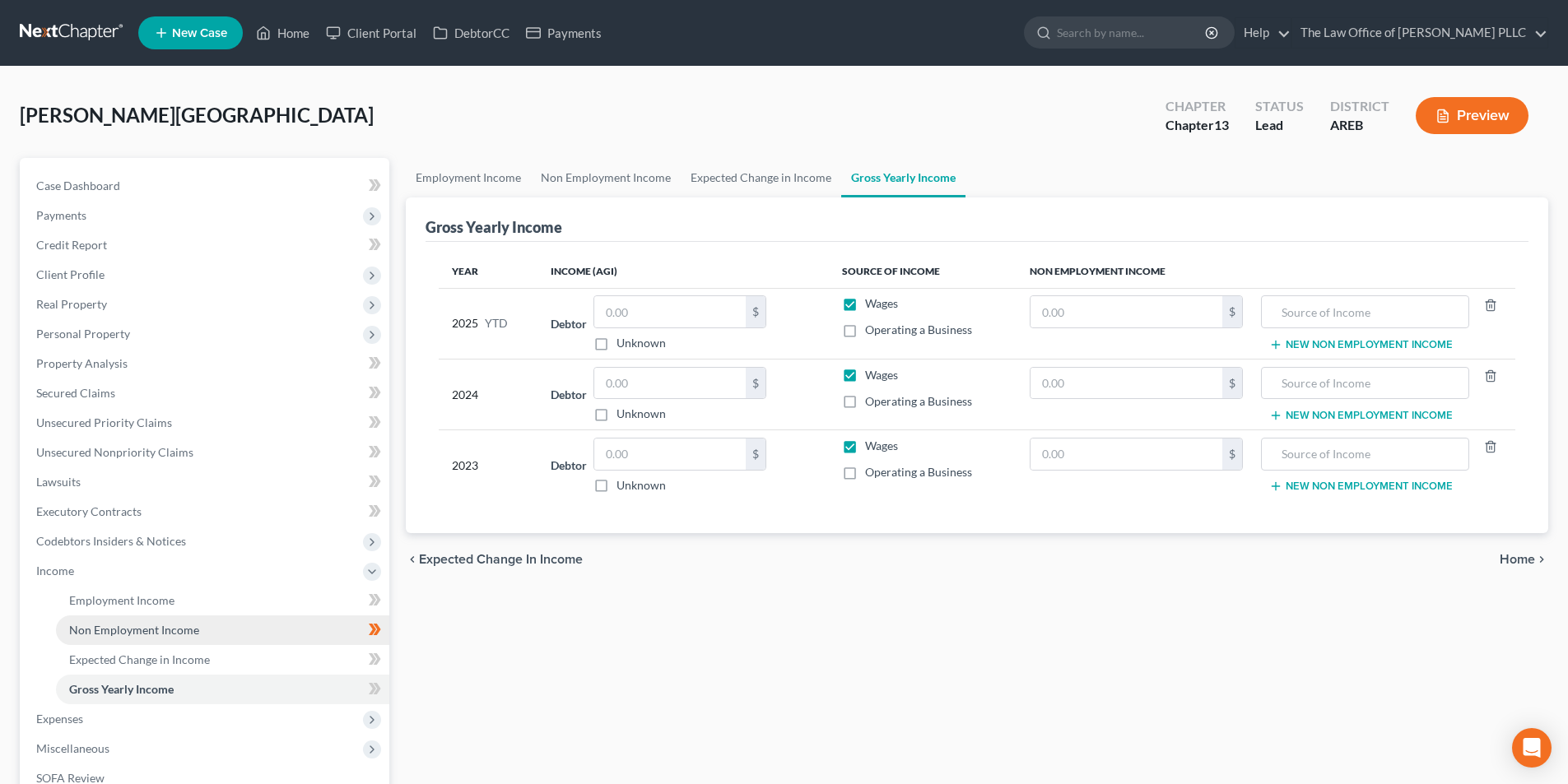
click at [159, 632] on span "Non Employment Income" at bounding box center [135, 630] width 130 height 14
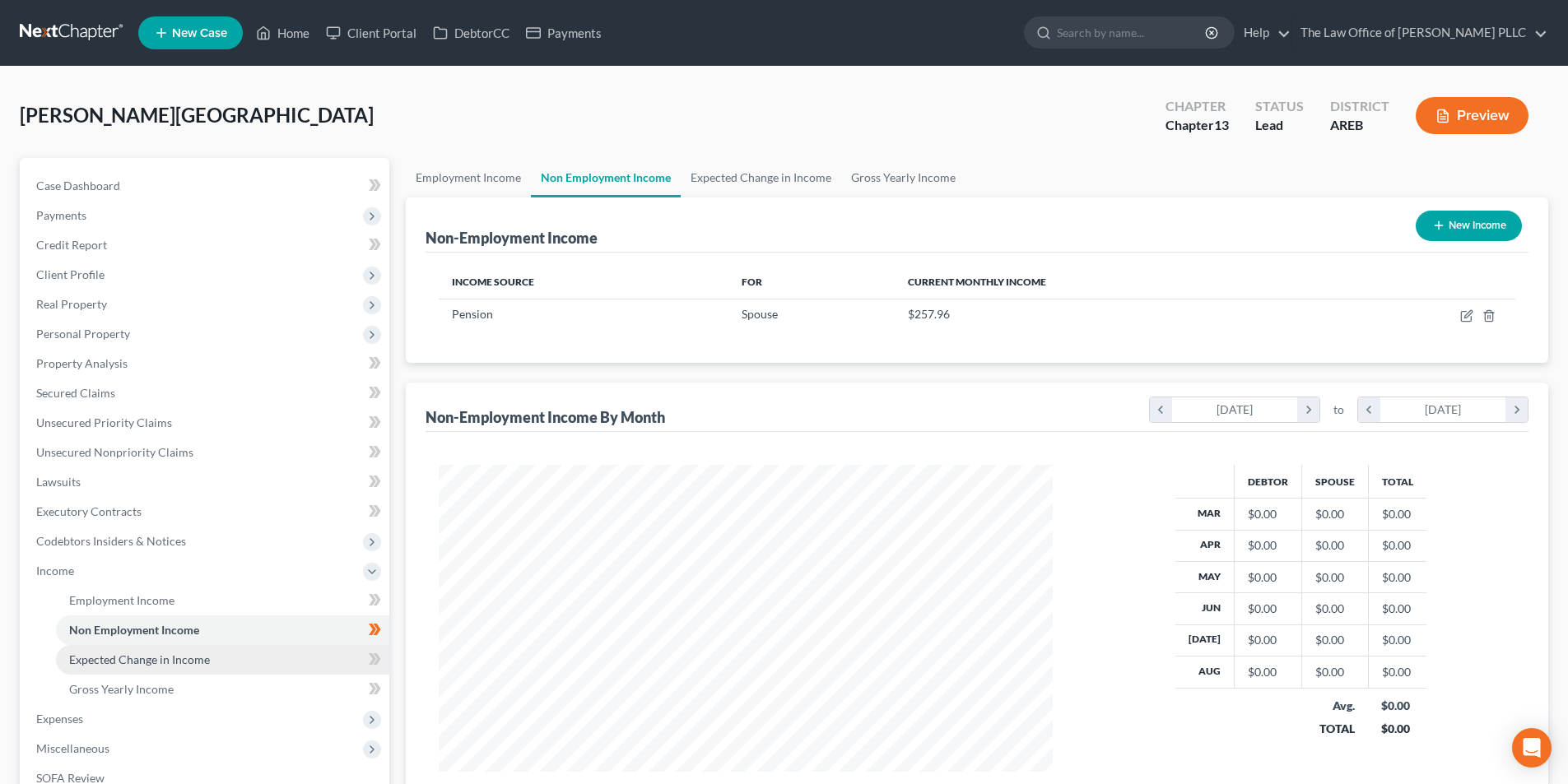
scroll to position [307, 647]
click at [163, 654] on span "Expected Change in Income" at bounding box center [140, 660] width 141 height 14
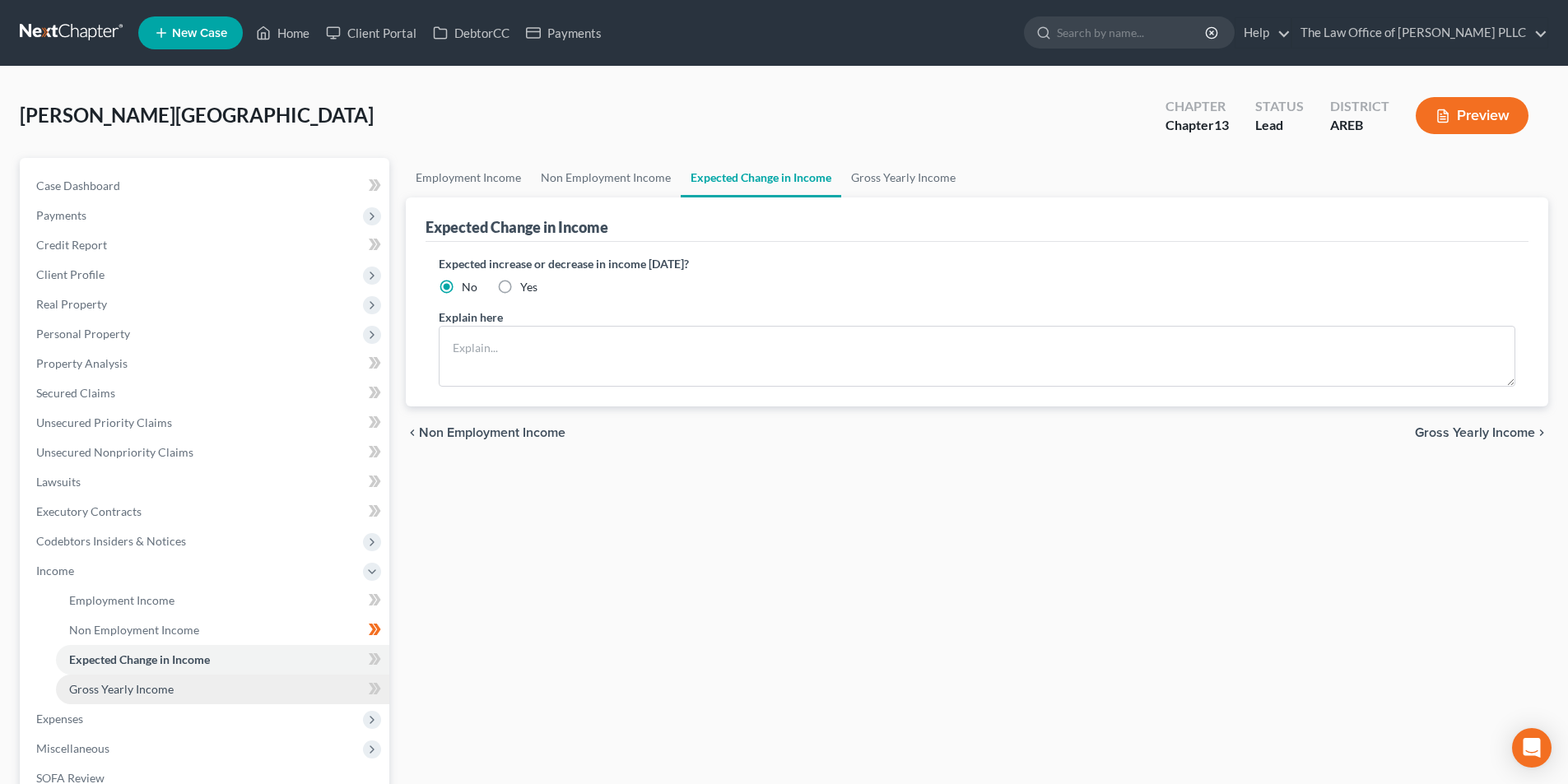
click at [138, 689] on span "Gross Yearly Income" at bounding box center [122, 689] width 104 height 14
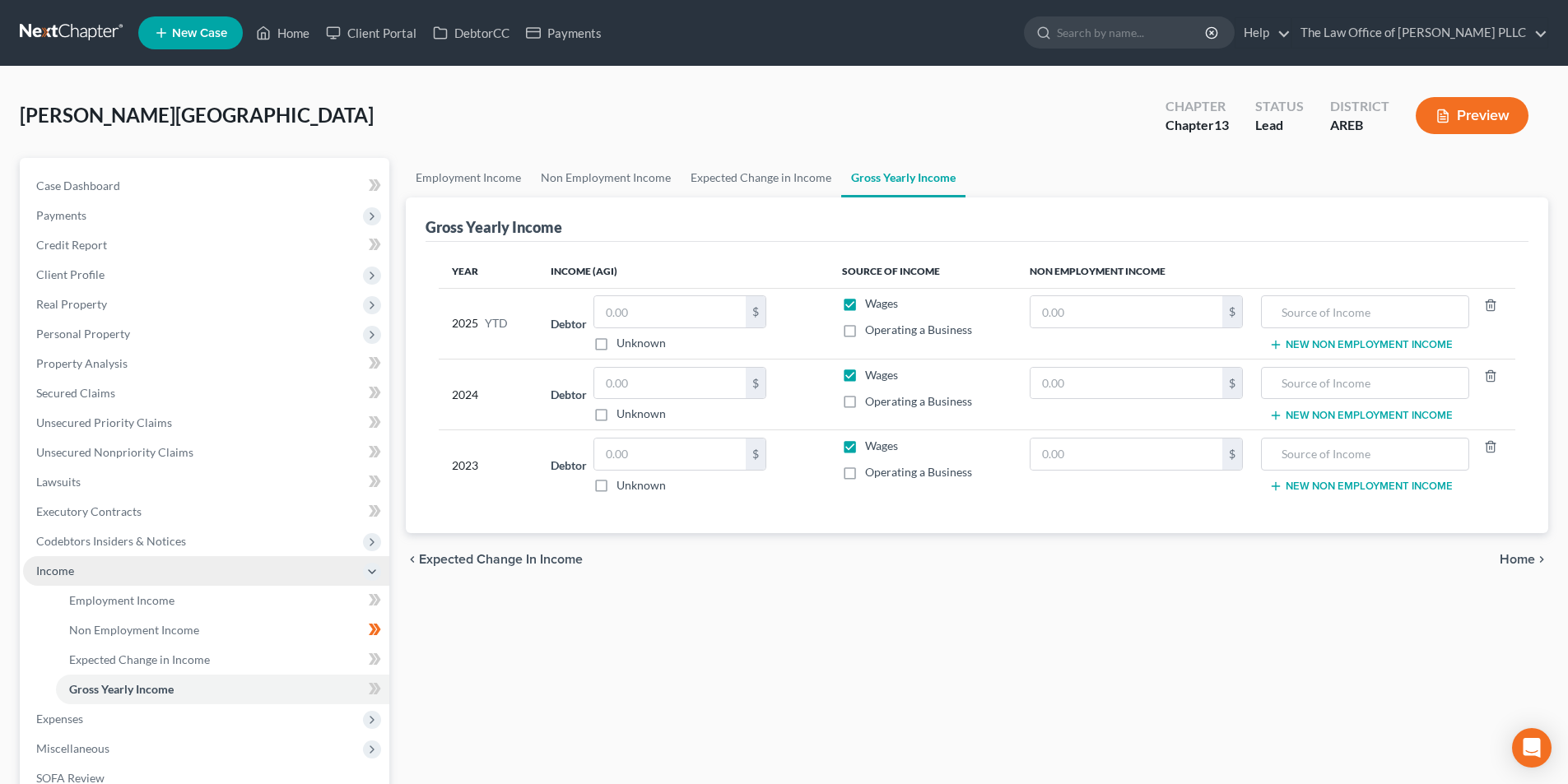
click at [39, 564] on span "Income" at bounding box center [56, 571] width 38 height 14
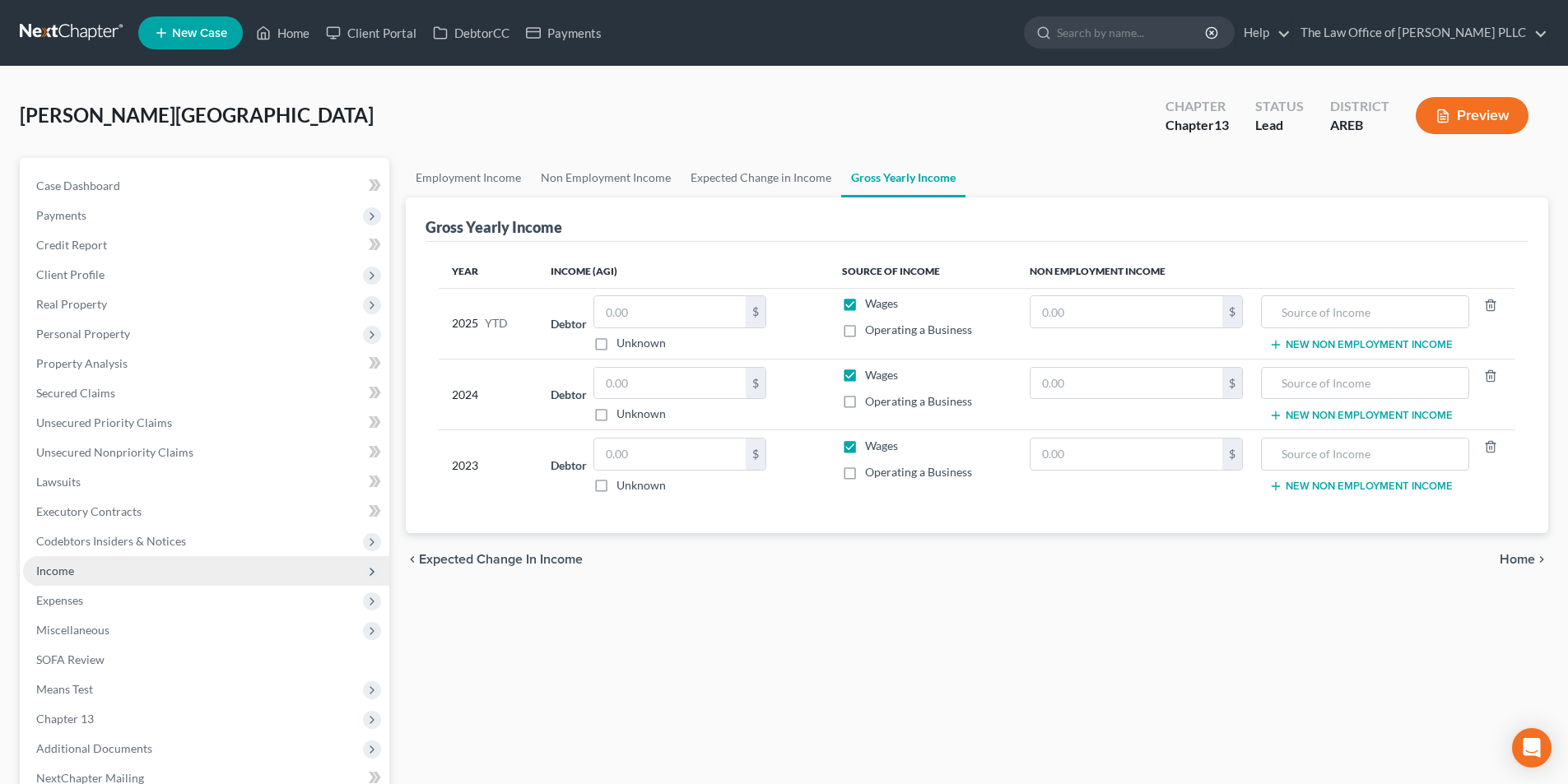
click at [83, 568] on span "Income" at bounding box center [206, 571] width 366 height 30
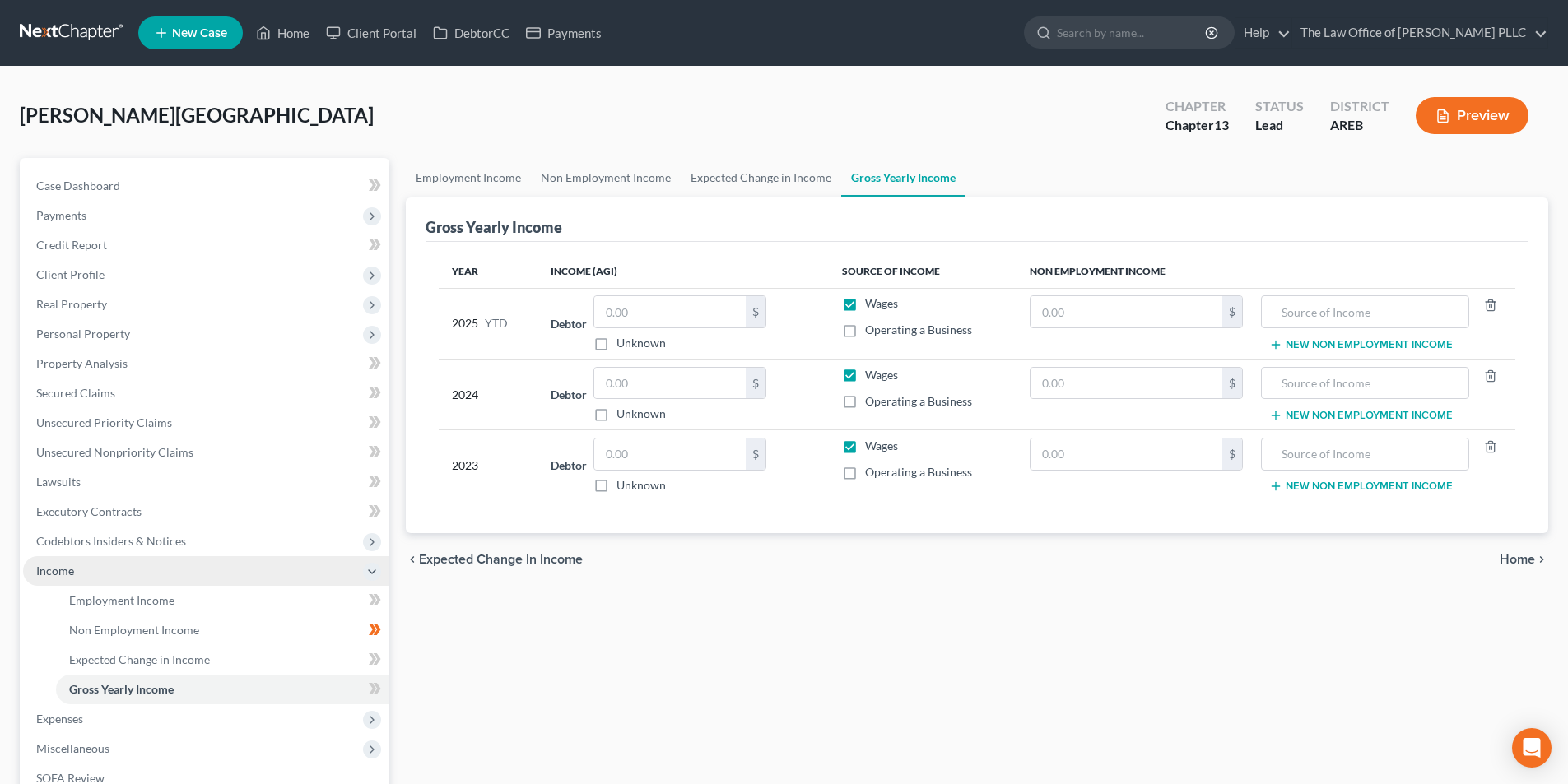
click at [68, 568] on span "Income" at bounding box center [56, 571] width 38 height 14
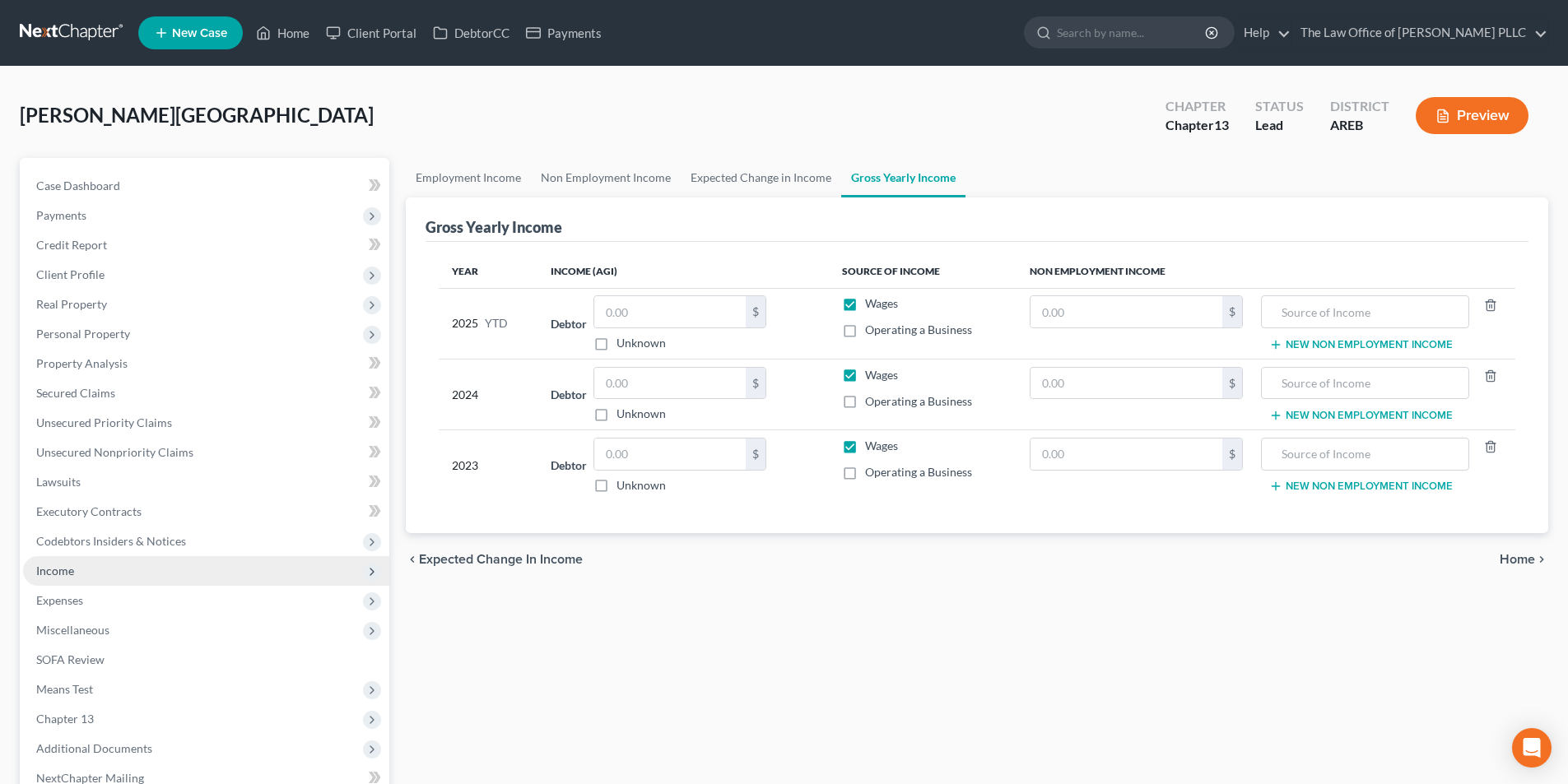
click at [123, 574] on span "Income" at bounding box center [206, 571] width 366 height 30
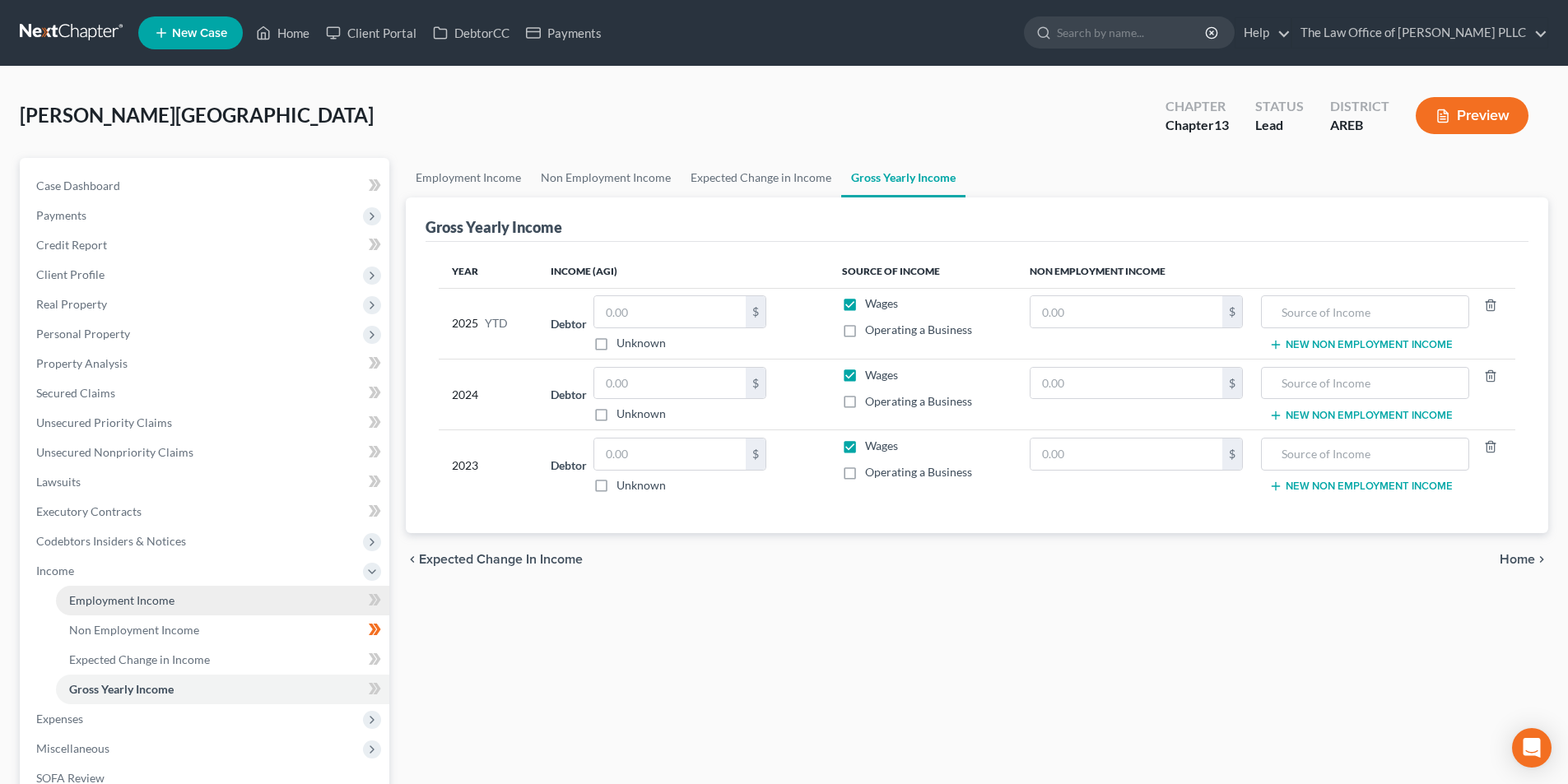
click at [163, 599] on span "Employment Income" at bounding box center [122, 601] width 105 height 14
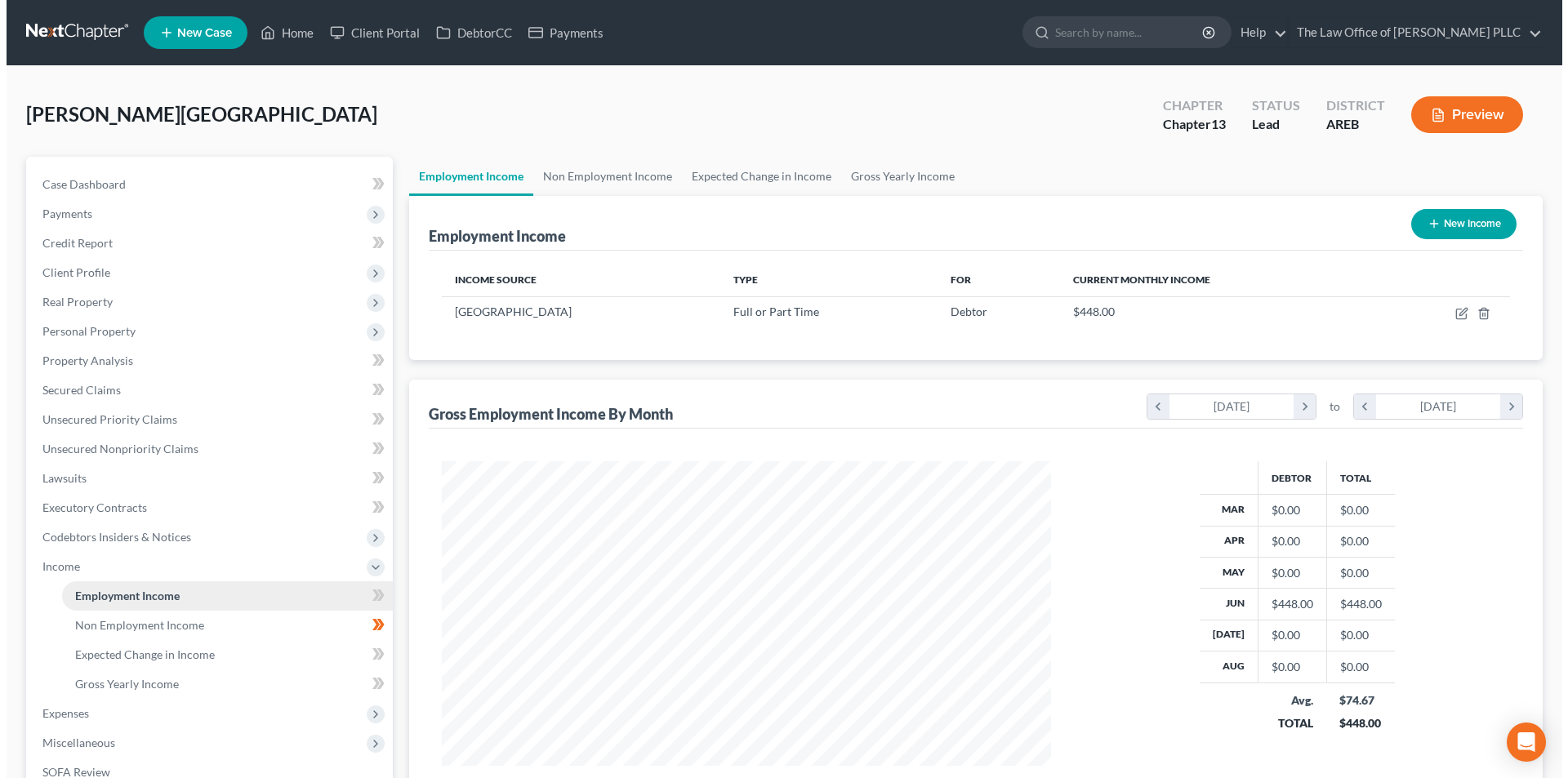
scroll to position [304, 642]
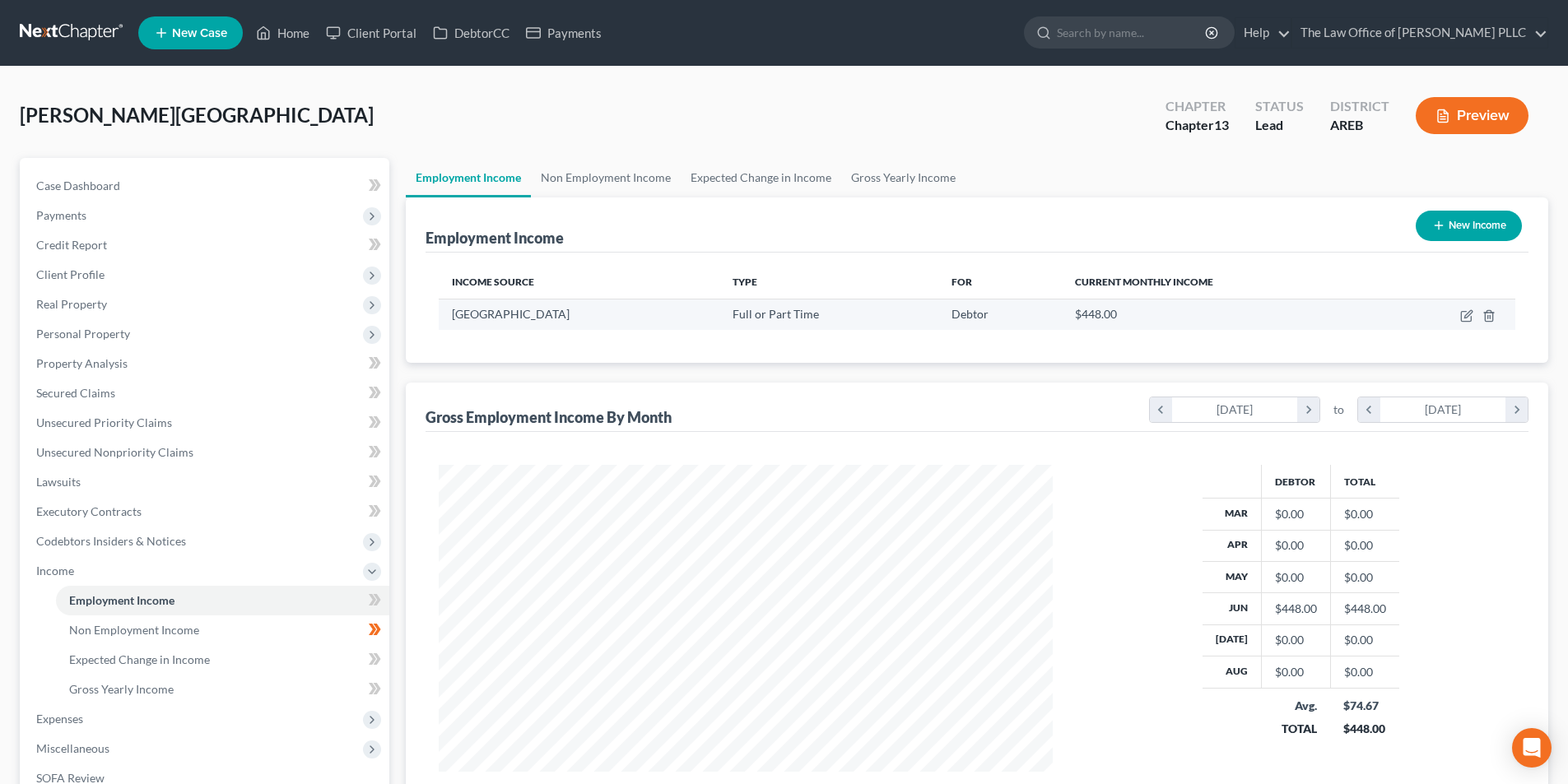
click at [508, 317] on span "[GEOGRAPHIC_DATA]" at bounding box center [510, 314] width 117 height 14
click at [1470, 320] on icon "button" at bounding box center [1466, 316] width 13 height 13
select select "0"
select select "2"
select select "0"
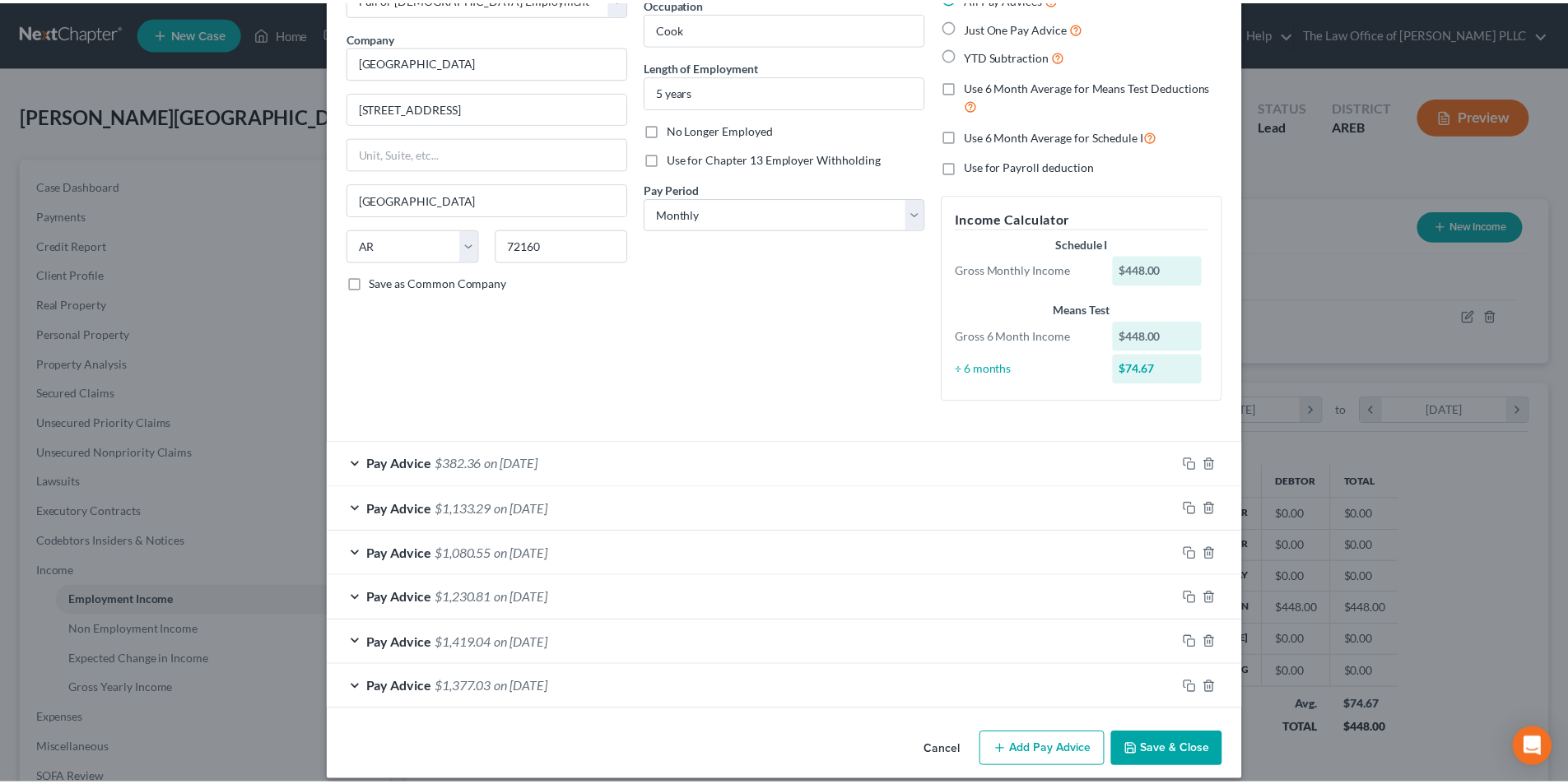
scroll to position [0, 0]
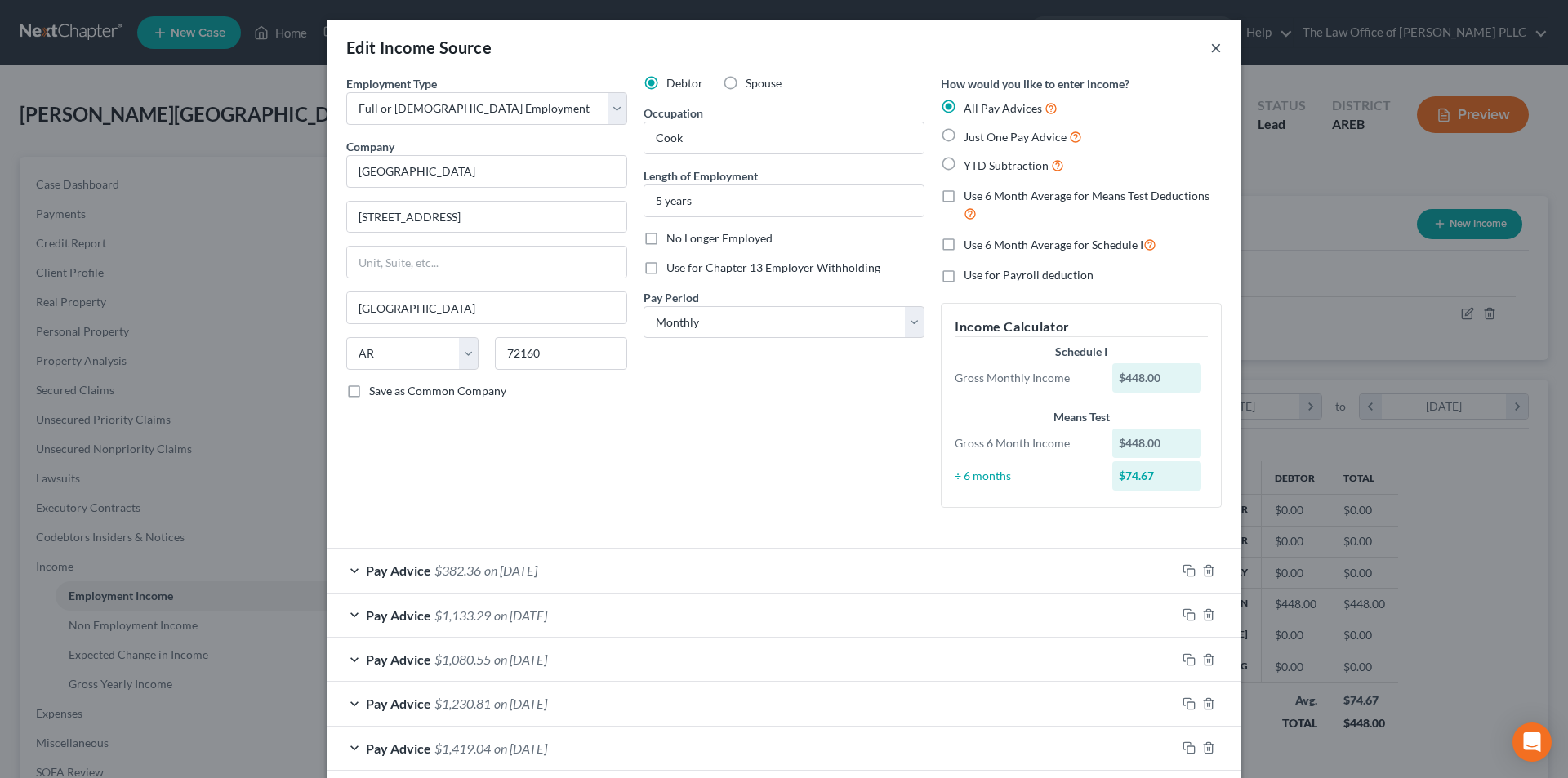
click at [1210, 50] on button "×" at bounding box center [1215, 47] width 11 height 20
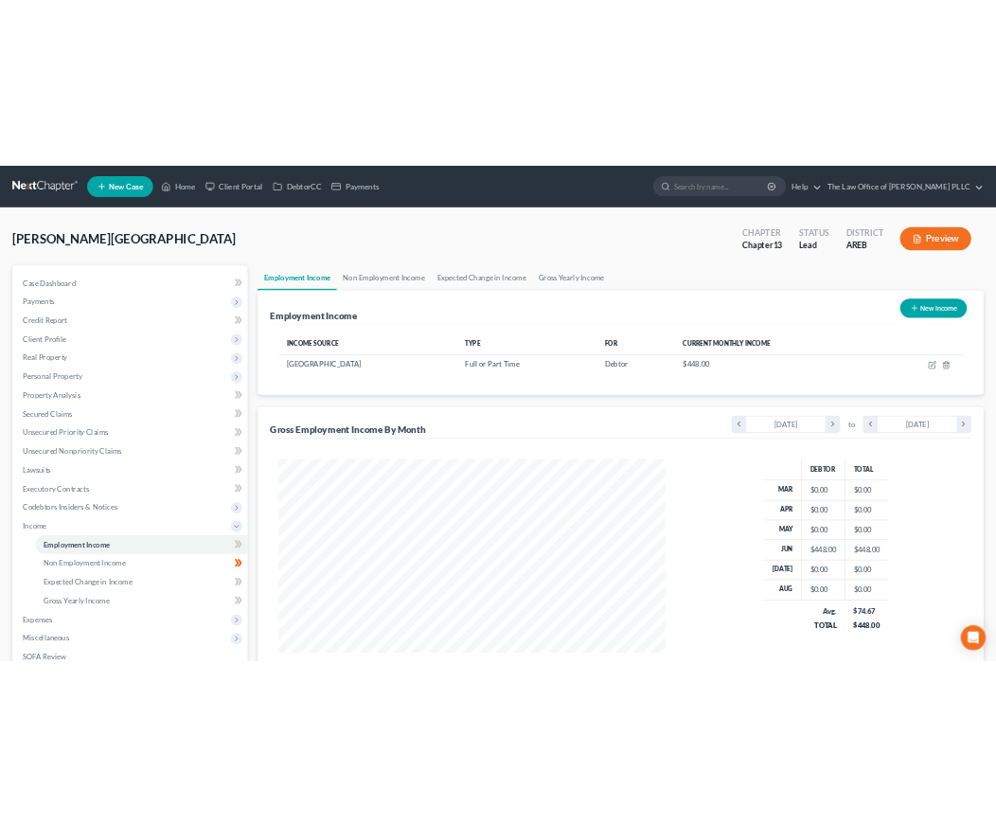
scroll to position [946521, 946130]
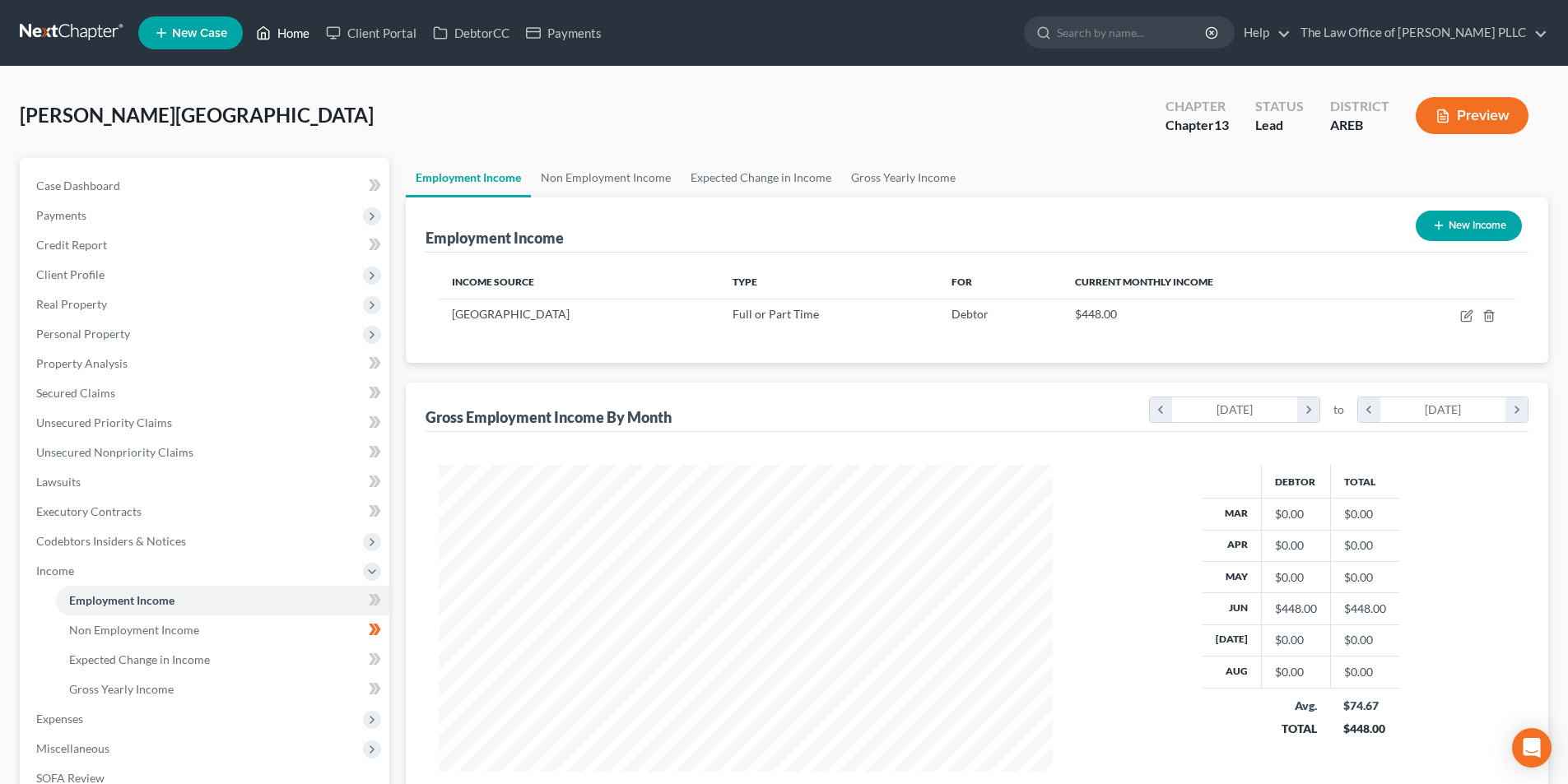
click at [287, 26] on link "Home" at bounding box center [282, 33] width 70 height 30
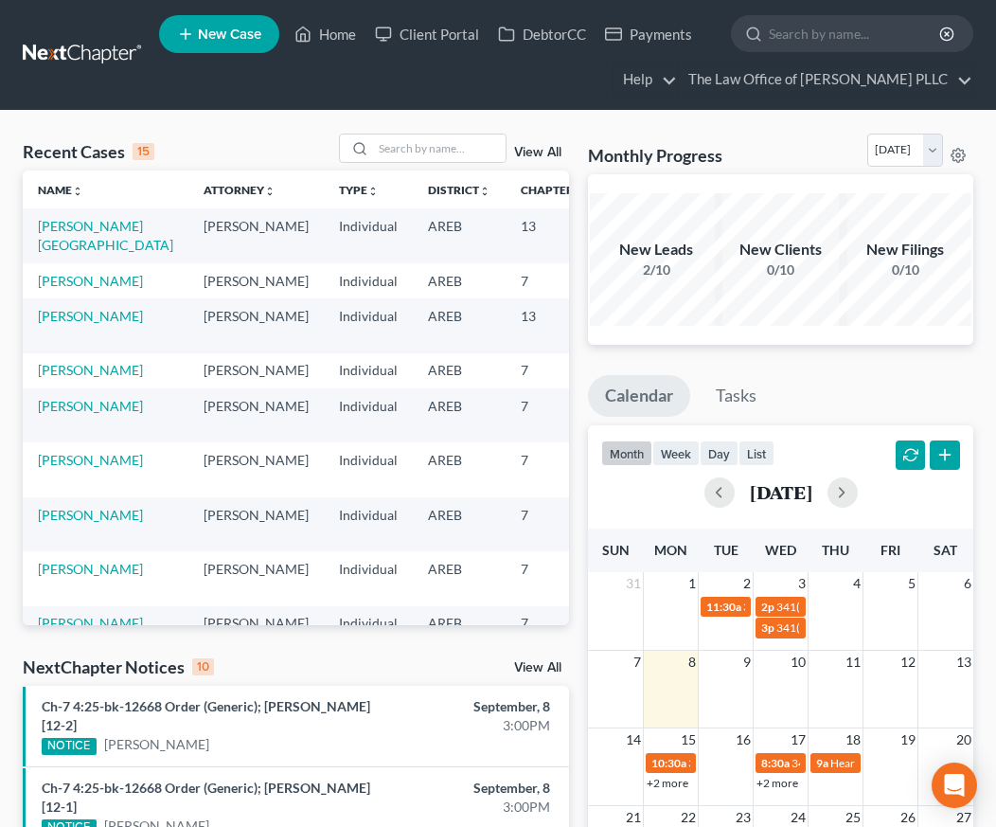
click at [201, 105] on nav "Home New Case Client Portal DebtorCC Payments The Law Office of [PERSON_NAME] P…" at bounding box center [498, 55] width 996 height 110
click at [97, 229] on link "[PERSON_NAME][GEOGRAPHIC_DATA]" at bounding box center [105, 235] width 135 height 35
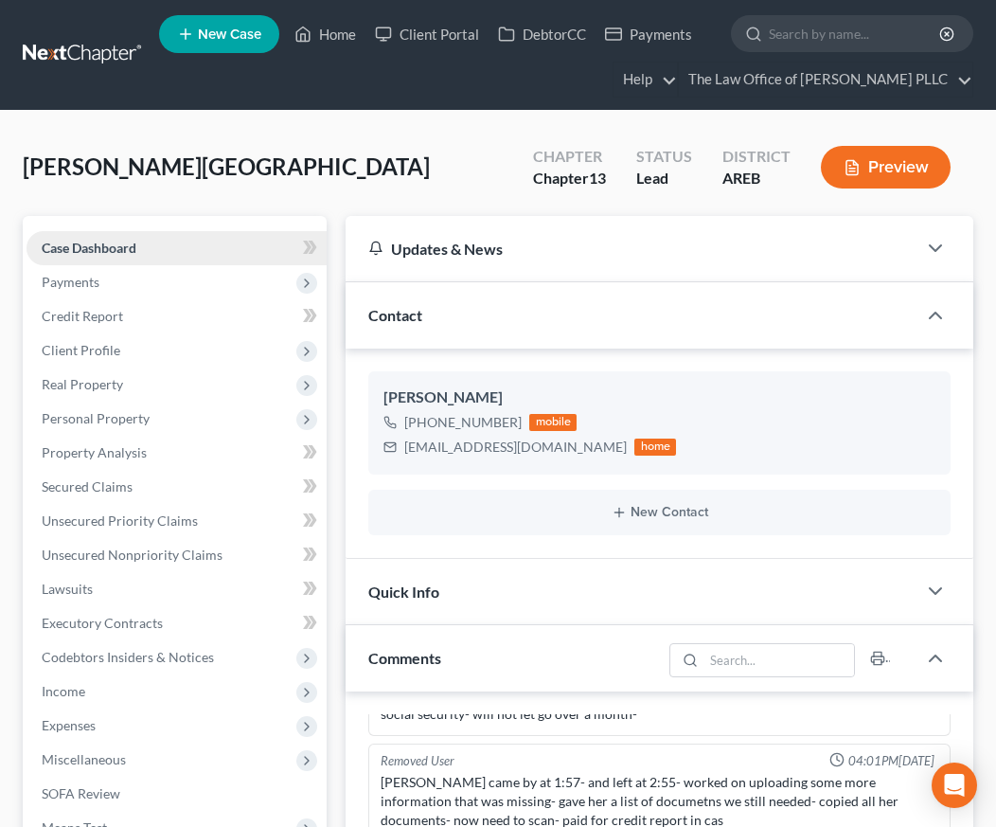
scroll to position [699, 0]
click at [99, 294] on span "Payments" at bounding box center [177, 282] width 300 height 34
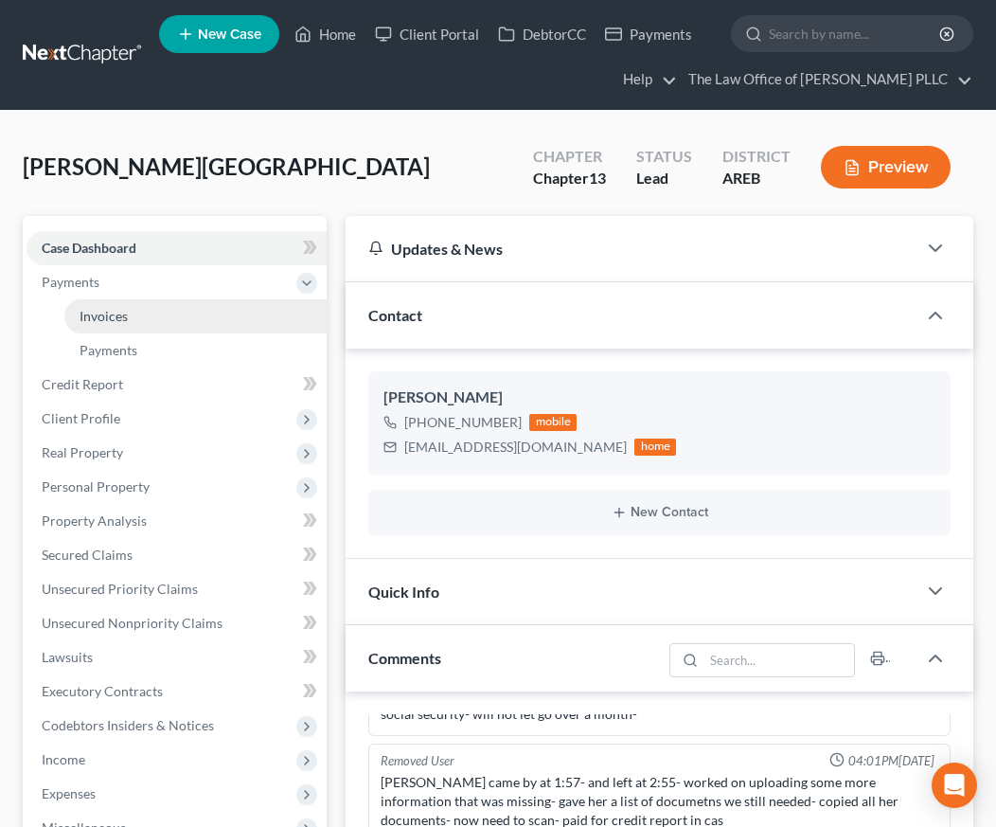
click at [118, 319] on span "Invoices" at bounding box center [104, 316] width 48 height 16
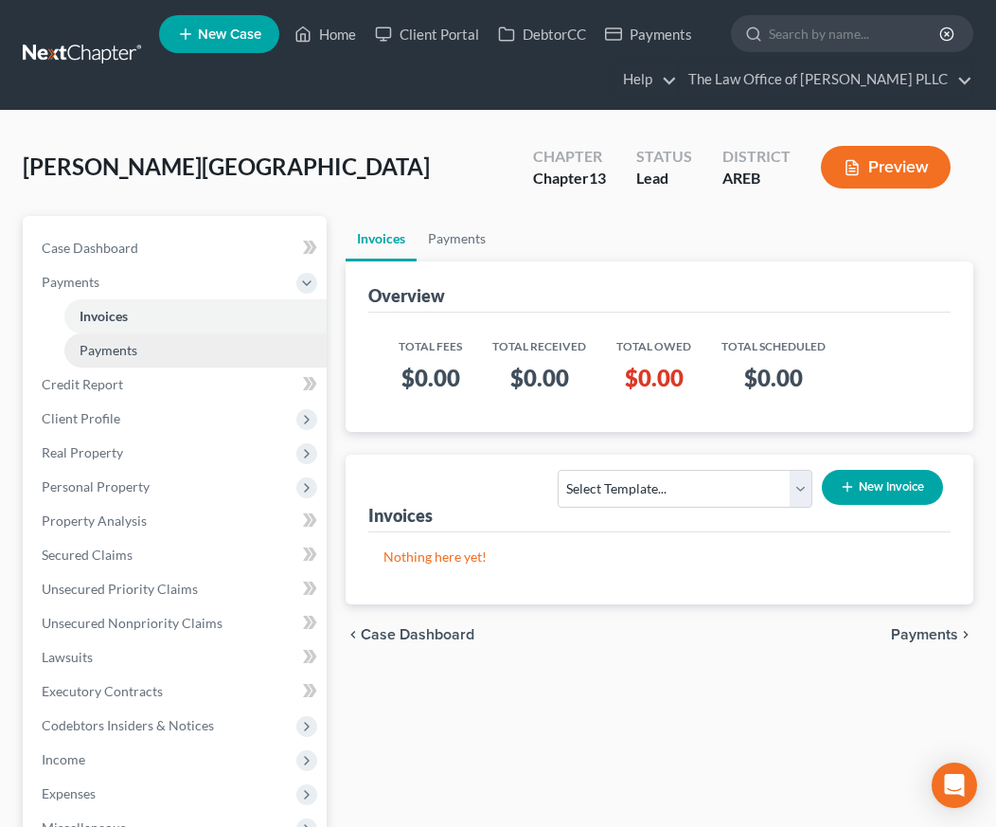
click at [128, 348] on span "Payments" at bounding box center [109, 350] width 58 height 16
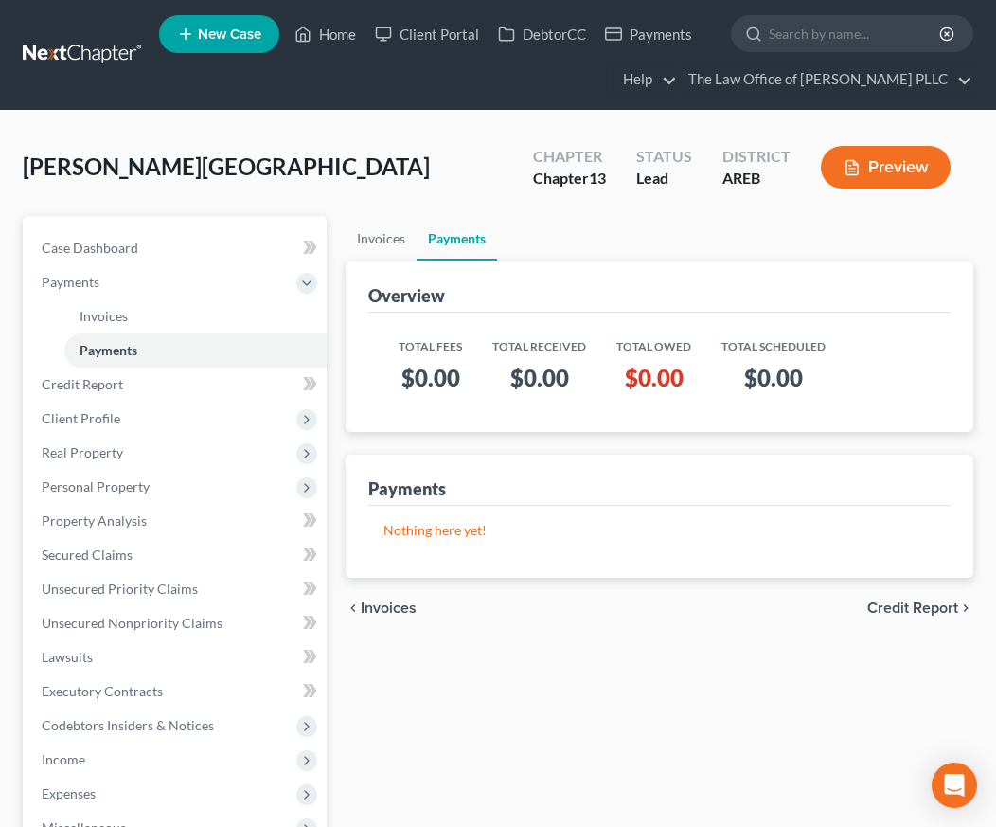
click at [461, 728] on div "Invoices Payments Overview Total Fees Total Received Total Owed Total Scheduled…" at bounding box center [659, 677] width 647 height 923
click at [359, 152] on div "[PERSON_NAME] Upgraded Chapter Chapter 13 Status Lead District AREB Preview" at bounding box center [498, 175] width 951 height 82
click at [325, 39] on link "Home" at bounding box center [325, 34] width 80 height 34
